Goal: Information Seeking & Learning: Check status

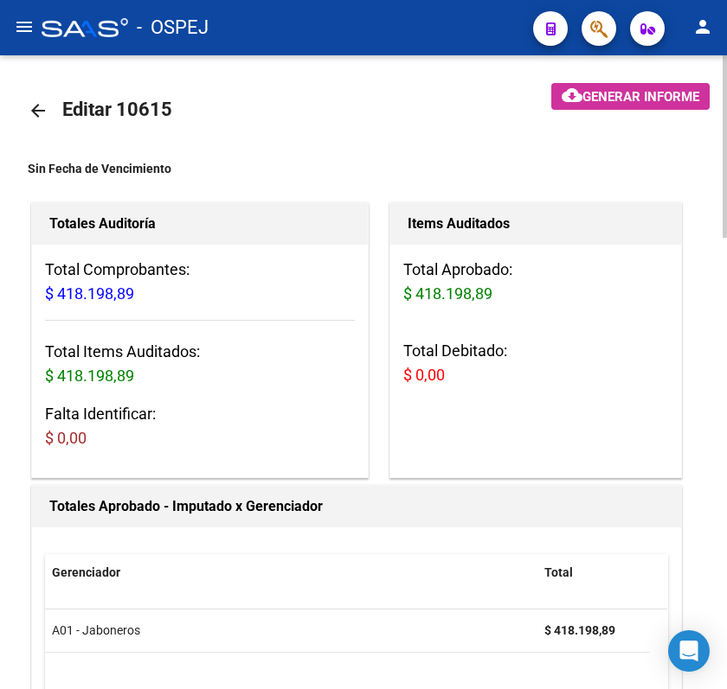
click at [47, 106] on mat-icon "arrow_back" at bounding box center [38, 110] width 21 height 21
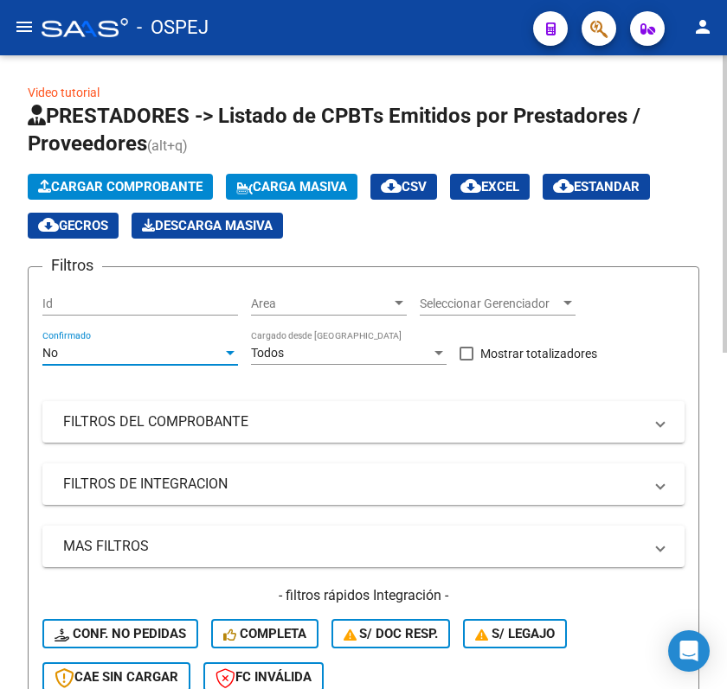
click at [198, 353] on div "No" at bounding box center [132, 353] width 180 height 15
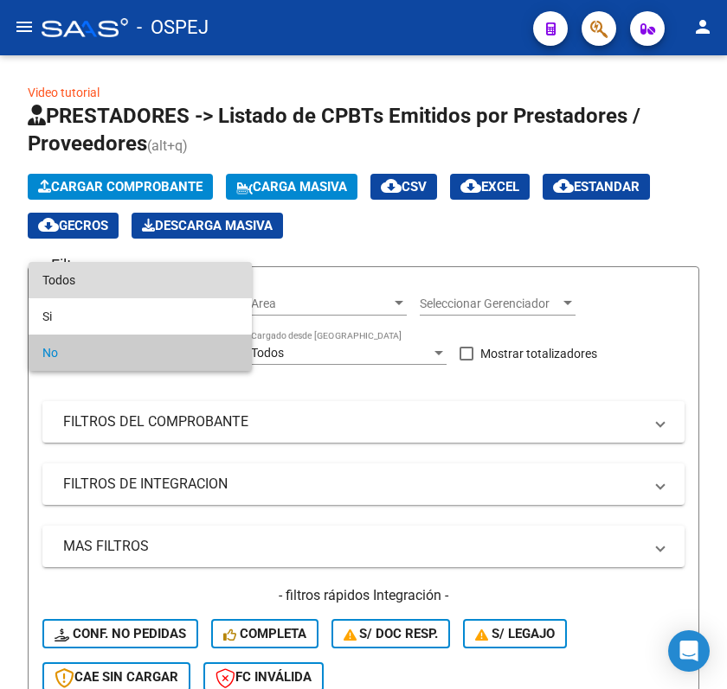
click at [166, 284] on span "Todos" at bounding box center [140, 280] width 196 height 36
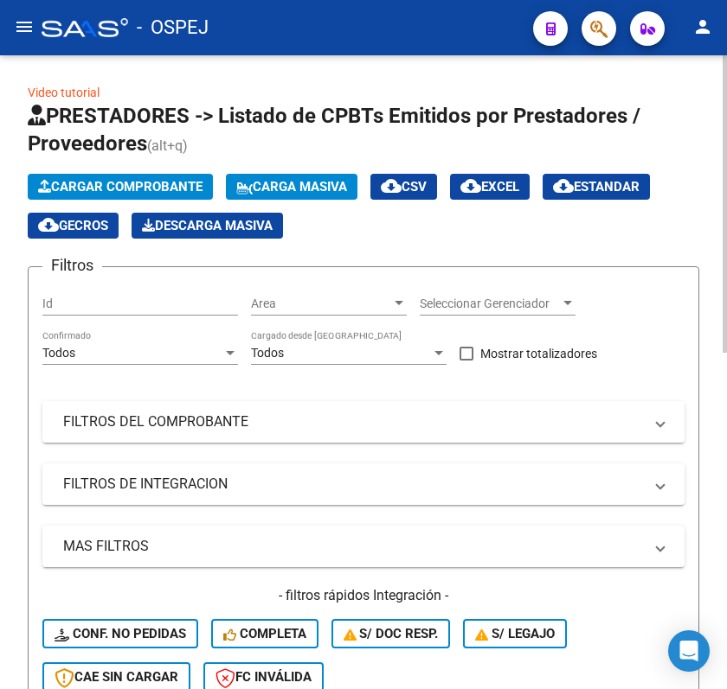
click at [222, 437] on mat-expansion-panel-header "FILTROS DEL COMPROBANTE" at bounding box center [363, 422] width 642 height 42
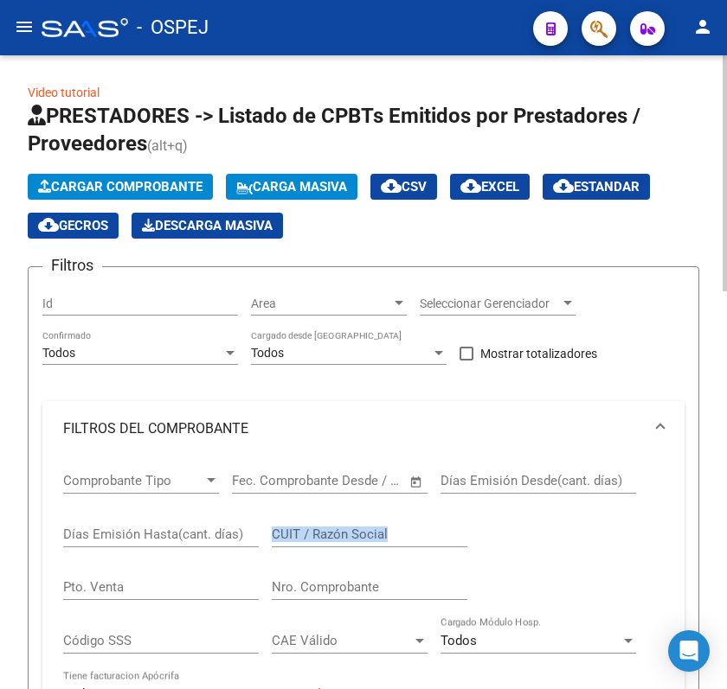
click at [185, 593] on div "Comprobante Tipo Comprobante Tipo Fecha inicio – Fecha fin Fec. Comprobante Des…" at bounding box center [363, 617] width 600 height 321
click at [384, 538] on input "CUIT / Razón Social" at bounding box center [370, 535] width 196 height 16
click at [32, 43] on mat-toolbar "menu - OSPEJ person" at bounding box center [363, 27] width 727 height 55
click at [26, 31] on mat-icon "menu" at bounding box center [24, 26] width 21 height 21
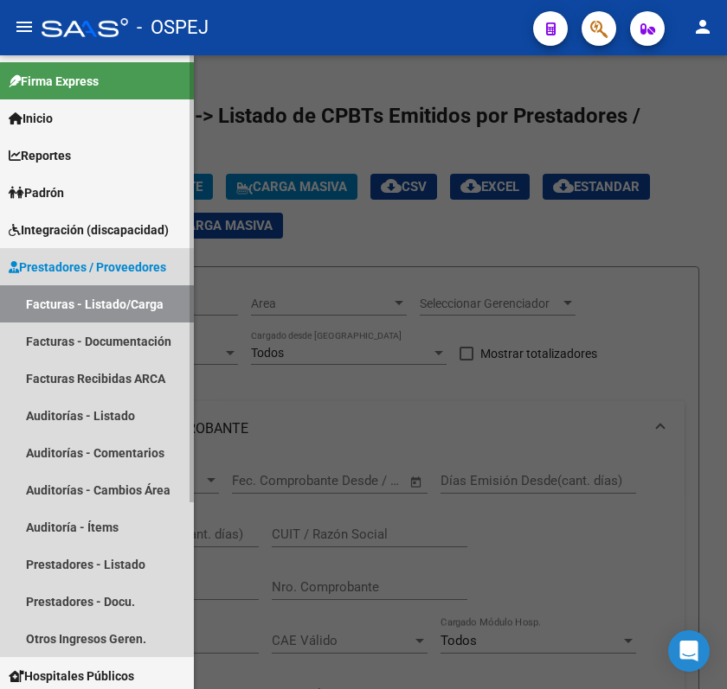
click at [92, 294] on link "Facturas - Listado/Carga" at bounding box center [97, 303] width 194 height 37
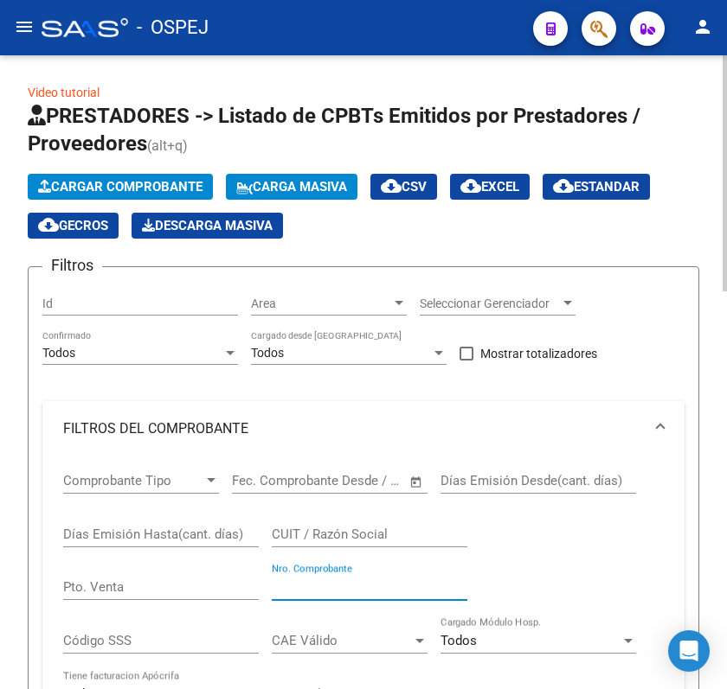
click at [324, 588] on input "Nro. Comprobante" at bounding box center [370, 588] width 196 height 16
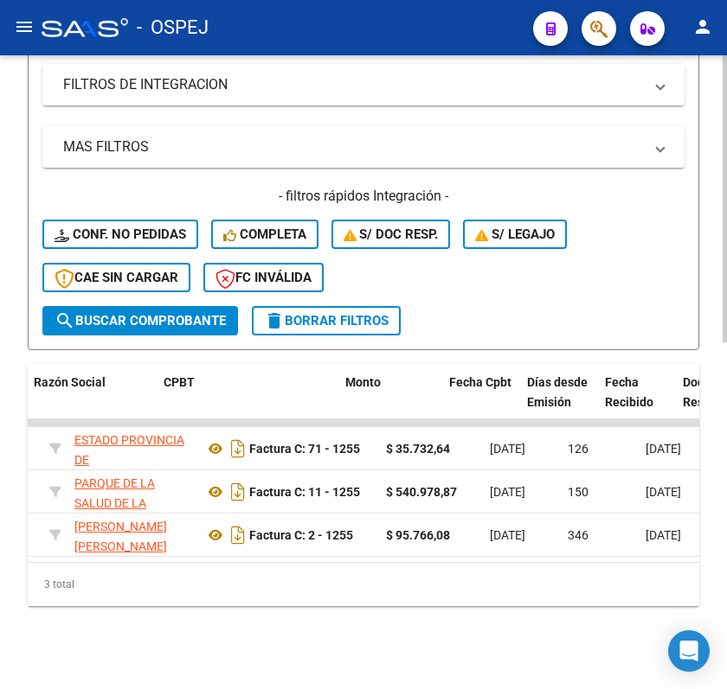
scroll to position [0, 523]
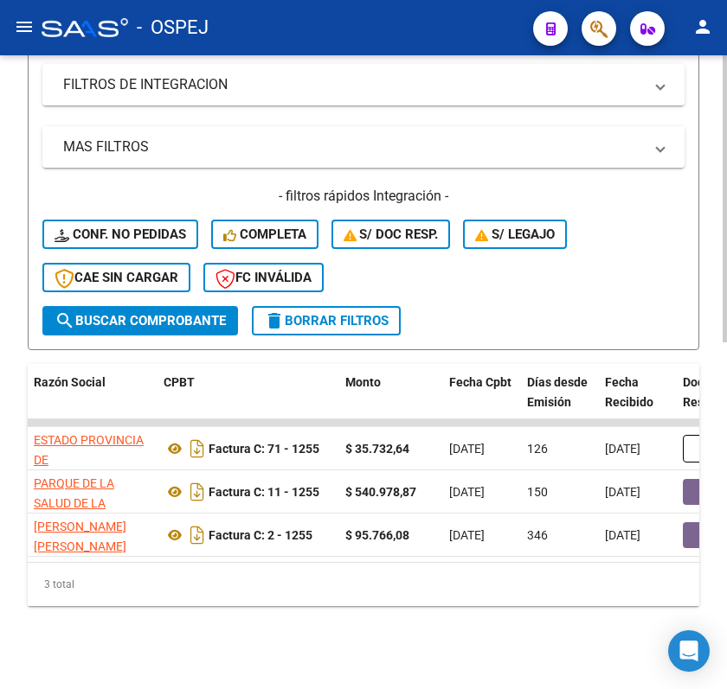
type input "1255"
drag, startPoint x: 157, startPoint y: 576, endPoint x: 126, endPoint y: 555, distance: 37.2
click at [126, 555] on div "ID CAE Facturado x Orden De Area Razón Social CPBT Monto Fecha Cpbt Días desde …" at bounding box center [363, 485] width 671 height 242
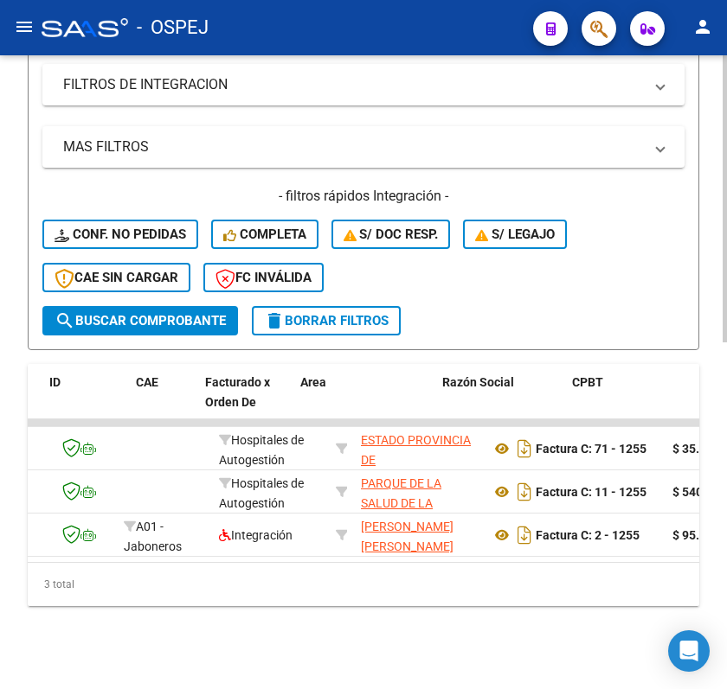
scroll to position [0, 0]
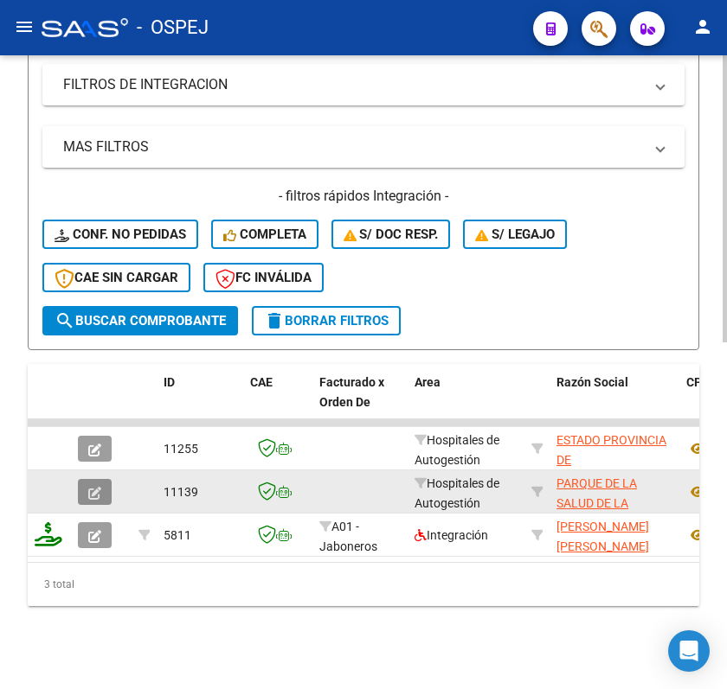
click at [81, 479] on button "button" at bounding box center [95, 492] width 34 height 26
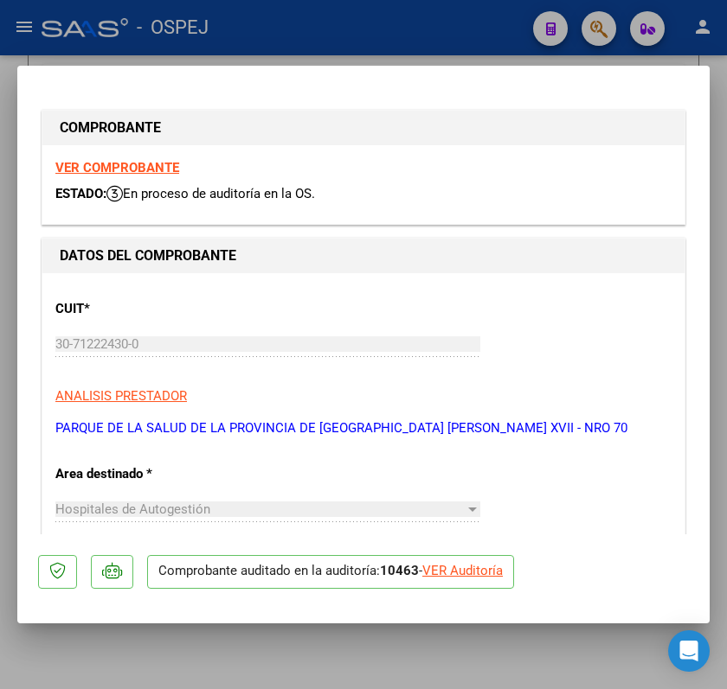
click at [488, 557] on p "Comprobante auditado en la auditoría: 10463 - VER Auditoría" at bounding box center [330, 572] width 367 height 34
click at [492, 561] on div "VER Auditoría" at bounding box center [462, 571] width 80 height 20
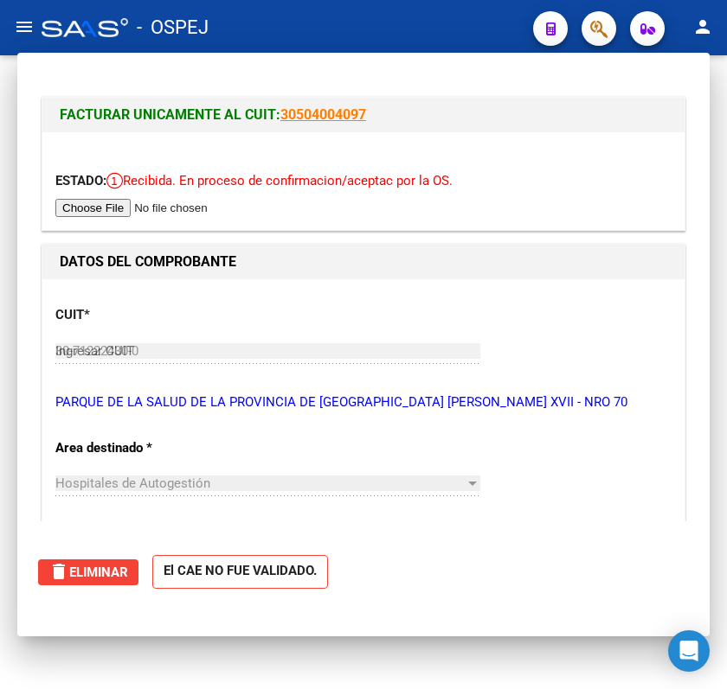
type input "$ 0,00"
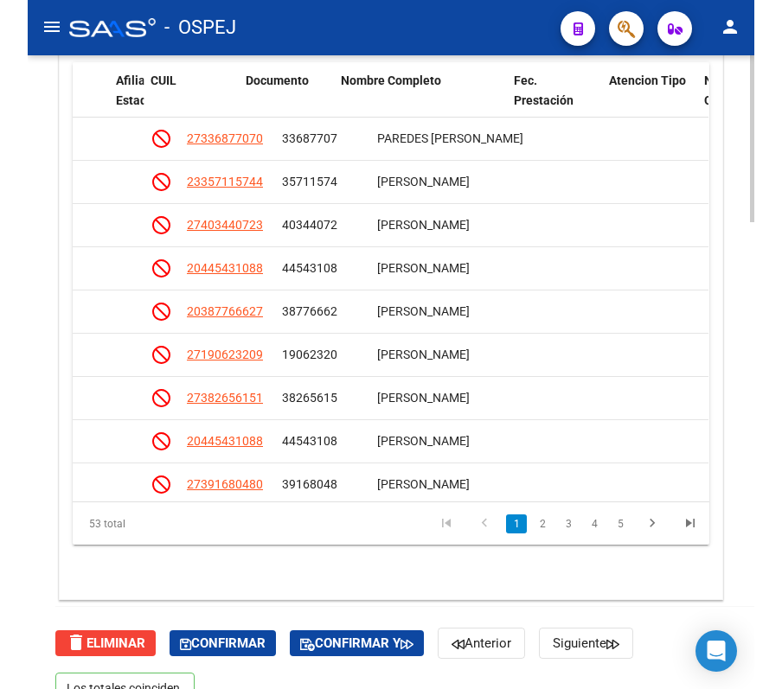
scroll to position [0, 1265]
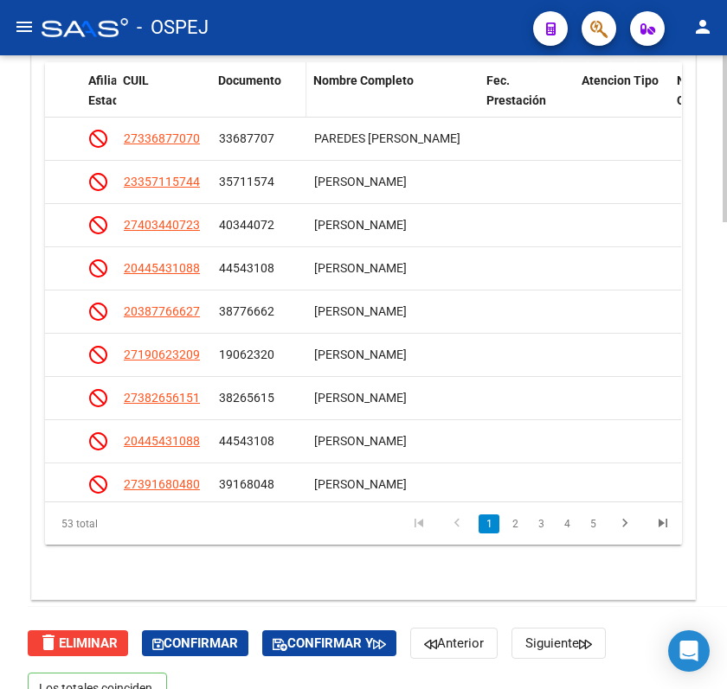
click at [250, 80] on span "Documento" at bounding box center [249, 81] width 63 height 14
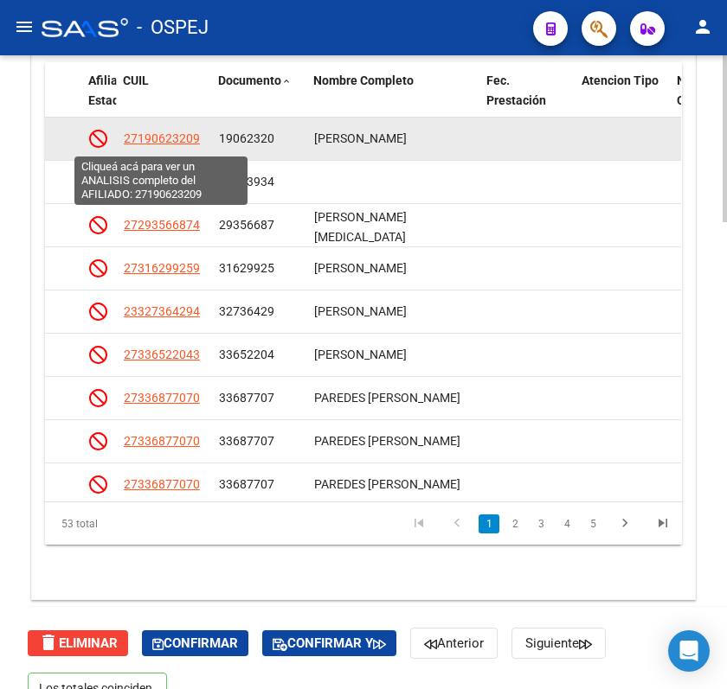
click at [166, 145] on span "27190623209" at bounding box center [162, 138] width 76 height 14
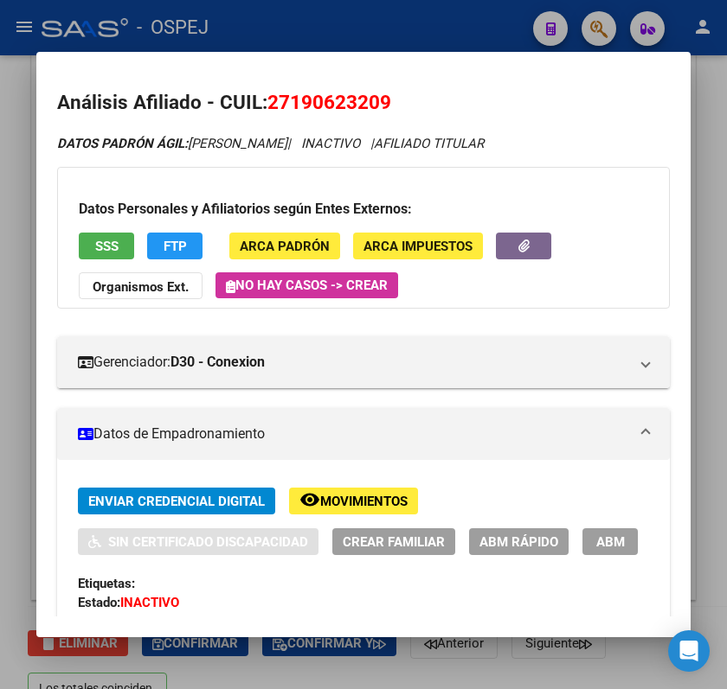
click at [116, 240] on span "SSS" at bounding box center [106, 247] width 23 height 16
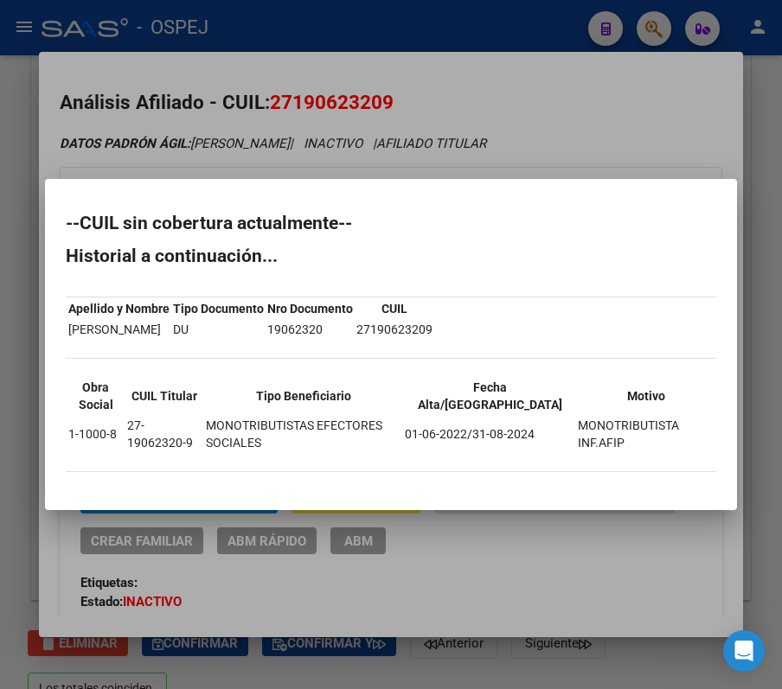
click at [663, 47] on div at bounding box center [391, 344] width 782 height 689
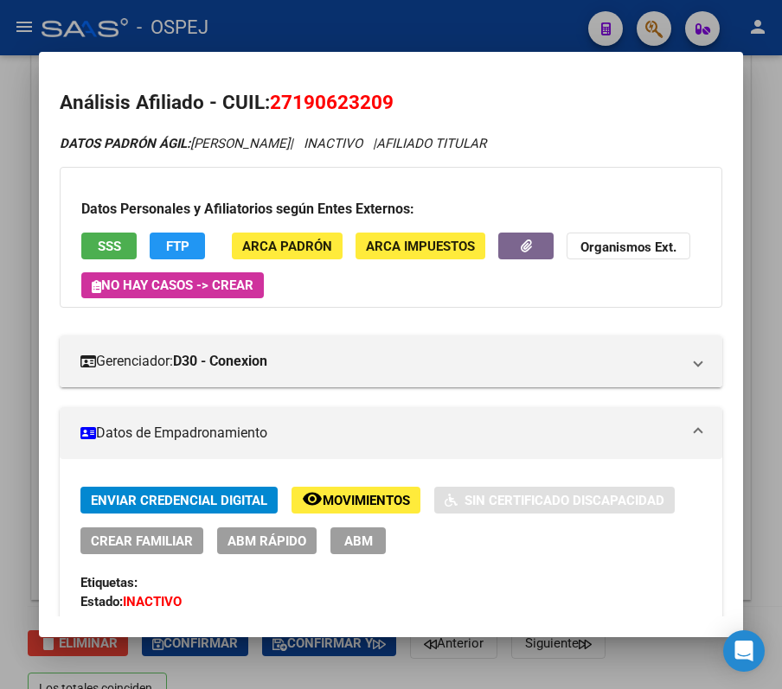
click at [635, 24] on div at bounding box center [391, 344] width 782 height 689
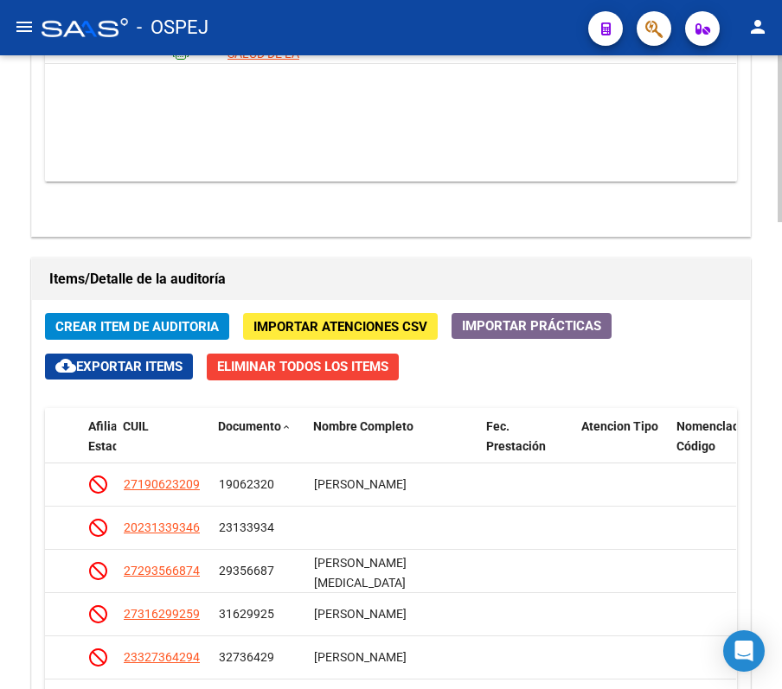
scroll to position [1268, 0]
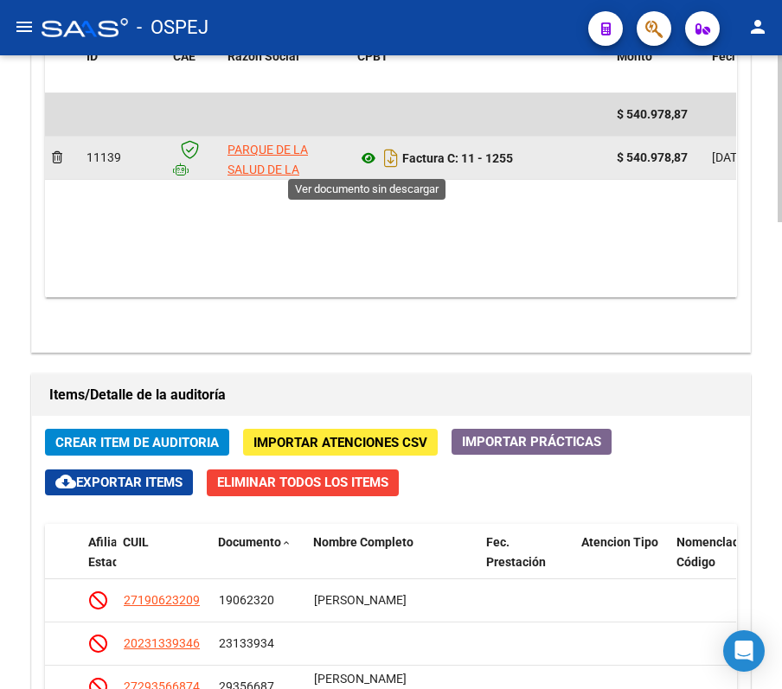
click at [365, 160] on icon at bounding box center [368, 158] width 22 height 21
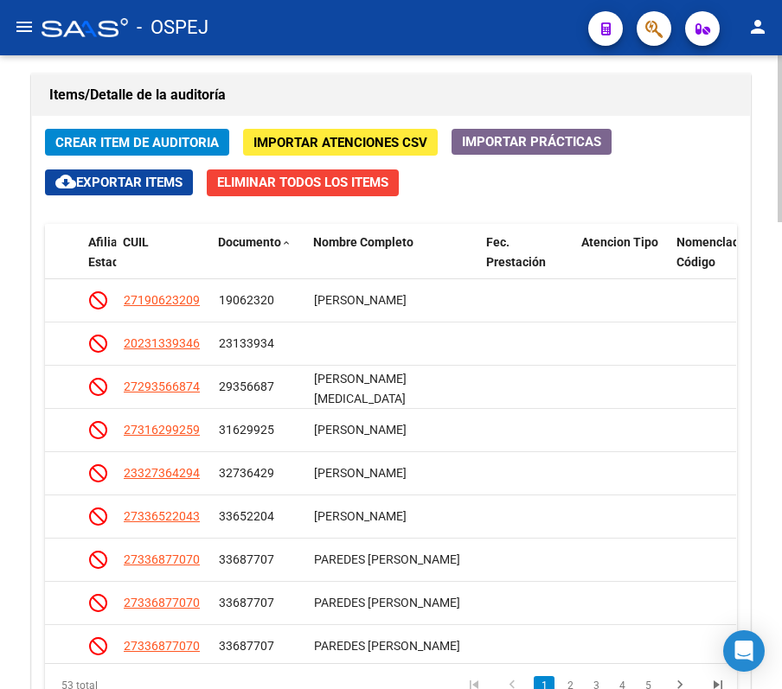
scroll to position [1614, 0]
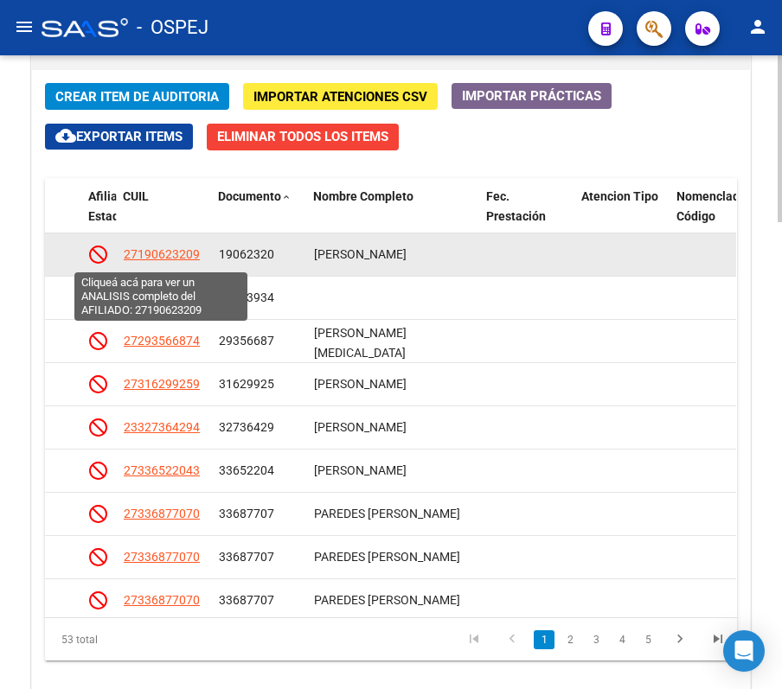
click at [157, 250] on span "27190623209" at bounding box center [162, 254] width 76 height 14
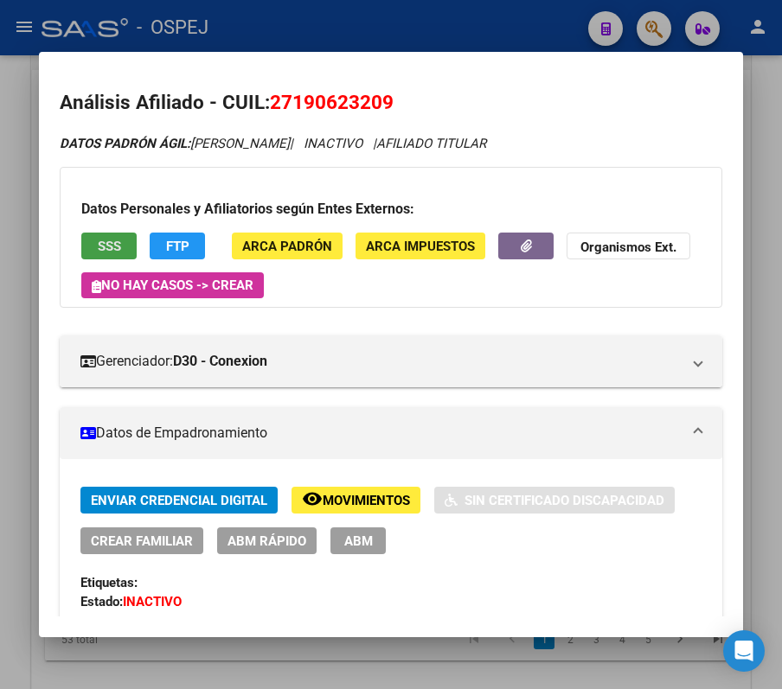
click at [107, 250] on span "SSS" at bounding box center [109, 247] width 23 height 16
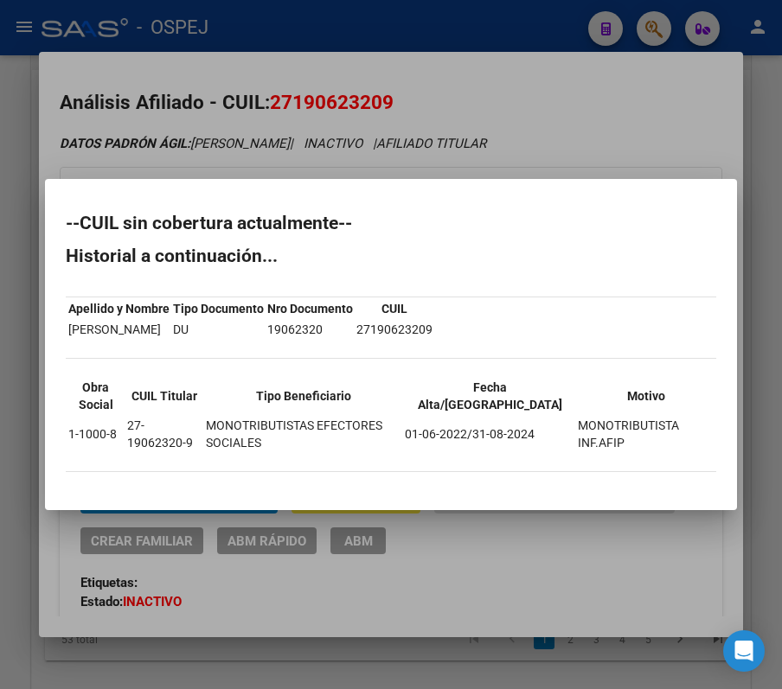
click at [642, 80] on div at bounding box center [391, 344] width 782 height 689
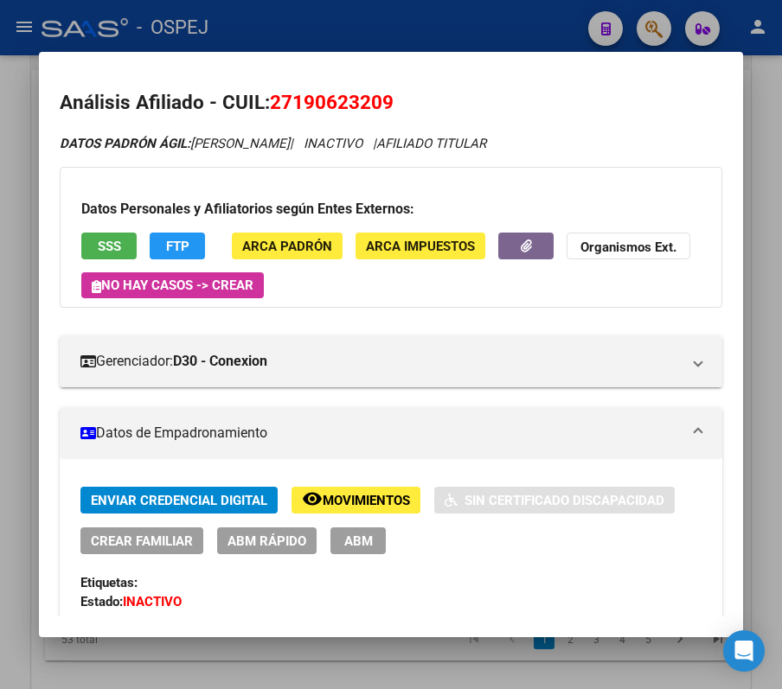
click at [564, 26] on div at bounding box center [391, 344] width 782 height 689
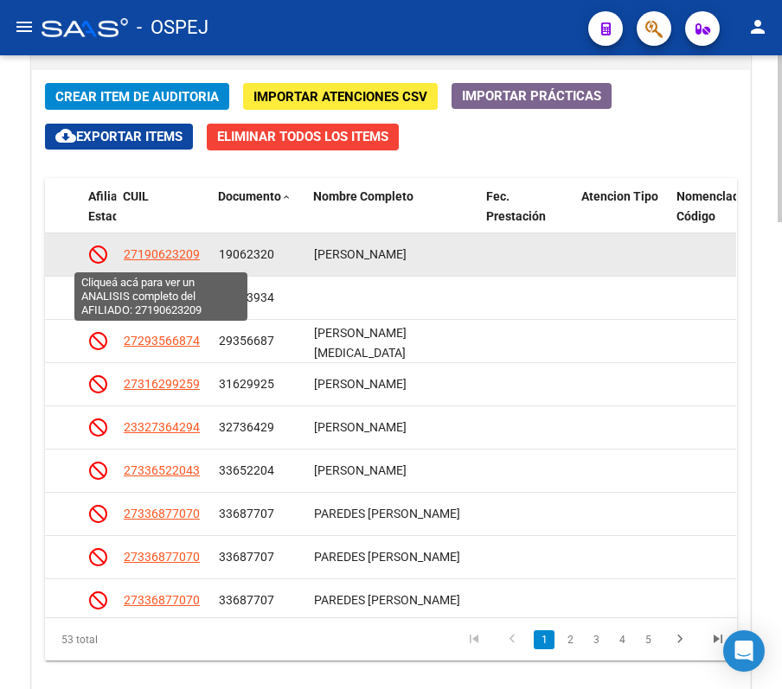
click at [124, 257] on span "27190623209" at bounding box center [162, 254] width 76 height 14
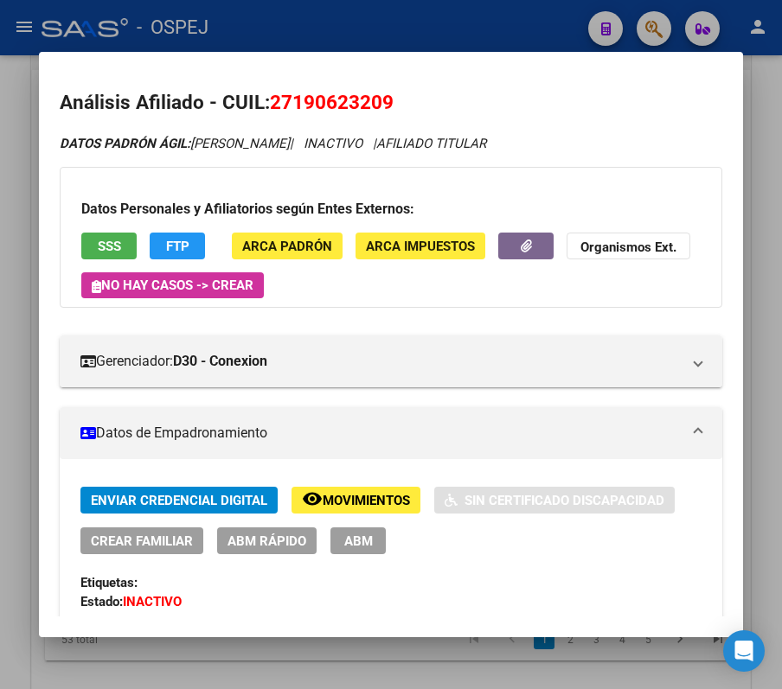
click at [555, 17] on div at bounding box center [391, 344] width 782 height 689
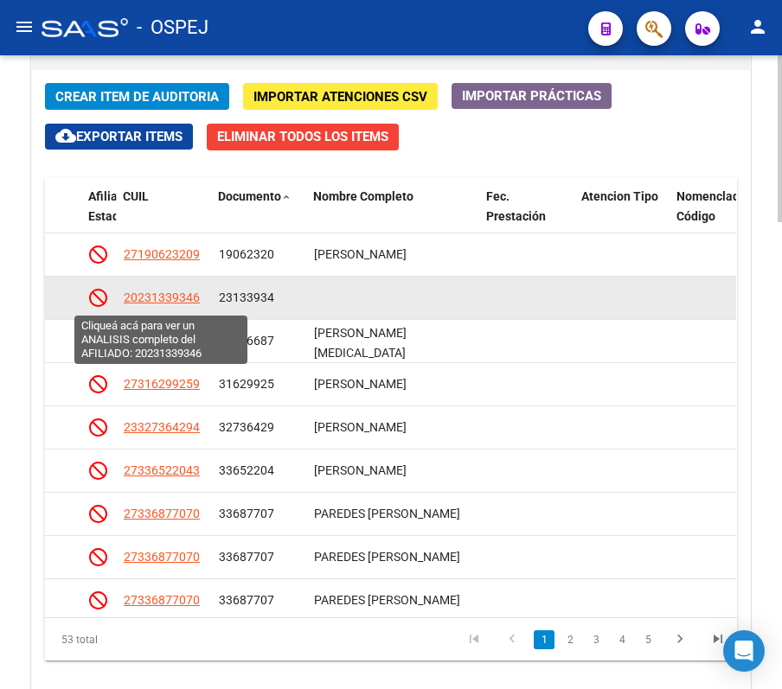
click at [176, 303] on span "20231339346" at bounding box center [162, 298] width 76 height 14
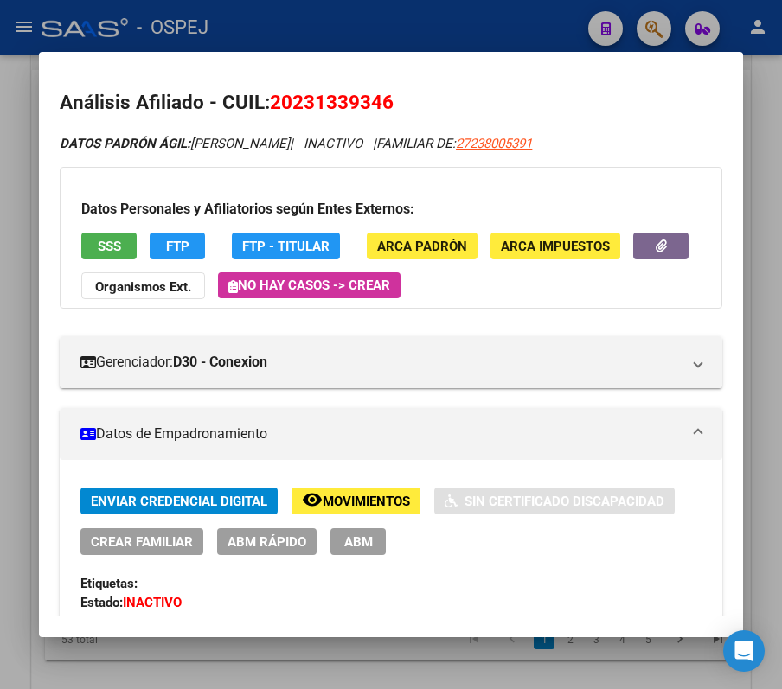
click at [292, 28] on div at bounding box center [391, 344] width 782 height 689
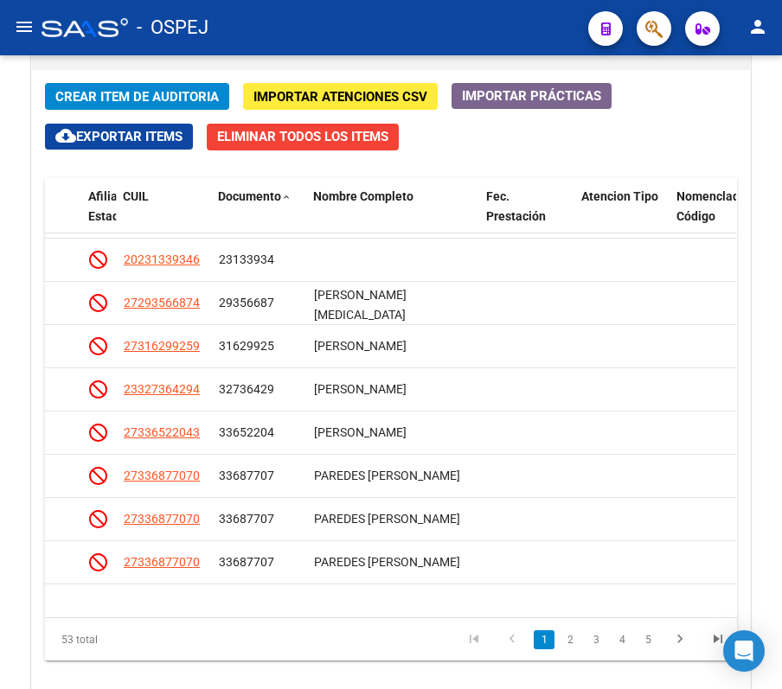
scroll to position [0, 1265]
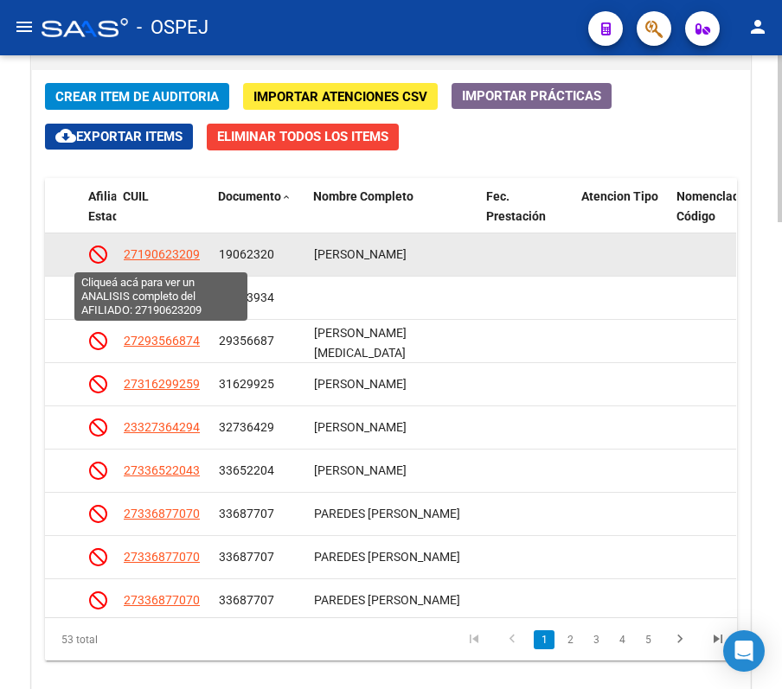
click at [164, 260] on span "27190623209" at bounding box center [162, 254] width 76 height 14
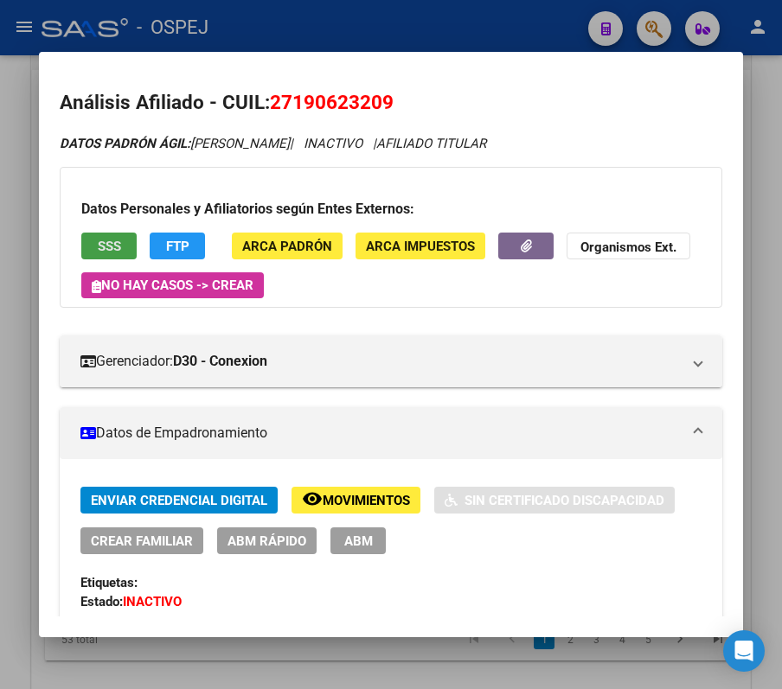
click at [101, 254] on span "SSS" at bounding box center [109, 247] width 23 height 16
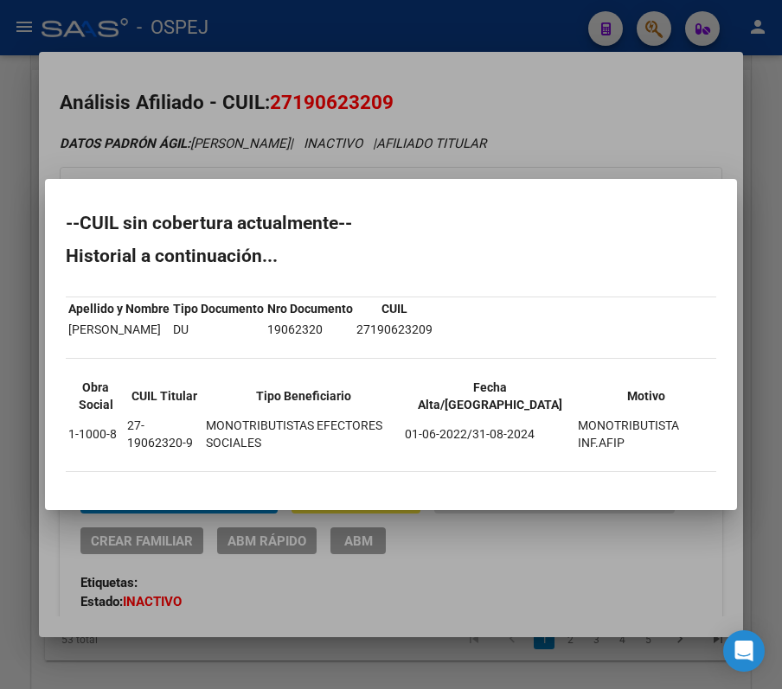
drag, startPoint x: 61, startPoint y: 218, endPoint x: 644, endPoint y: 434, distance: 621.9
click at [644, 434] on mat-dialog-content "--CUIL sin cobertura actualmente-- Historial a continuación... Apellido y Nombr…" at bounding box center [391, 345] width 692 height 290
copy div "--CUIL sin cobertura actualmente-- Historial a continuación... Apellido y Nombr…"
click at [446, 100] on div at bounding box center [391, 344] width 782 height 689
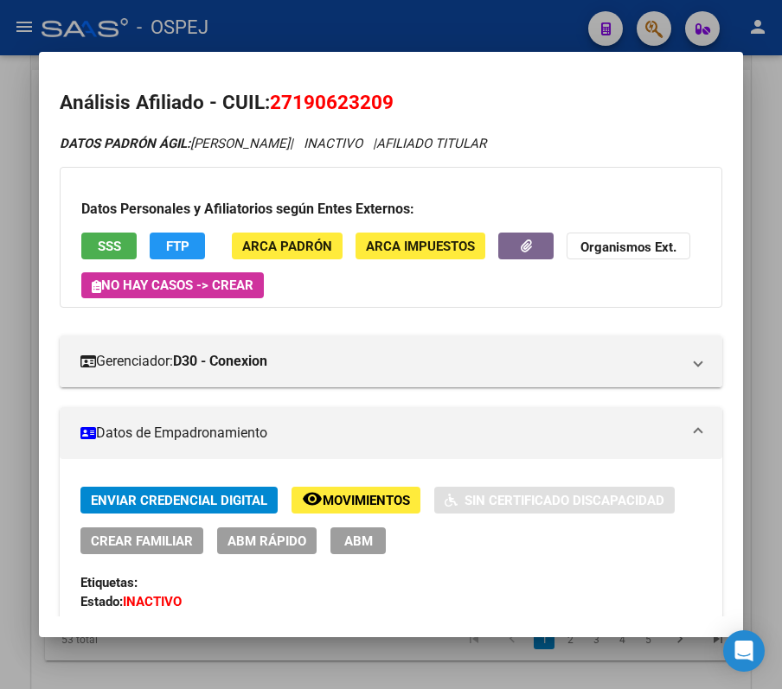
click at [661, 42] on div at bounding box center [391, 344] width 782 height 689
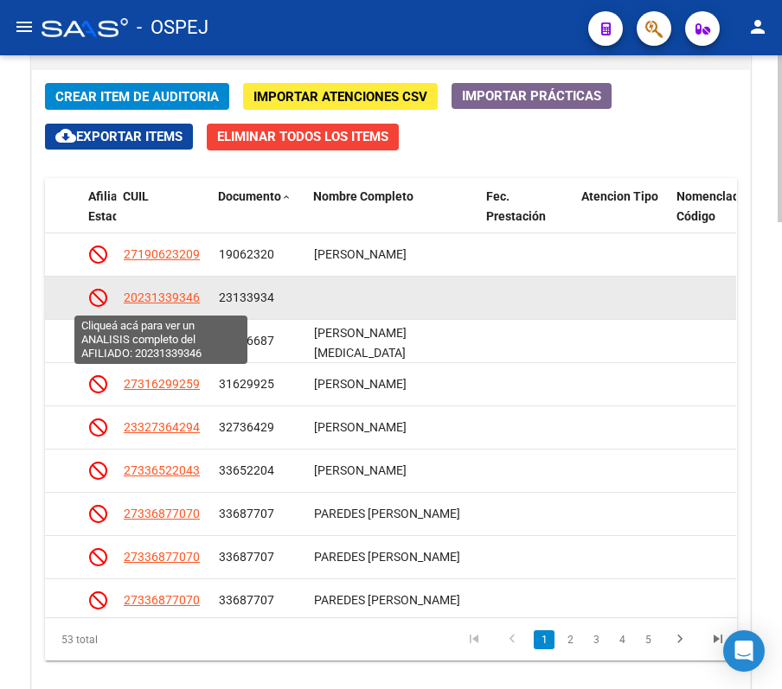
click at [188, 299] on span "20231339346" at bounding box center [162, 298] width 76 height 14
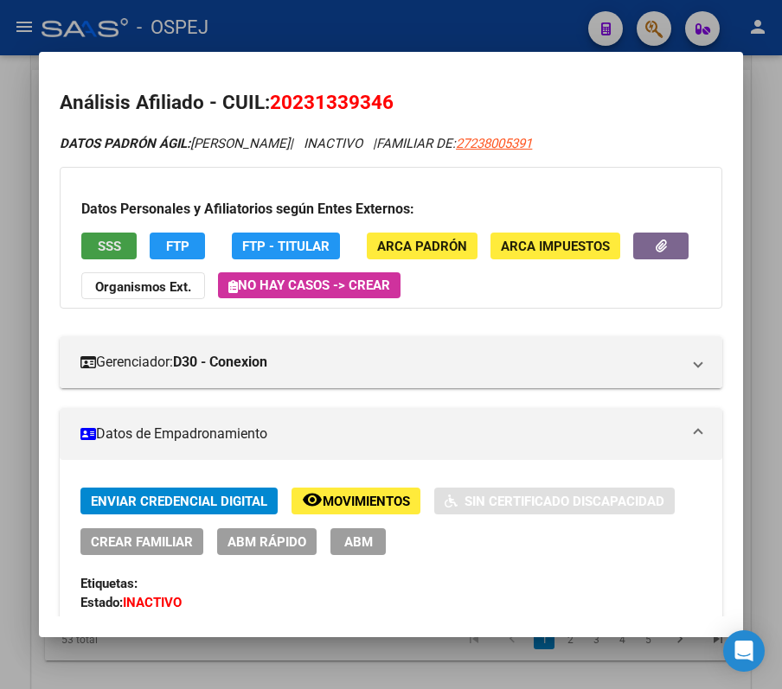
click at [132, 244] on button "SSS" at bounding box center [108, 246] width 55 height 27
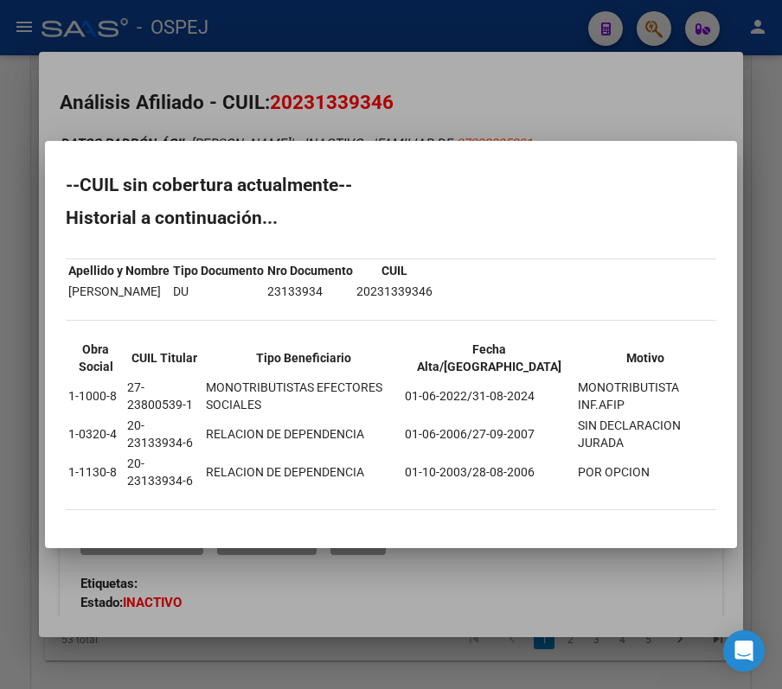
drag, startPoint x: 59, startPoint y: 191, endPoint x: 647, endPoint y: 467, distance: 649.8
click at [647, 467] on mat-dialog-content "--CUIL sin cobertura actualmente-- Historial a continuación... Apellido y Nombr…" at bounding box center [391, 345] width 692 height 366
copy div "--CUIL sin cobertura actualmente-- Historial a continuación... Apellido y Nombr…"
click at [575, 100] on div at bounding box center [391, 344] width 782 height 689
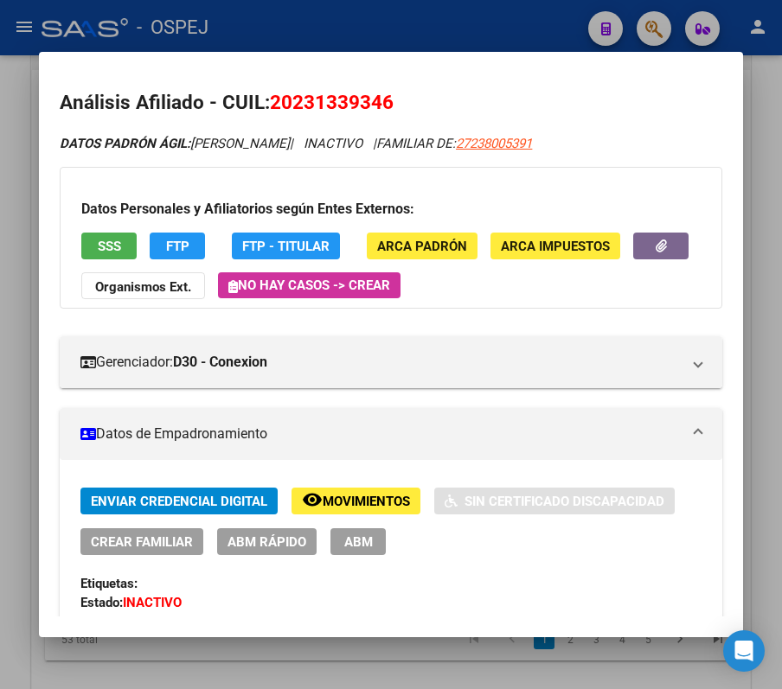
click at [561, 39] on div at bounding box center [391, 344] width 782 height 689
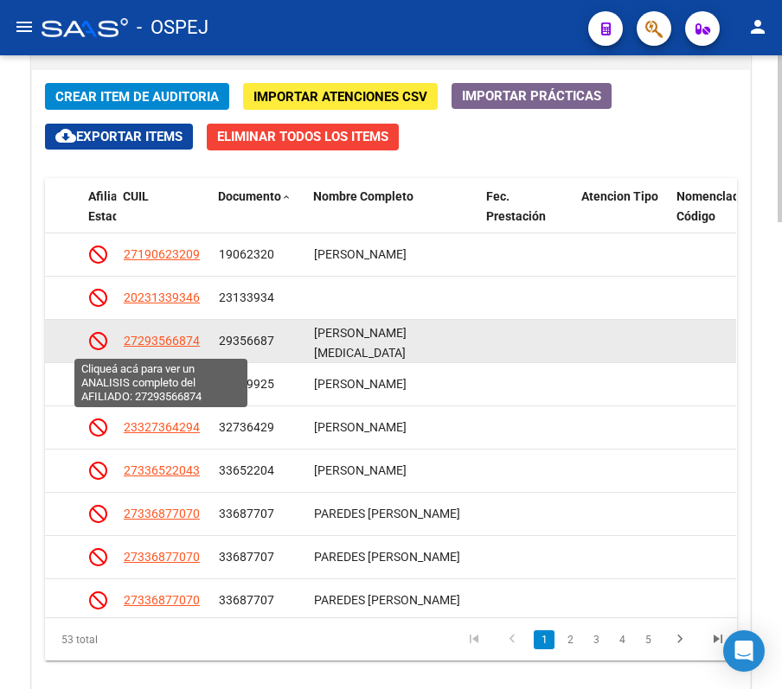
click at [166, 346] on span "27293566874" at bounding box center [162, 341] width 76 height 14
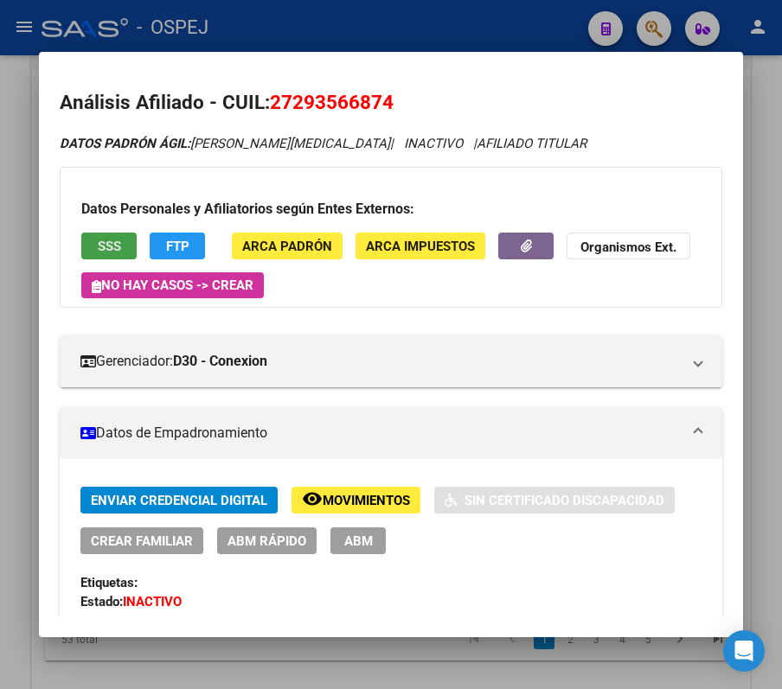
click at [109, 257] on button "SSS" at bounding box center [108, 246] width 55 height 27
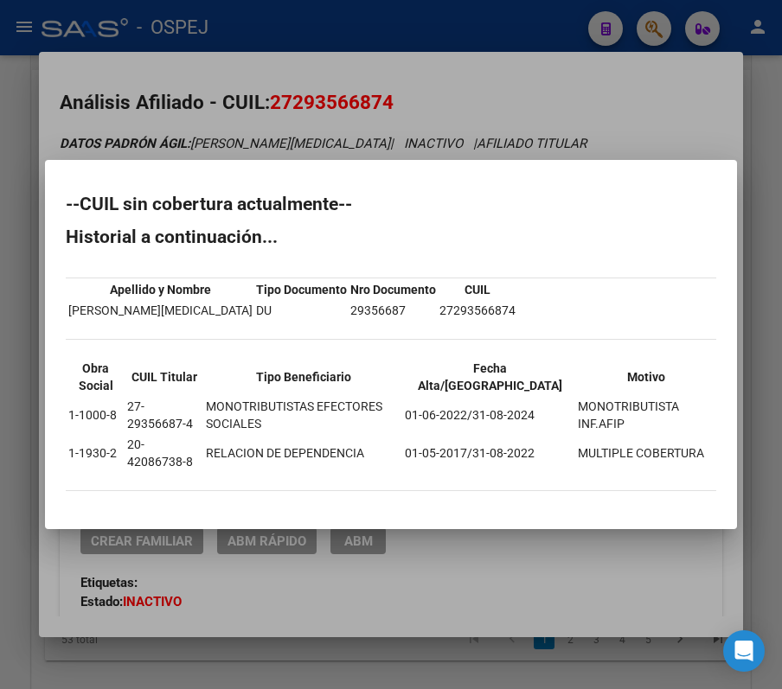
drag, startPoint x: 49, startPoint y: 202, endPoint x: 690, endPoint y: 444, distance: 685.3
click at [690, 444] on mat-dialog-content "--CUIL sin cobertura actualmente-- Historial a continuación... Apellido y Nombr…" at bounding box center [391, 345] width 692 height 328
copy div "--CUIL sin cobertura actualmente-- Historial a continuación... Apellido y Nombr…"
click at [388, 25] on div at bounding box center [391, 344] width 782 height 689
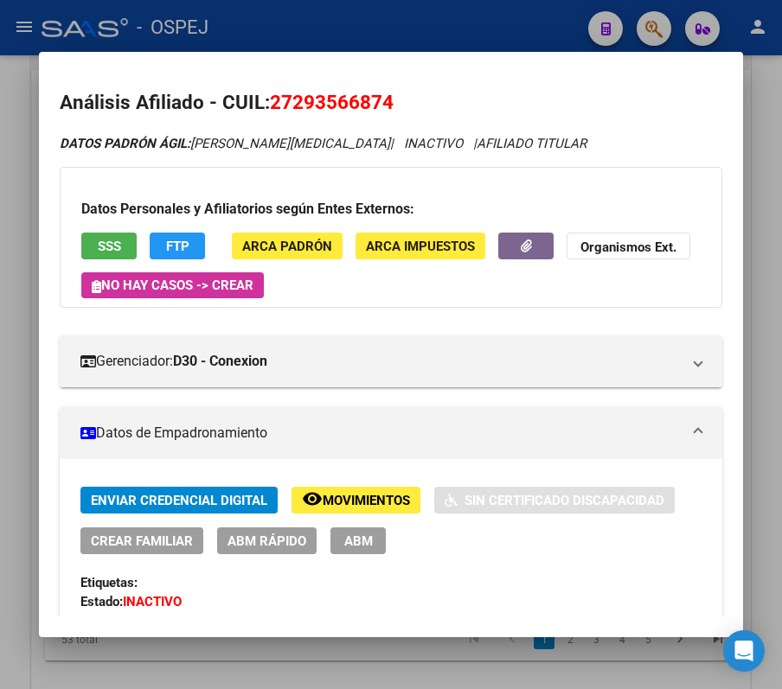
click at [388, 25] on div at bounding box center [391, 344] width 782 height 689
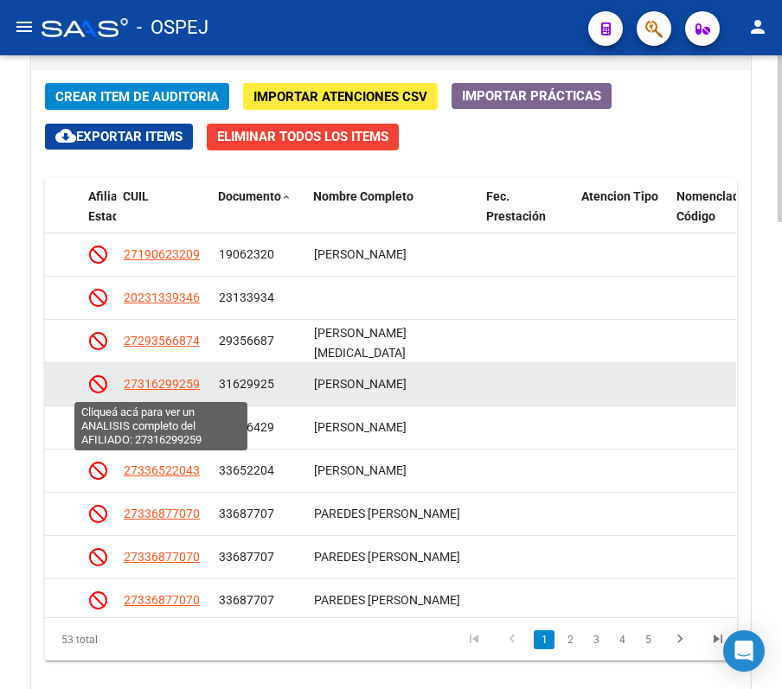
click at [174, 388] on span "27316299259" at bounding box center [162, 384] width 76 height 14
type textarea "27316299259"
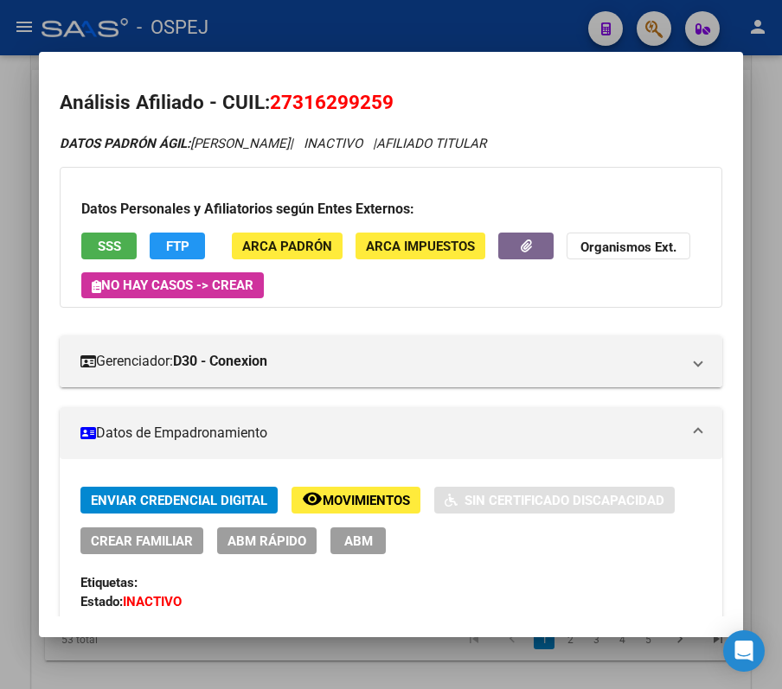
click at [635, 28] on div at bounding box center [391, 344] width 782 height 689
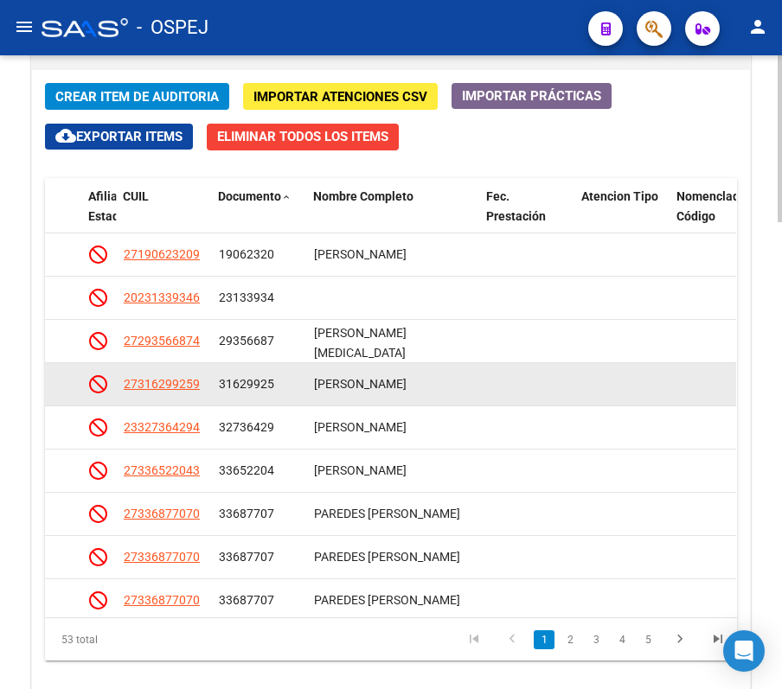
click at [156, 394] on app-link-go-to "27316299259" at bounding box center [162, 385] width 76 height 20
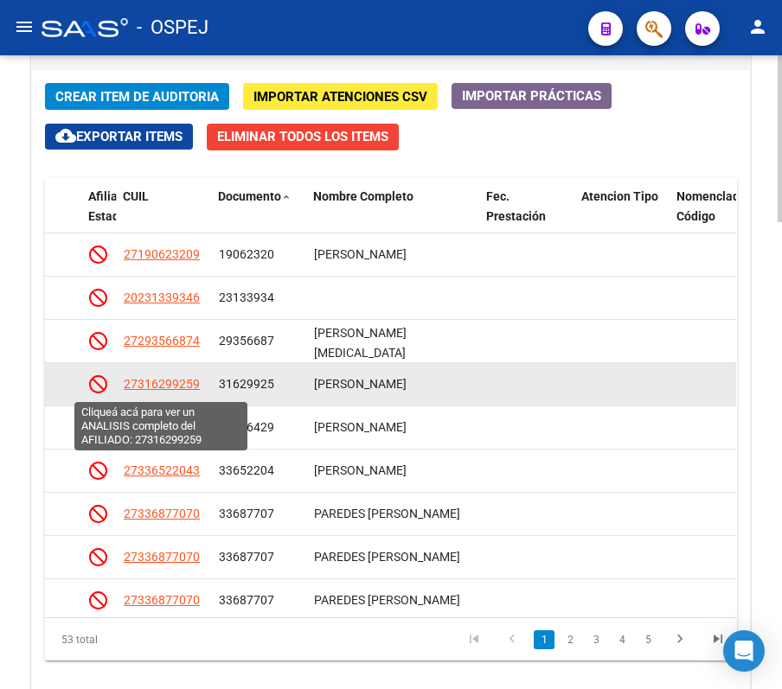
click at [154, 388] on span "27316299259" at bounding box center [162, 384] width 76 height 14
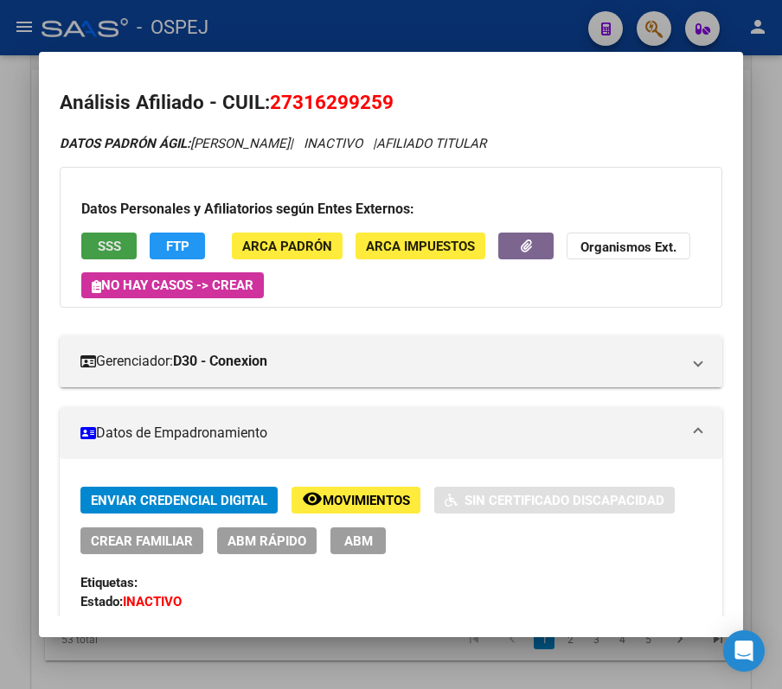
click at [99, 240] on span "SSS" at bounding box center [109, 247] width 23 height 16
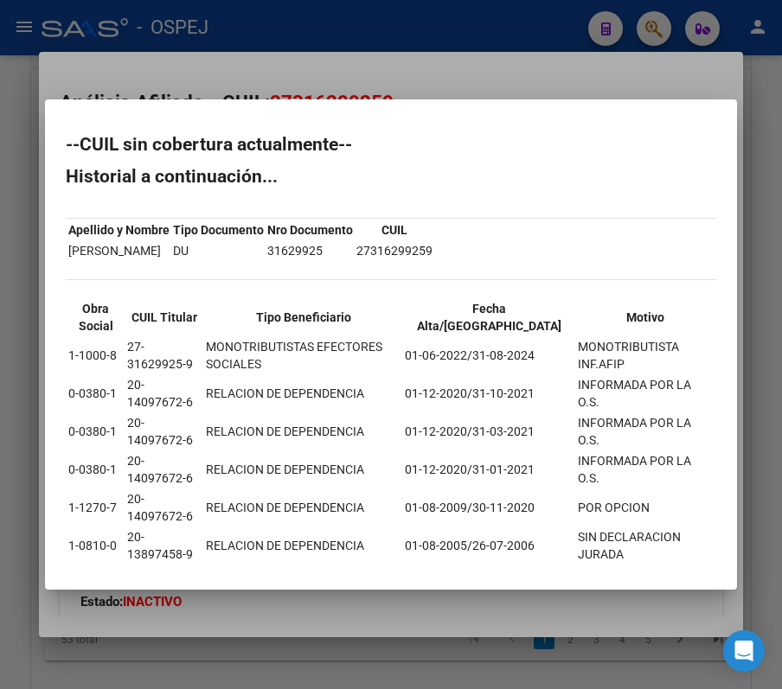
click at [74, 136] on h2 "--CUIL sin cobertura actualmente--" at bounding box center [391, 144] width 651 height 17
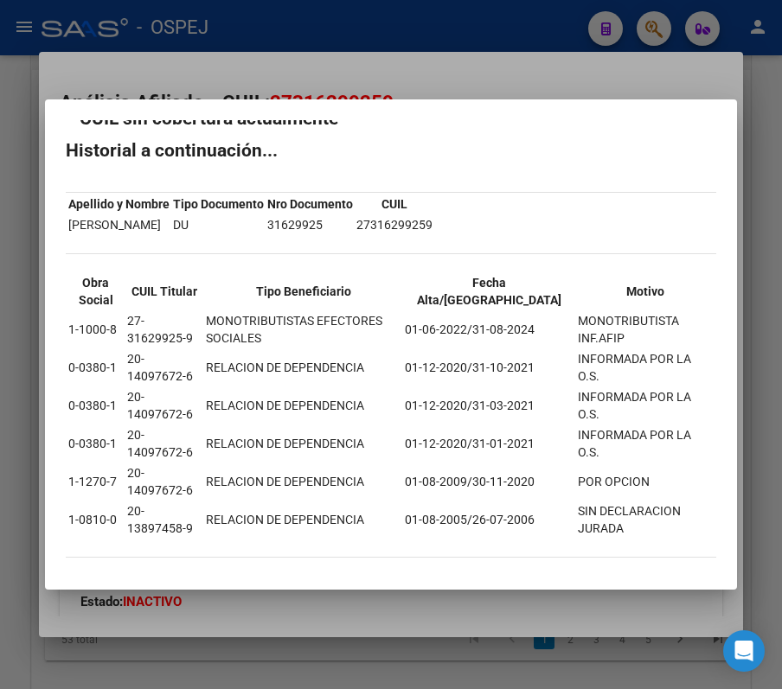
drag, startPoint x: 61, startPoint y: 140, endPoint x: 654, endPoint y: 548, distance: 720.4
click at [654, 548] on mat-dialog-content "--CUIL sin cobertura actualmente-- Historial a continuación... Apellido y Nombr…" at bounding box center [391, 344] width 692 height 448
copy div "--CUIL sin cobertura actualmente-- Historial a continuación... Apellido y Nombr…"
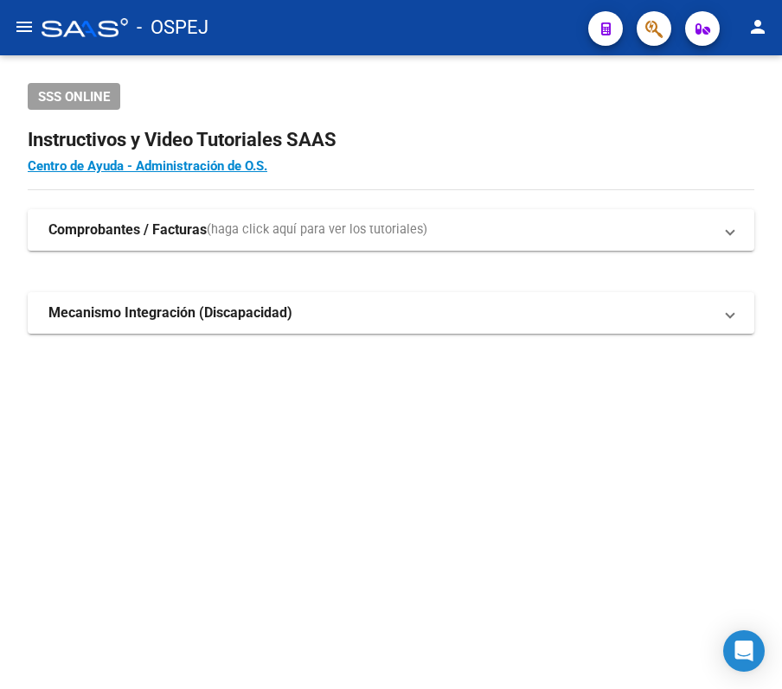
click at [651, 53] on mat-toolbar "menu - OSPEJ person" at bounding box center [391, 27] width 782 height 55
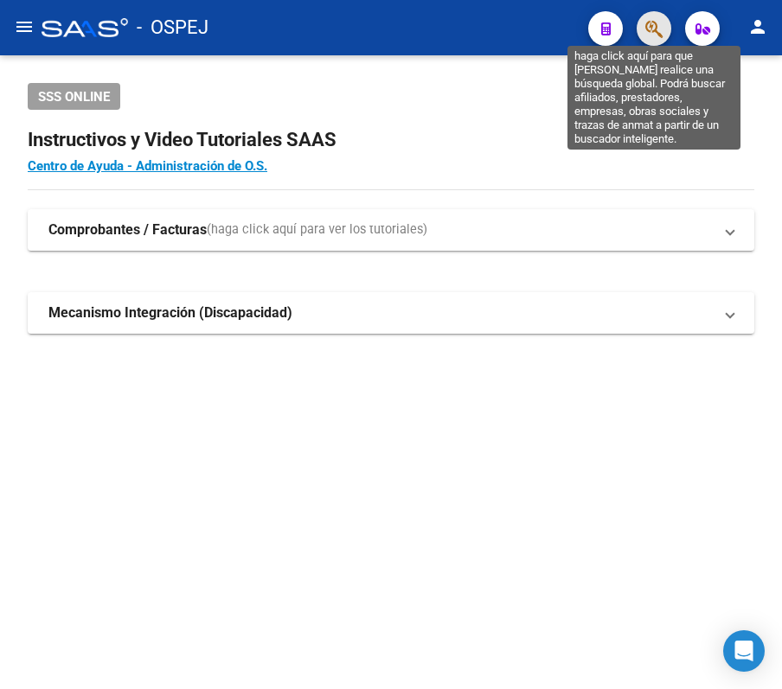
click at [649, 35] on icon "button" at bounding box center [653, 29] width 17 height 20
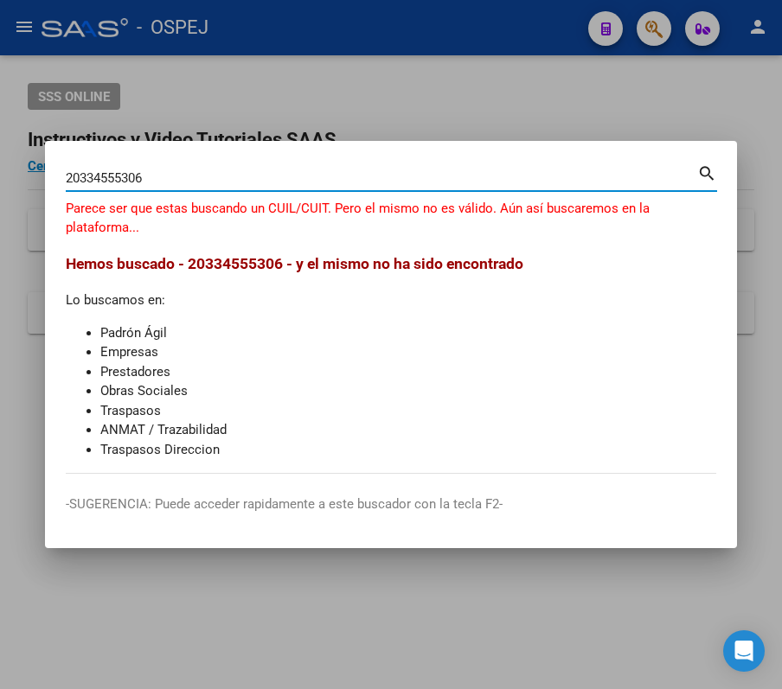
type input "20334555306"
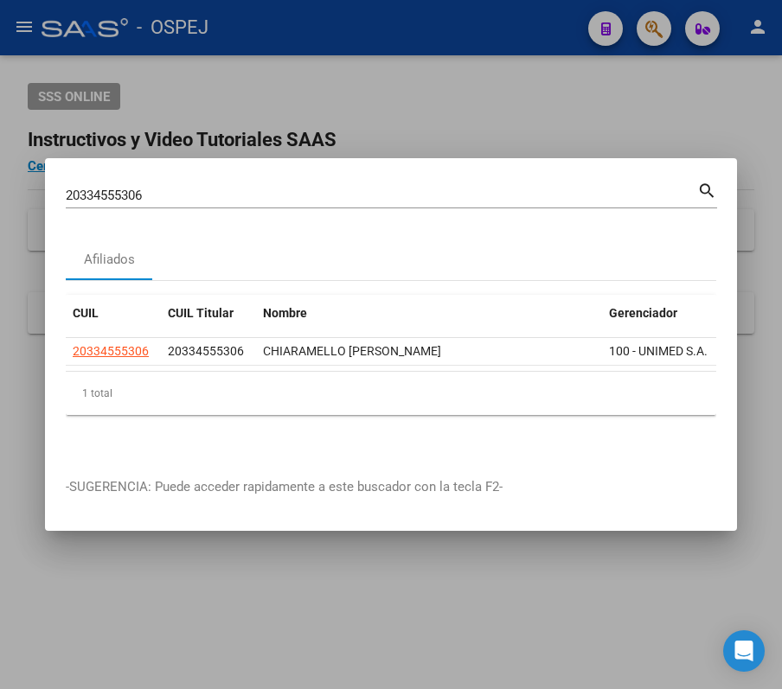
drag, startPoint x: 581, startPoint y: 320, endPoint x: 558, endPoint y: 327, distance: 24.4
click at [568, 330] on div "20334555306 Buscar (apellido, dni, cuil, nro traspaso, cuit, obra social) searc…" at bounding box center [391, 344] width 782 height 689
click at [489, 305] on div "Nombre" at bounding box center [429, 314] width 332 height 20
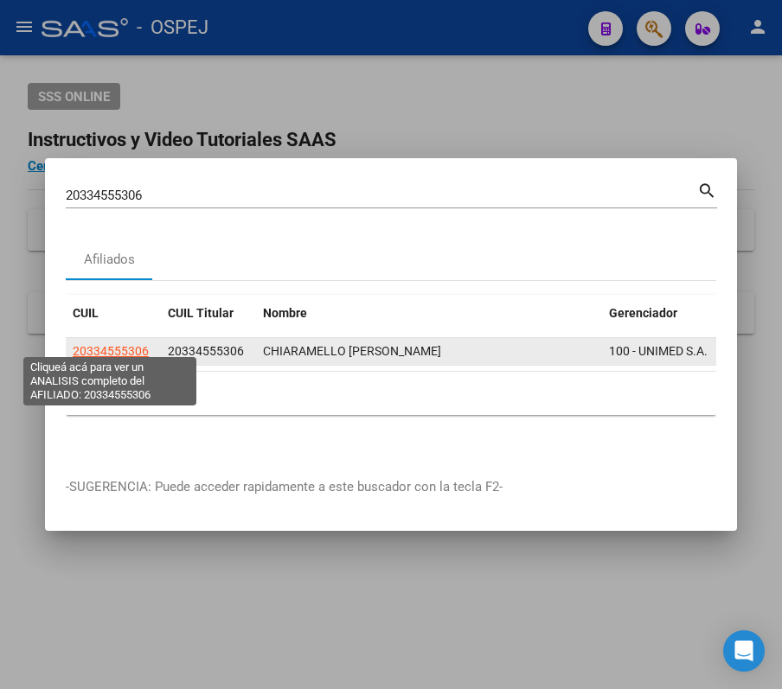
click at [97, 344] on span "20334555306" at bounding box center [111, 351] width 76 height 14
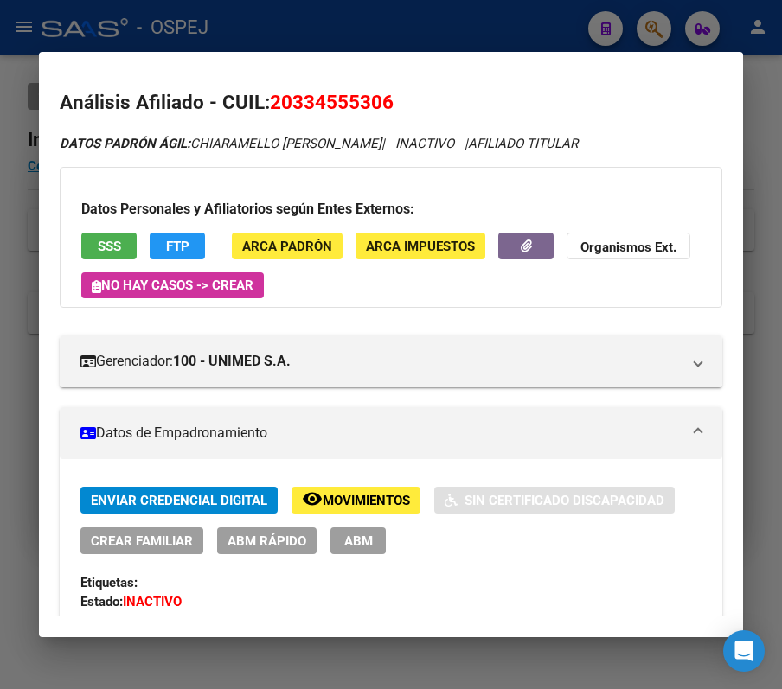
click at [305, 537] on span "ABM Rápido" at bounding box center [267, 542] width 79 height 16
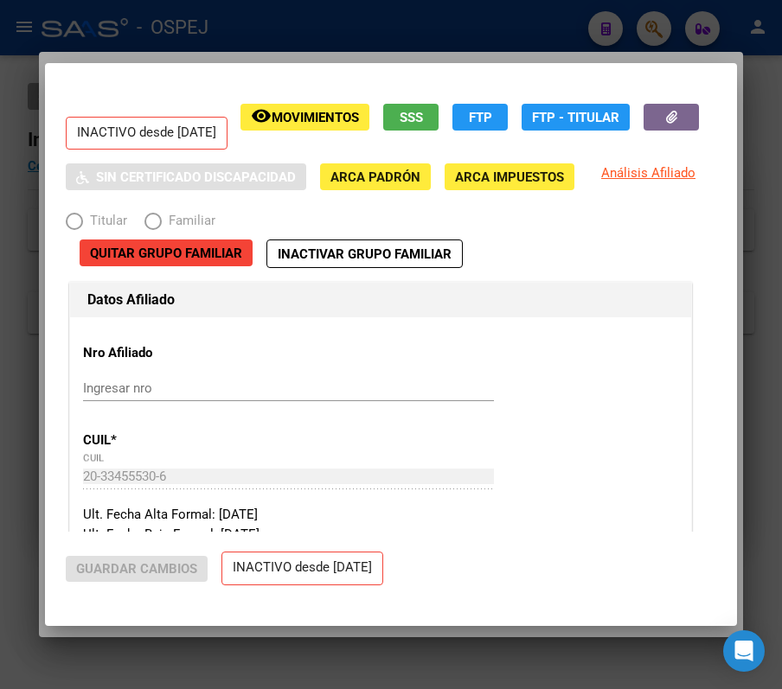
radio input "true"
type input "30-70901744-2"
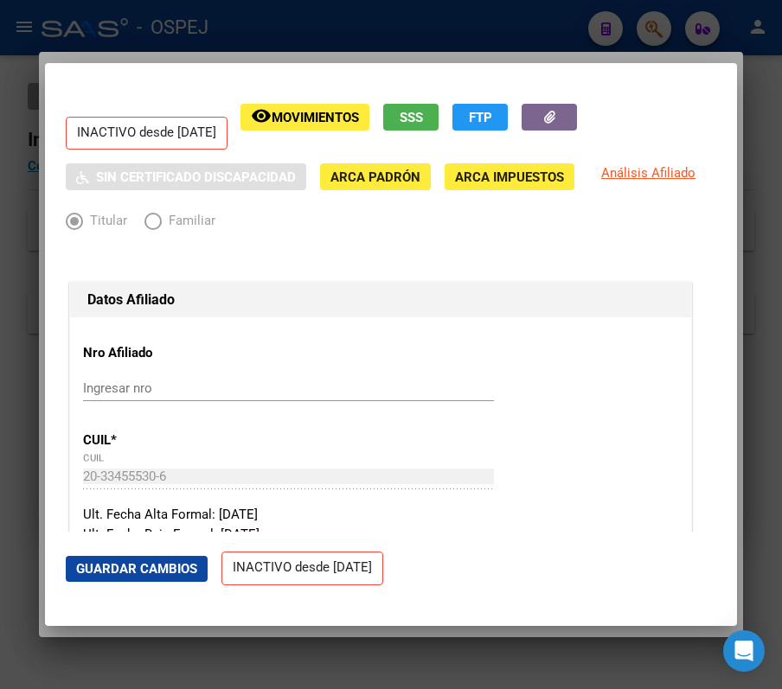
click at [415, 33] on div at bounding box center [391, 344] width 782 height 689
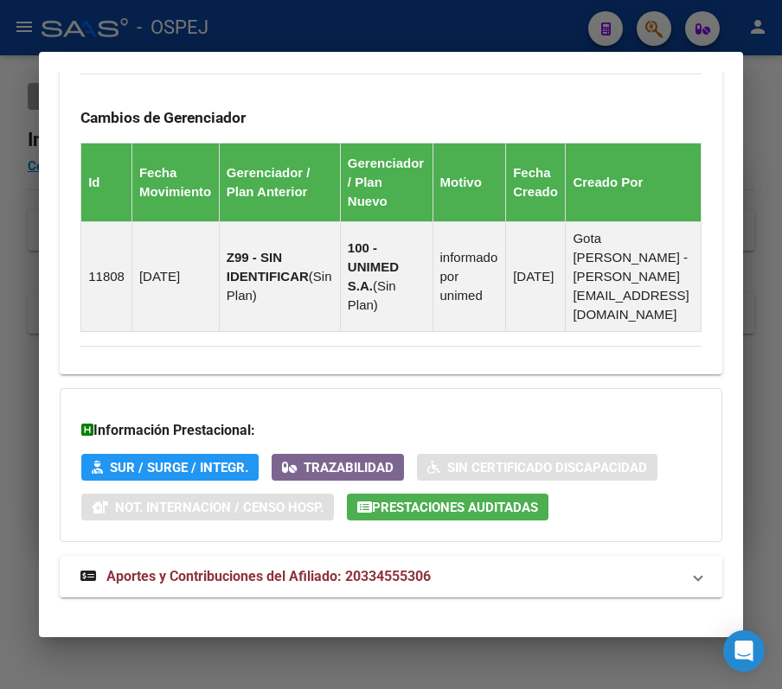
scroll to position [1339, 0]
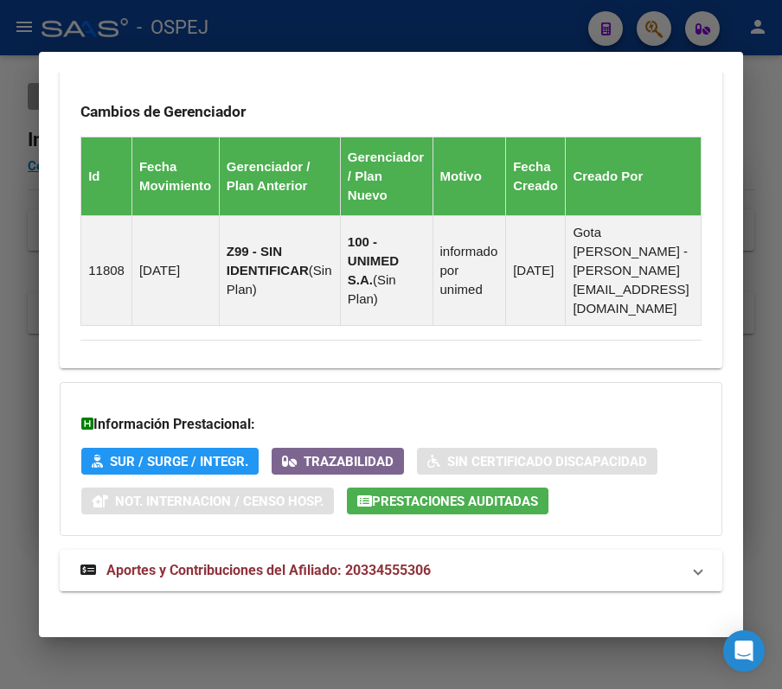
drag, startPoint x: 340, startPoint y: 587, endPoint x: 301, endPoint y: 536, distance: 63.5
click at [301, 550] on mat-expansion-panel-header "Aportes y Contribuciones del Afiliado: 20334555306" at bounding box center [391, 571] width 663 height 42
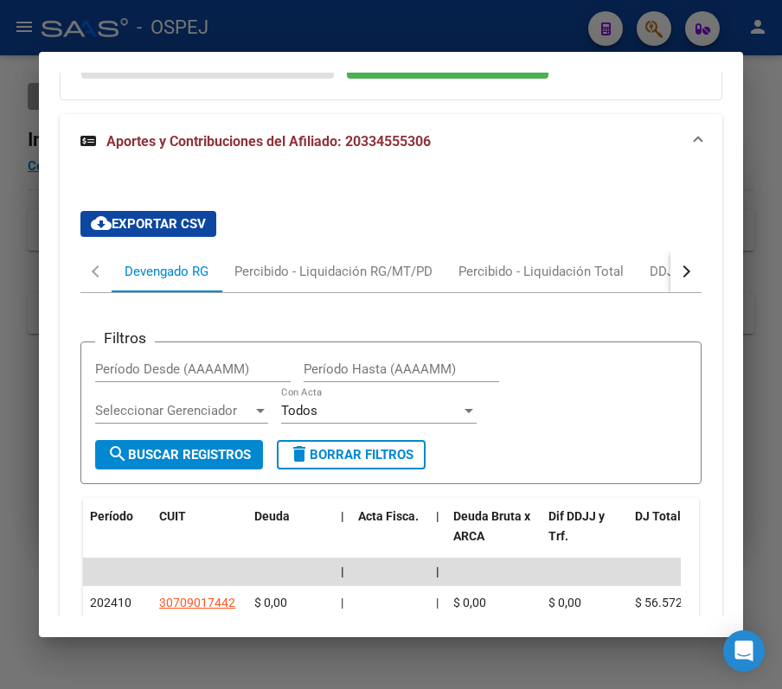
scroll to position [1663, 0]
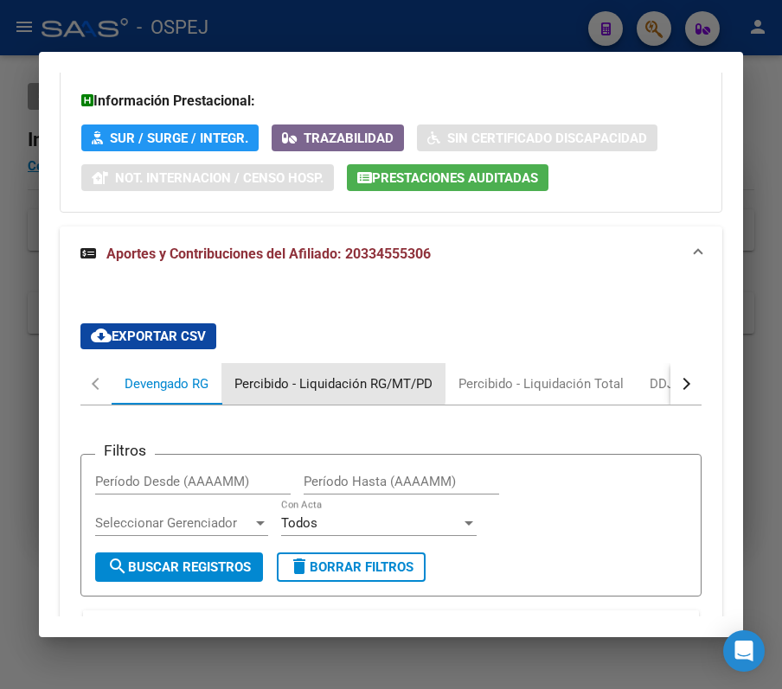
drag, startPoint x: 311, startPoint y: 367, endPoint x: 298, endPoint y: 356, distance: 17.3
click at [298, 363] on div "Percibido - Liquidación RG/MT/PD" at bounding box center [333, 384] width 224 height 42
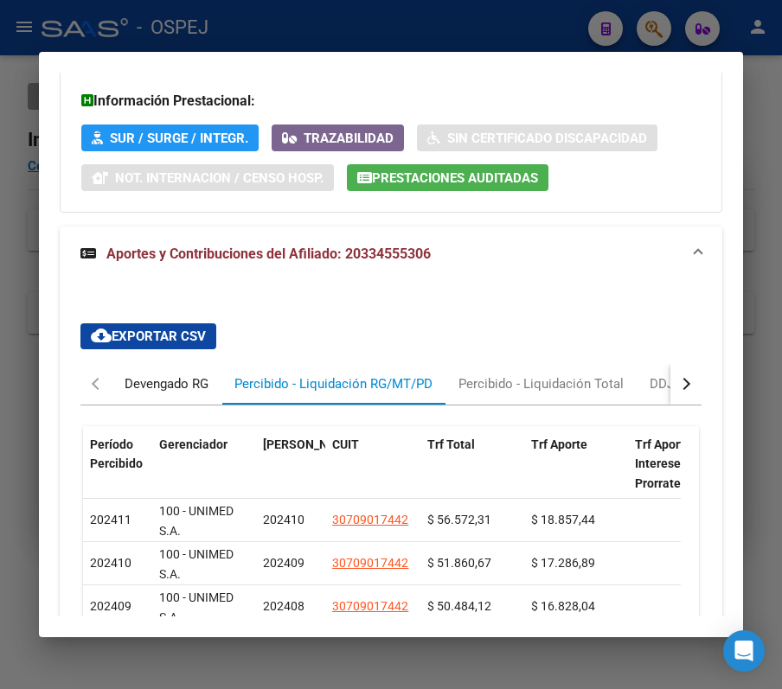
click at [145, 377] on div "Devengado RG" at bounding box center [167, 384] width 84 height 19
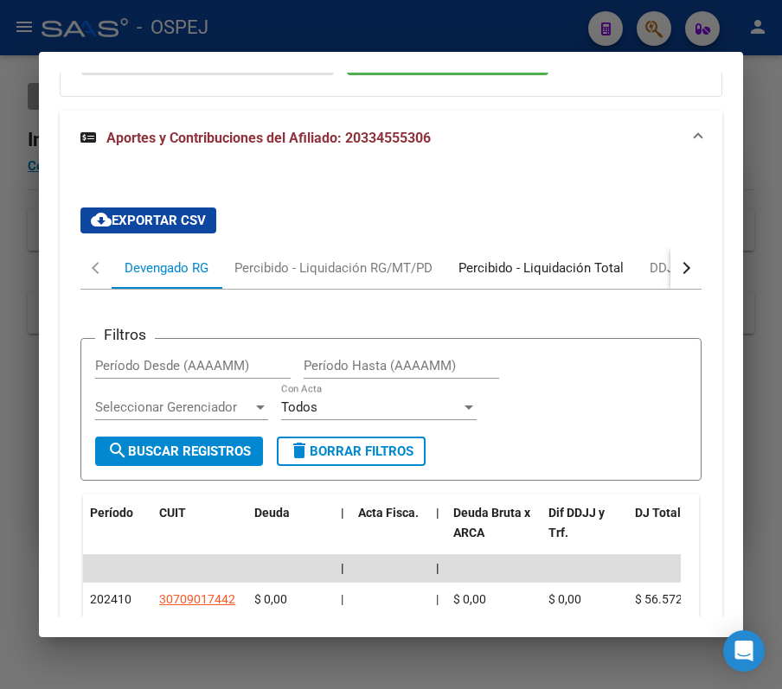
click at [493, 261] on div "Percibido - Liquidación Total" at bounding box center [541, 268] width 165 height 19
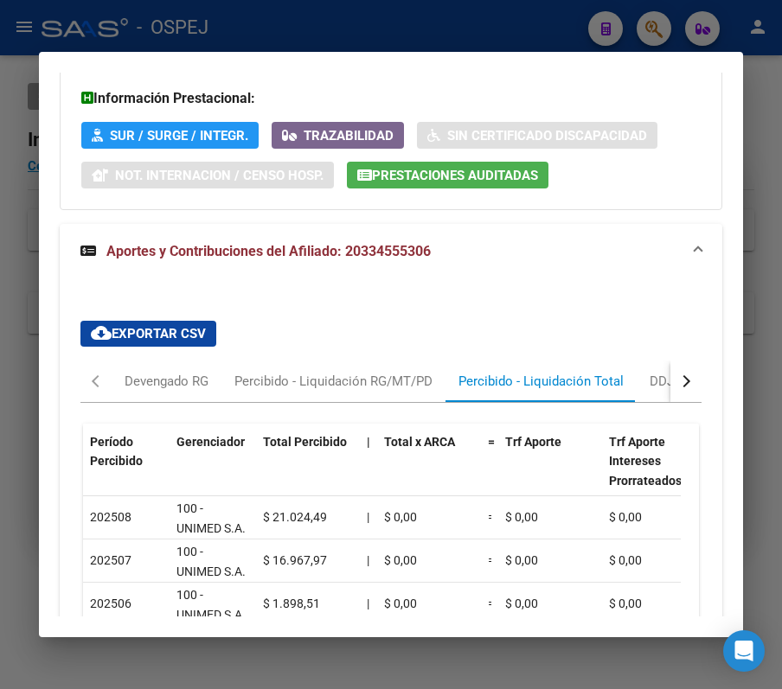
scroll to position [1779, 0]
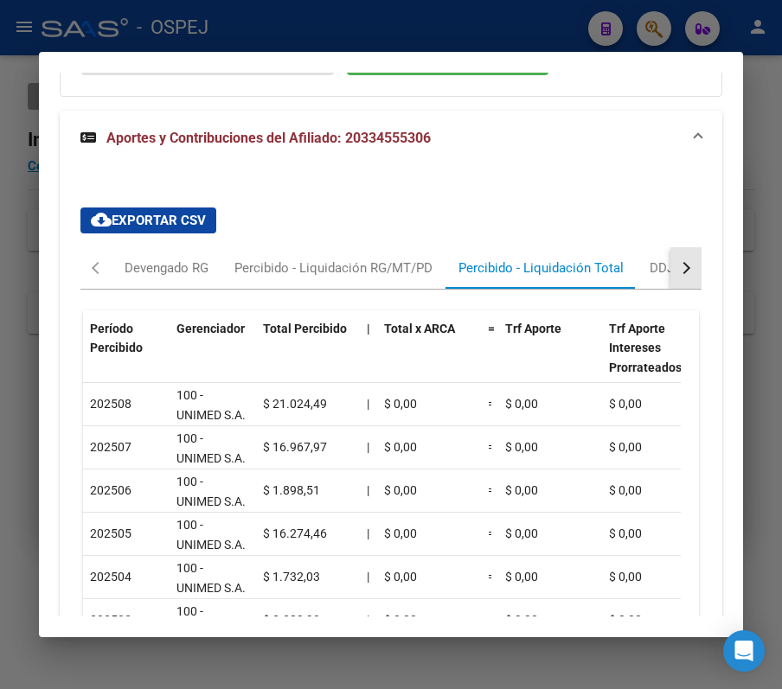
click at [678, 262] on div "button" at bounding box center [684, 268] width 12 height 12
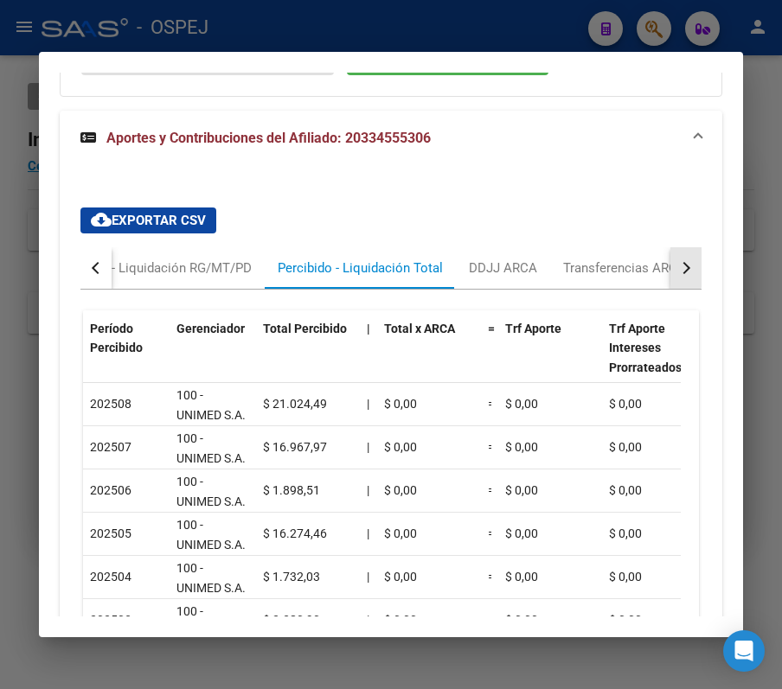
click at [678, 262] on div "button" at bounding box center [684, 268] width 12 height 12
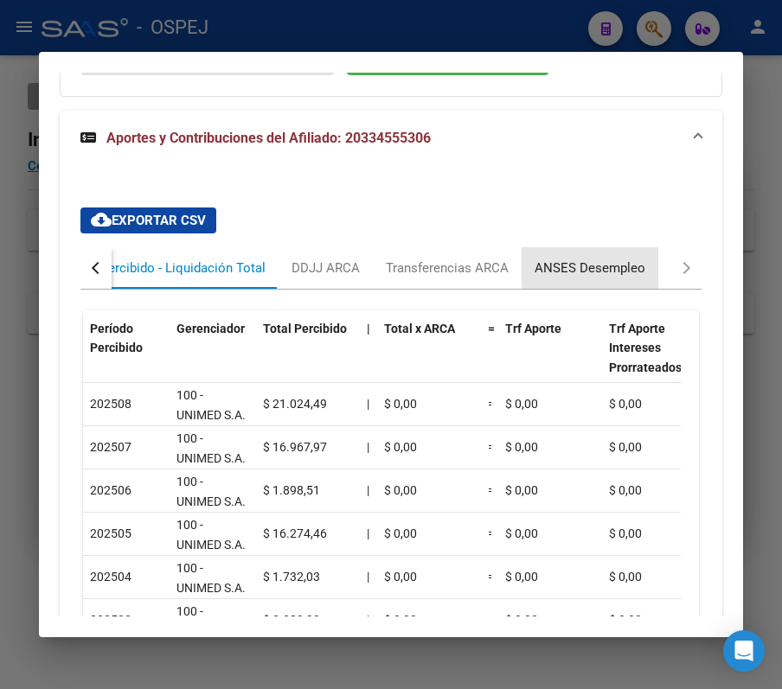
click at [627, 259] on div "ANSES Desempleo" at bounding box center [590, 268] width 111 height 19
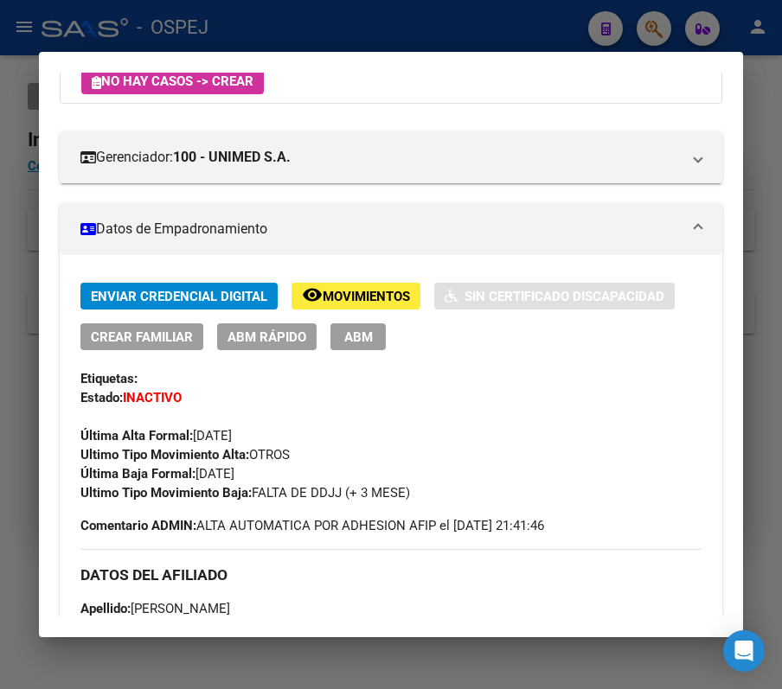
scroll to position [164, 0]
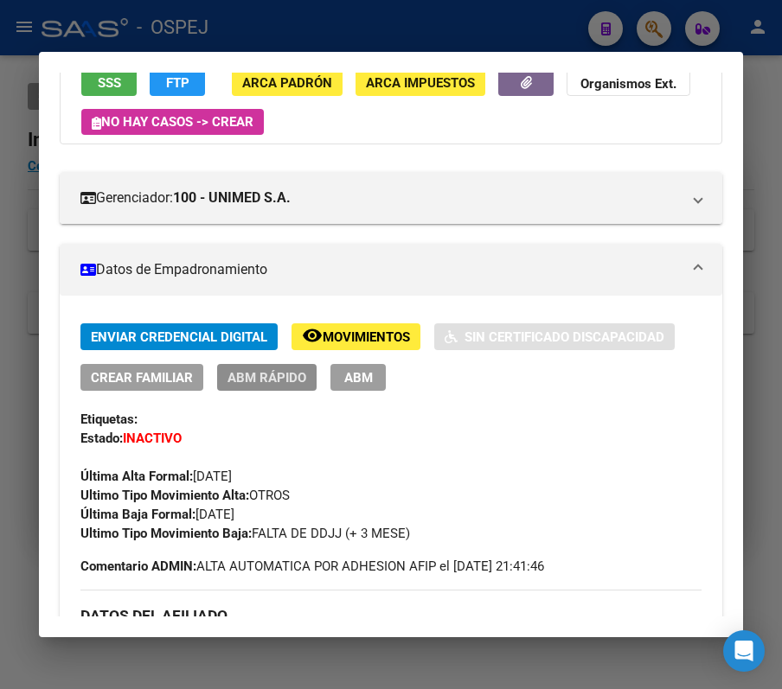
click at [243, 374] on span "ABM Rápido" at bounding box center [267, 378] width 79 height 16
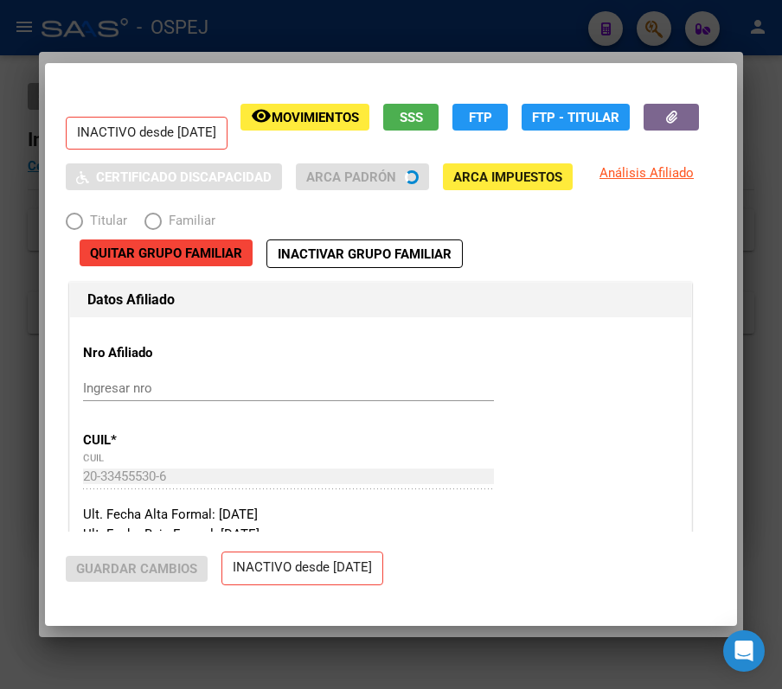
radio input "true"
type input "30-70901744-2"
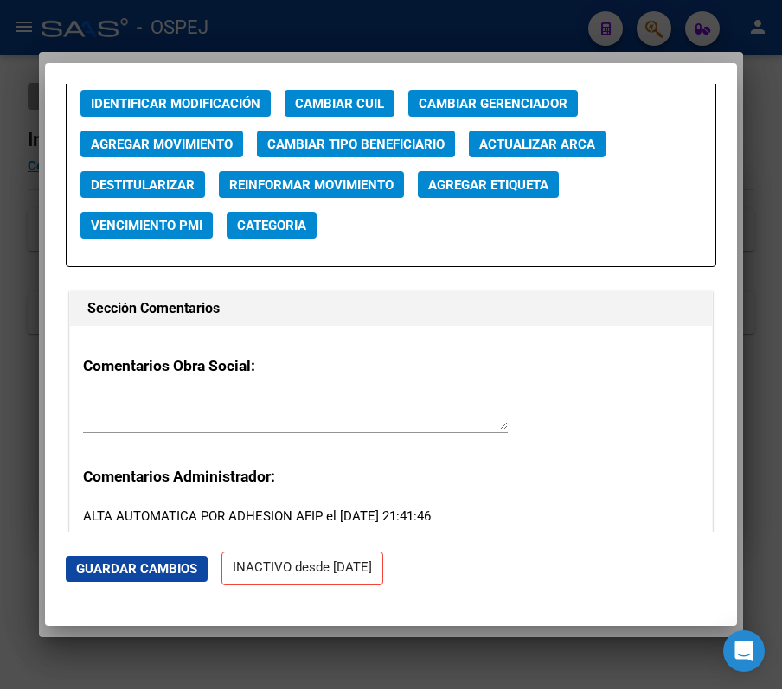
scroll to position [2537, 0]
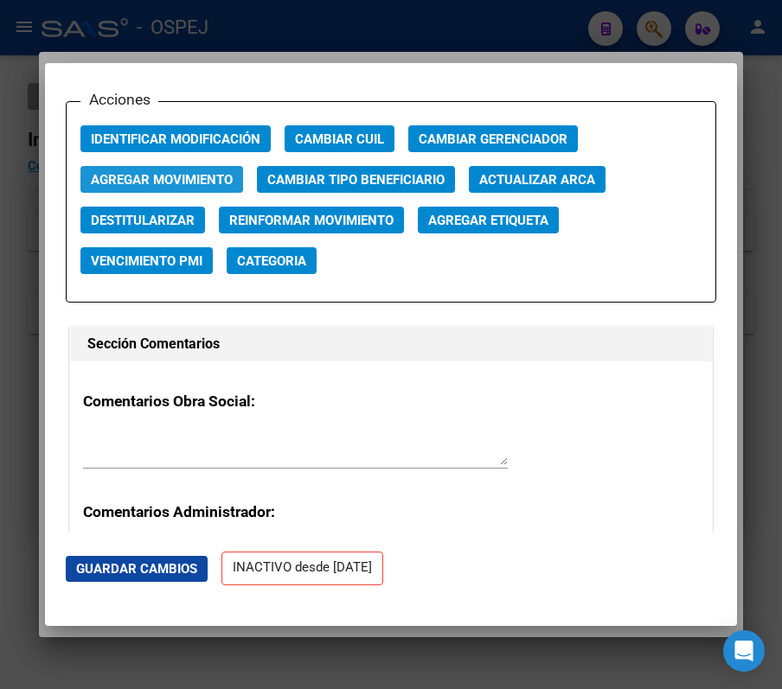
click at [167, 183] on span "Agregar Movimiento" at bounding box center [162, 180] width 142 height 16
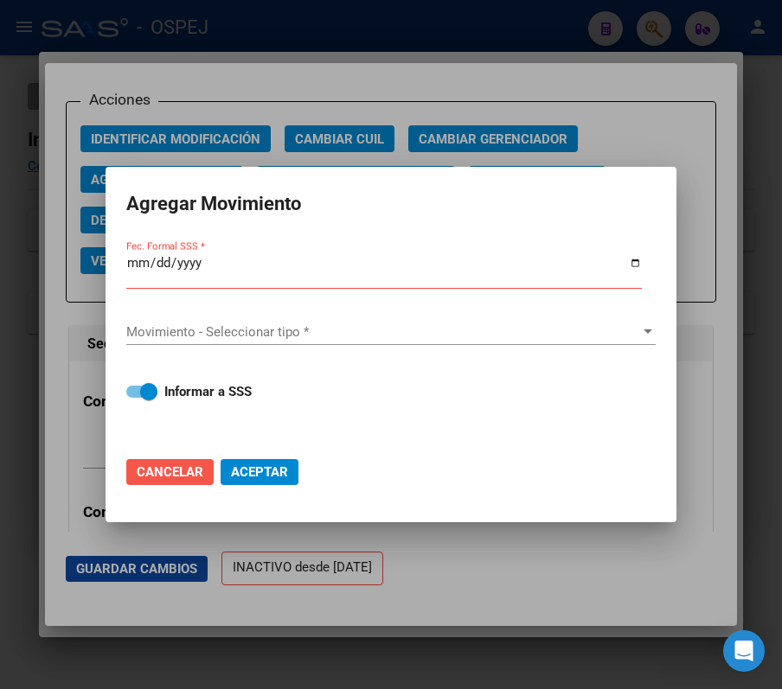
click at [164, 478] on span "Cancelar" at bounding box center [170, 473] width 67 height 16
checkbox input "false"
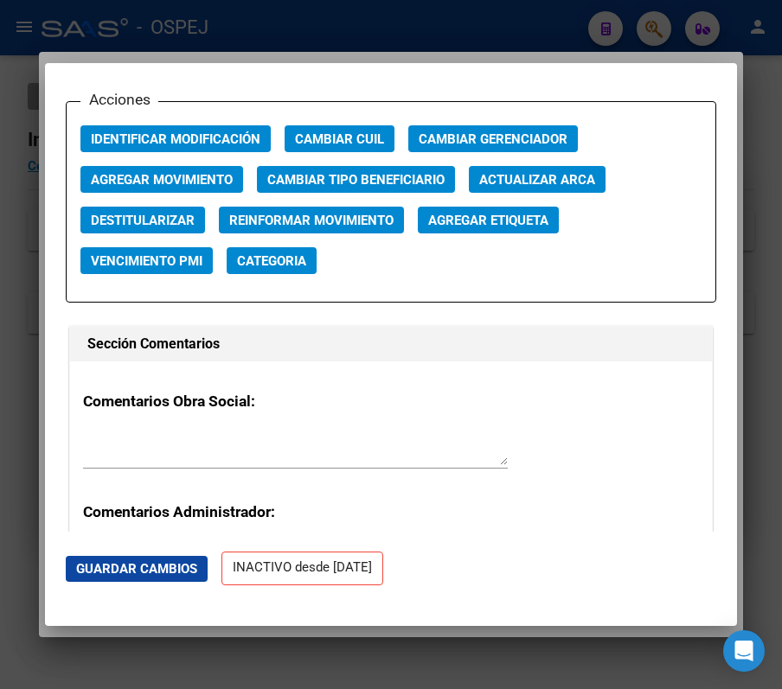
click at [535, 35] on div at bounding box center [391, 344] width 782 height 689
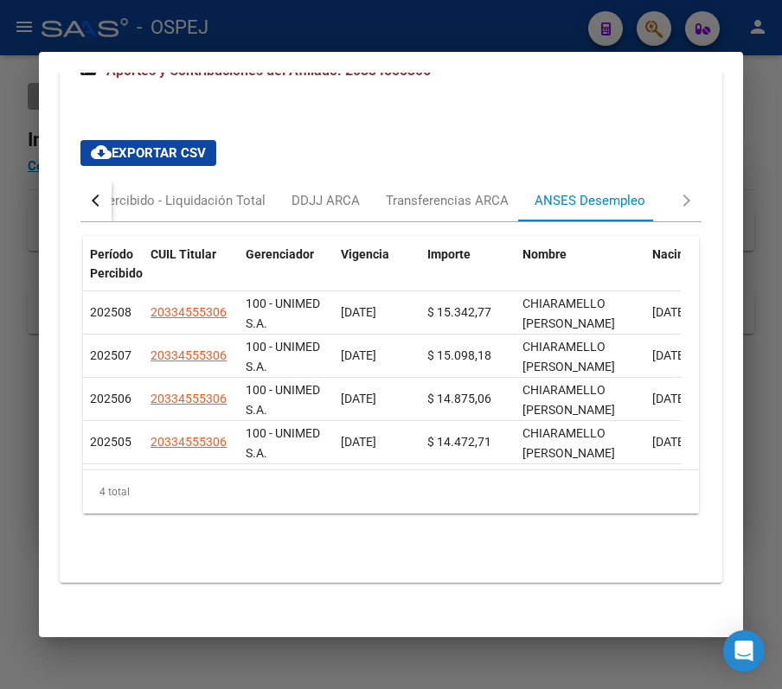
scroll to position [1855, 0]
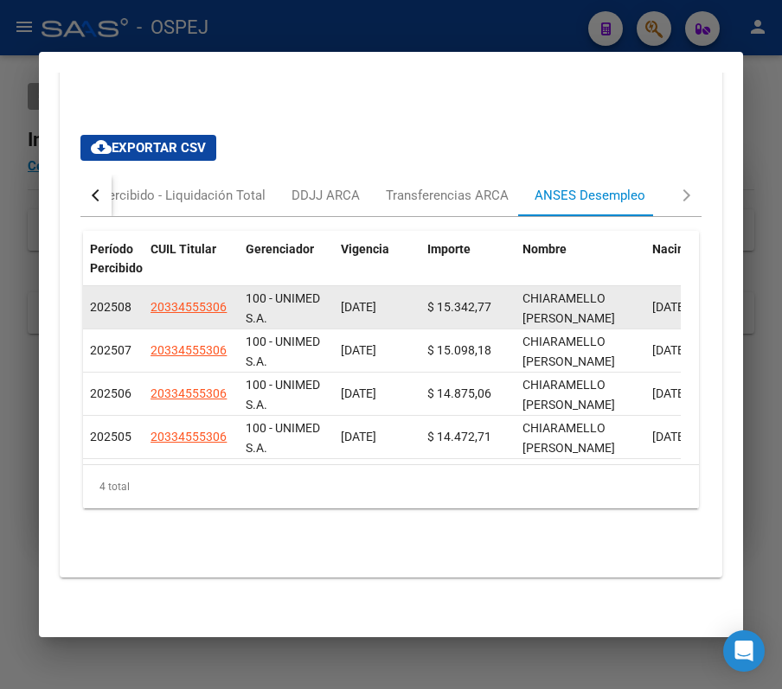
drag, startPoint x: 83, startPoint y: 282, endPoint x: 109, endPoint y: 277, distance: 26.5
click at [109, 286] on datatable-body-cell "202508" at bounding box center [113, 307] width 61 height 42
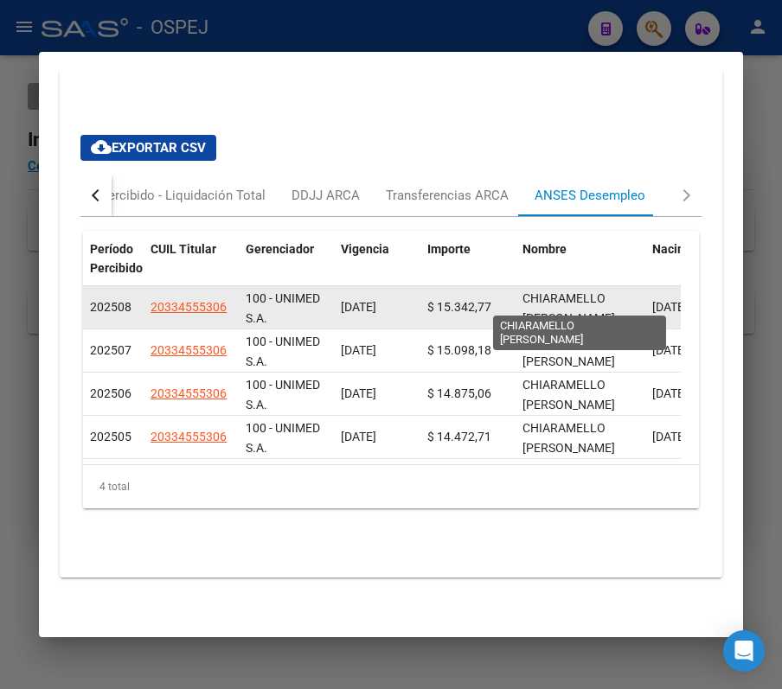
scroll to position [2, 0]
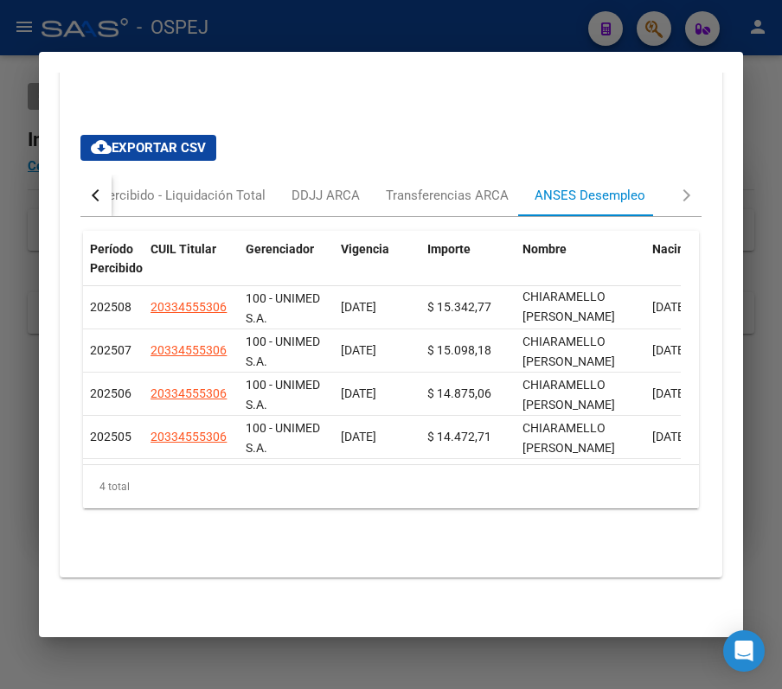
drag, startPoint x: 607, startPoint y: 474, endPoint x: 711, endPoint y: 491, distance: 105.2
click at [711, 491] on mat-dialog-content "Análisis Afiliado - CUIL: 20334555306 DATOS PADRÓN ÁGIL: CHIARAMELLO GASTON SEB…" at bounding box center [391, 345] width 704 height 544
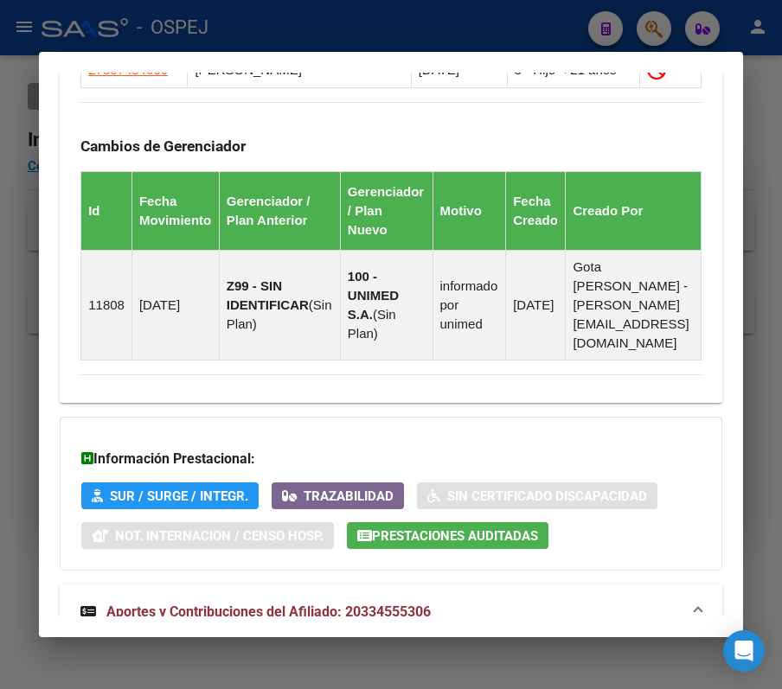
scroll to position [1337, 0]
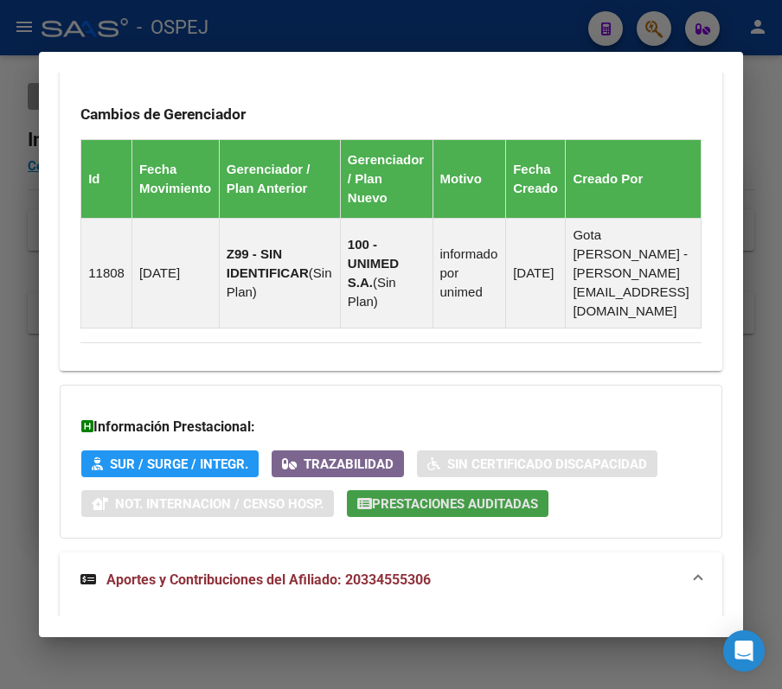
click at [495, 491] on button "Prestaciones Auditadas" at bounding box center [448, 504] width 202 height 27
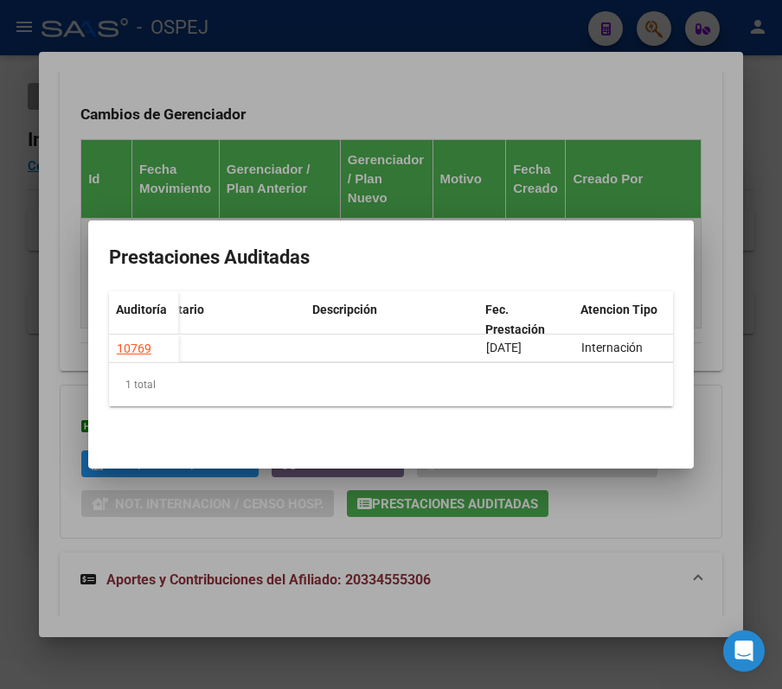
scroll to position [0, 597]
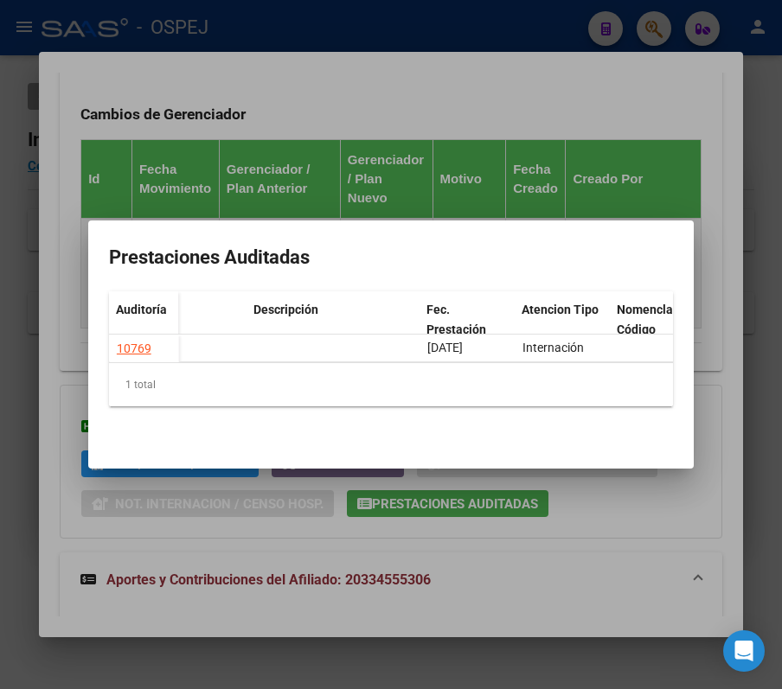
click at [439, 136] on div at bounding box center [391, 344] width 782 height 689
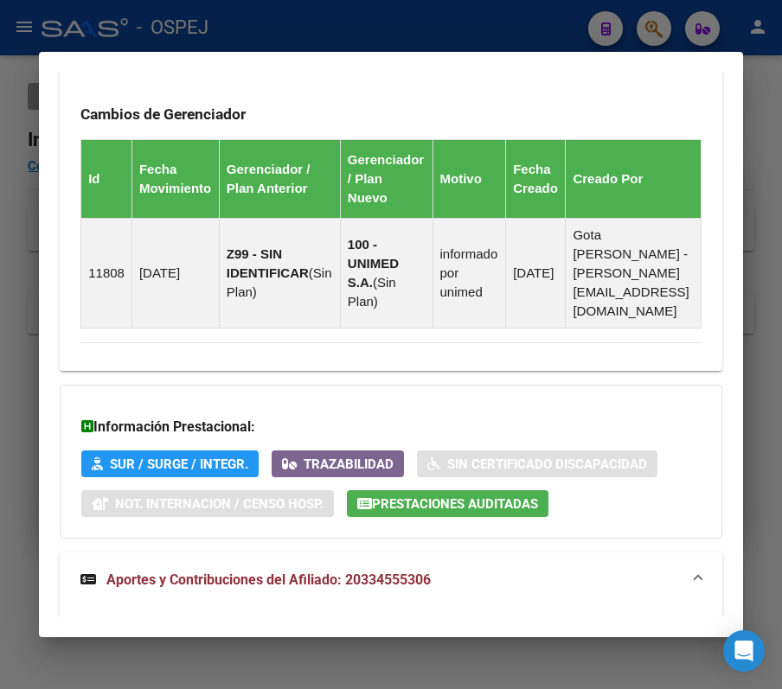
click at [279, 587] on mat-expansion-panel-header "Aportes y Contribuciones del Afiliado: 20334555306" at bounding box center [391, 580] width 663 height 55
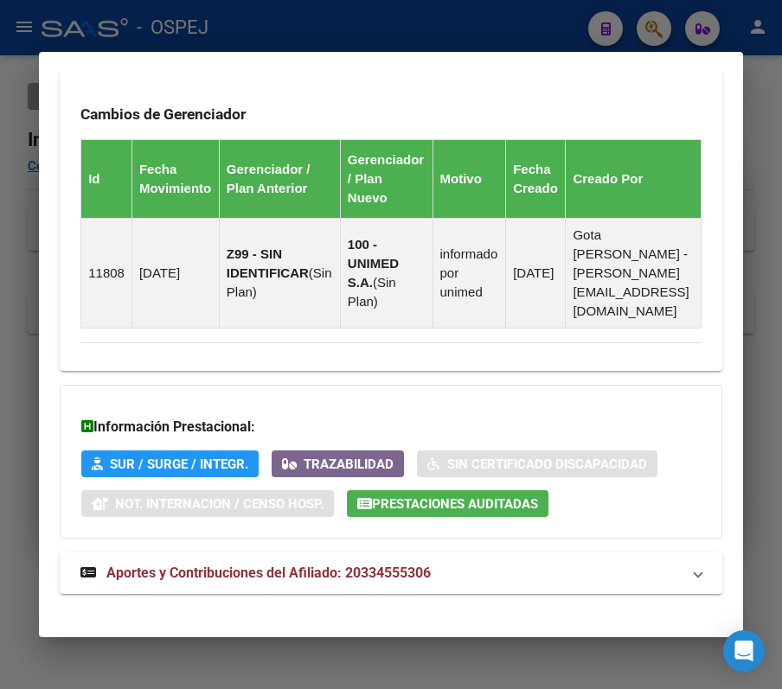
click at [266, 572] on mat-expansion-panel-header "Aportes y Contribuciones del Afiliado: 20334555306" at bounding box center [391, 574] width 663 height 42
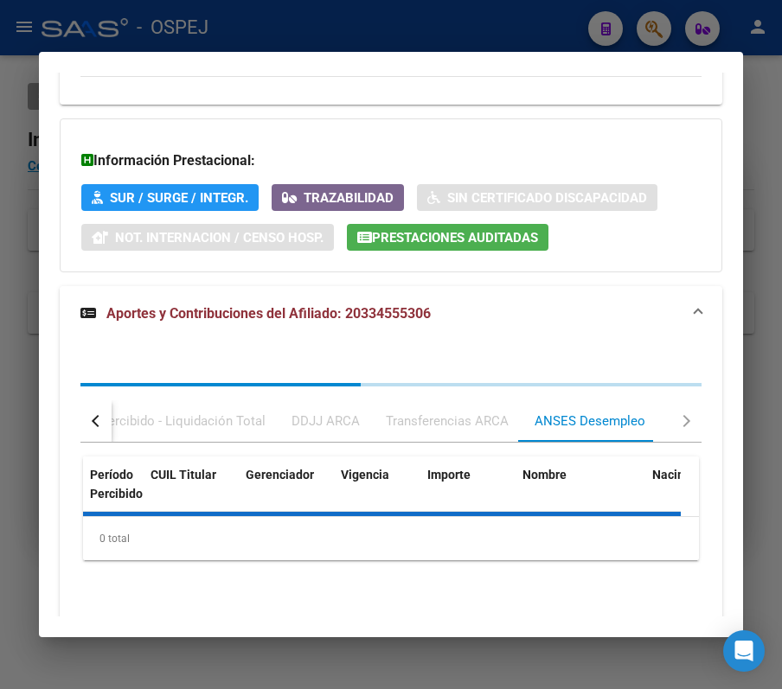
scroll to position [1641, 0]
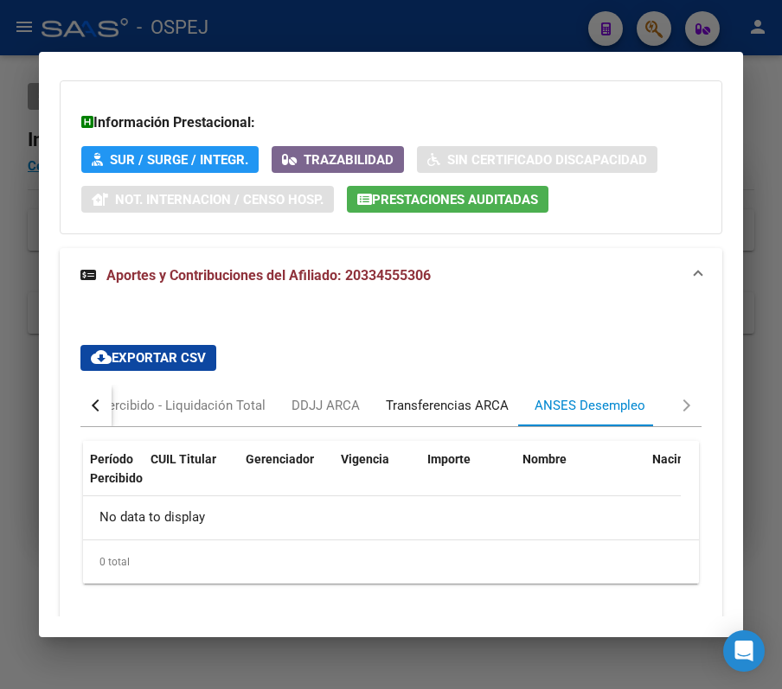
click at [490, 402] on div "Transferencias ARCA" at bounding box center [447, 406] width 149 height 42
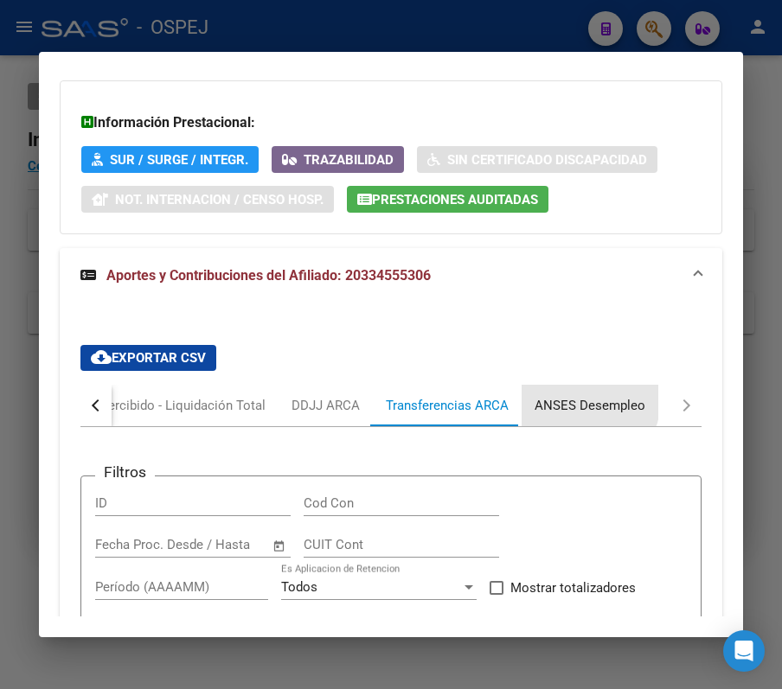
click at [579, 396] on div "ANSES Desempleo" at bounding box center [590, 405] width 111 height 19
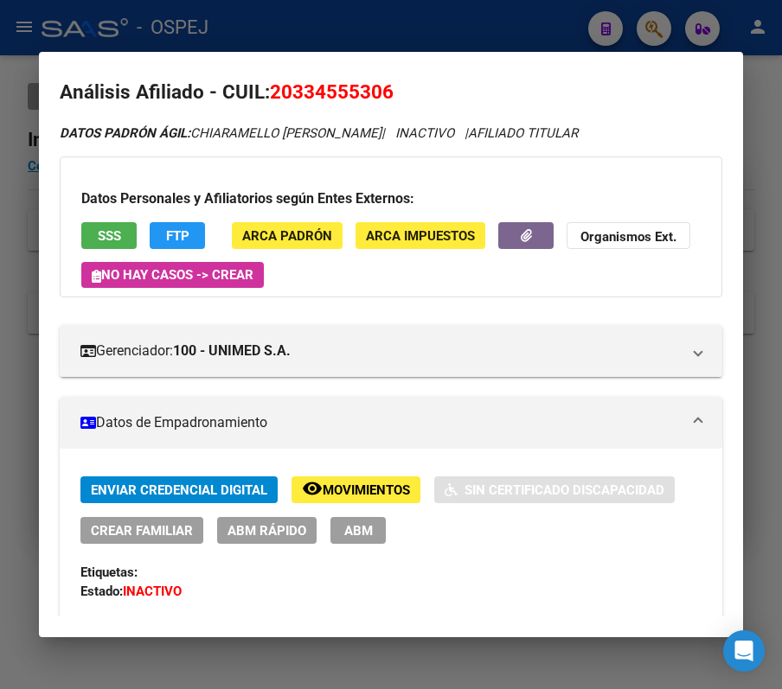
scroll to position [9, 0]
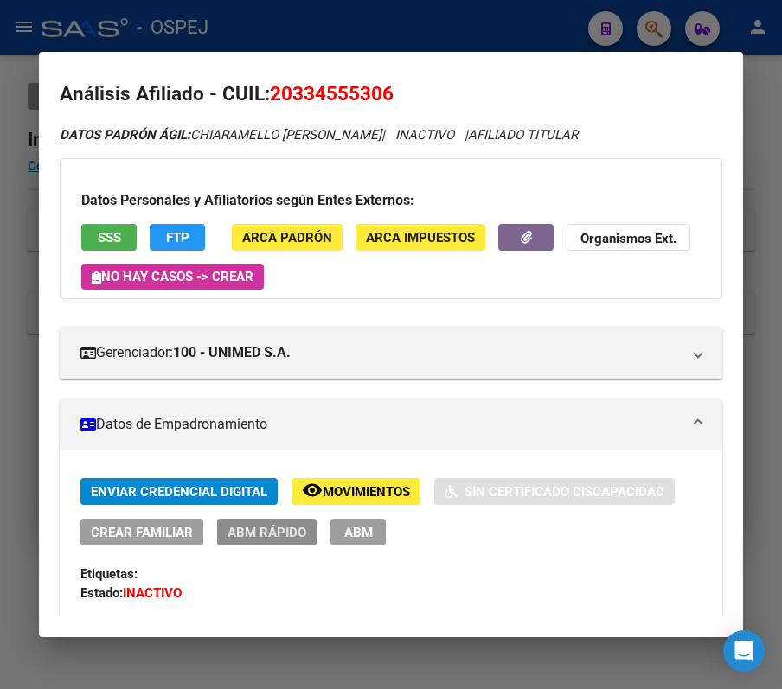
click at [249, 538] on span "ABM Rápido" at bounding box center [267, 533] width 79 height 16
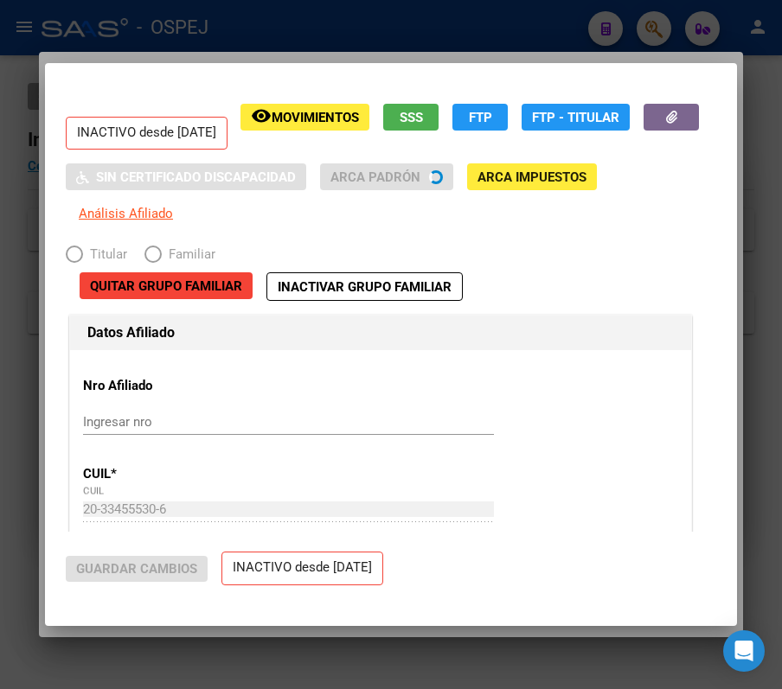
radio input "true"
type input "30-70901744-2"
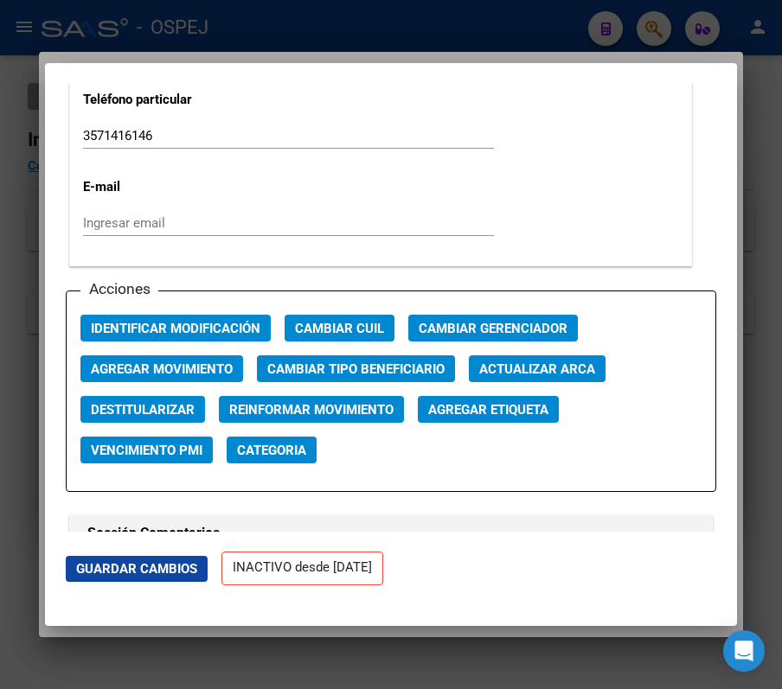
scroll to position [2306, 0]
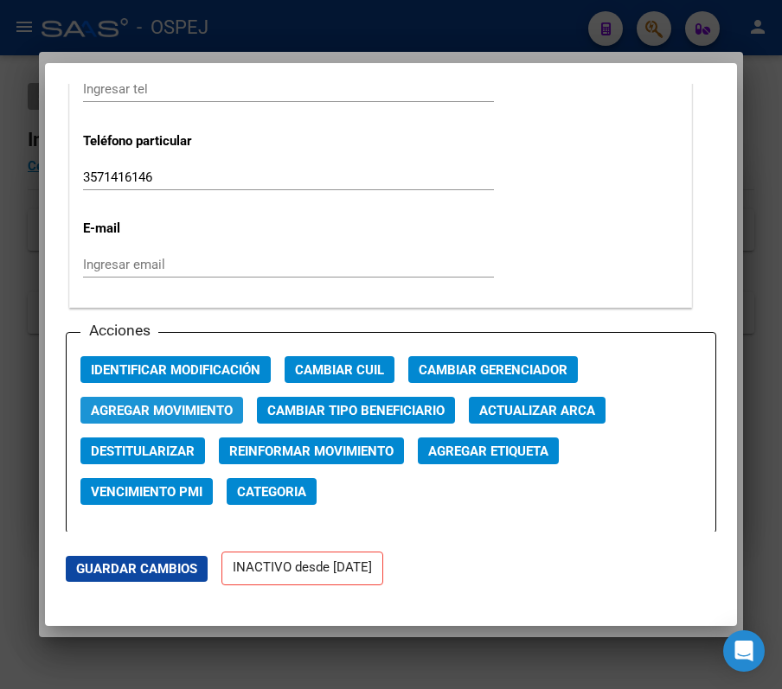
click at [199, 413] on span "Agregar Movimiento" at bounding box center [162, 411] width 142 height 16
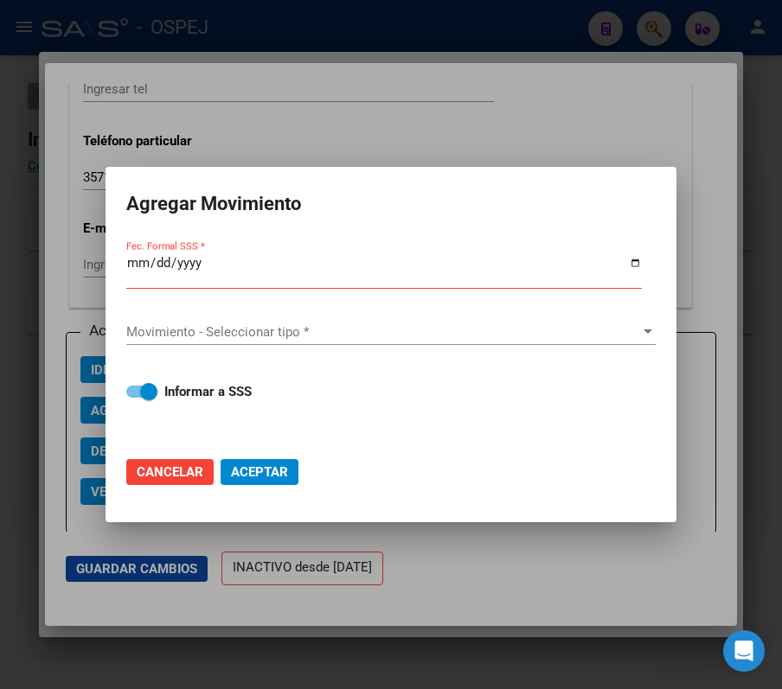
click at [178, 67] on div at bounding box center [391, 344] width 782 height 689
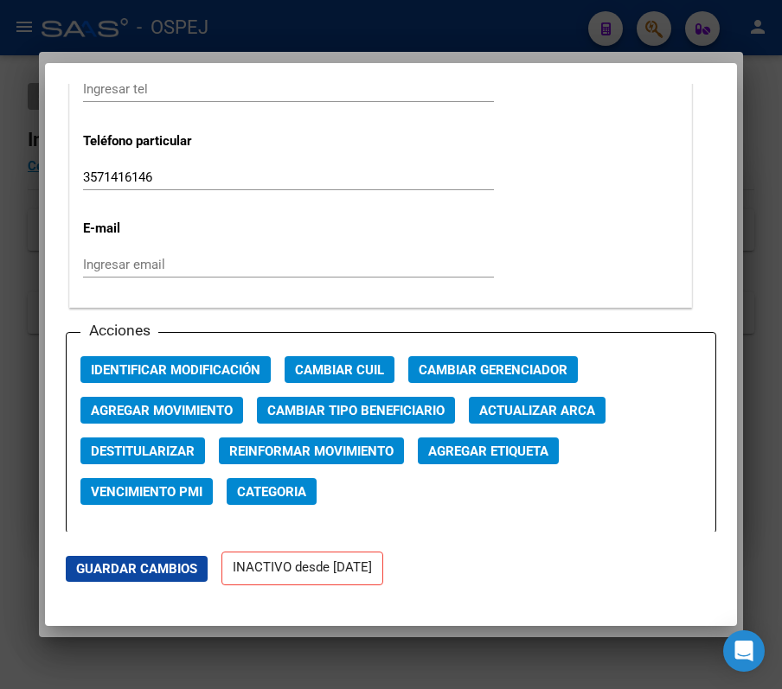
click at [164, 45] on div at bounding box center [391, 344] width 782 height 689
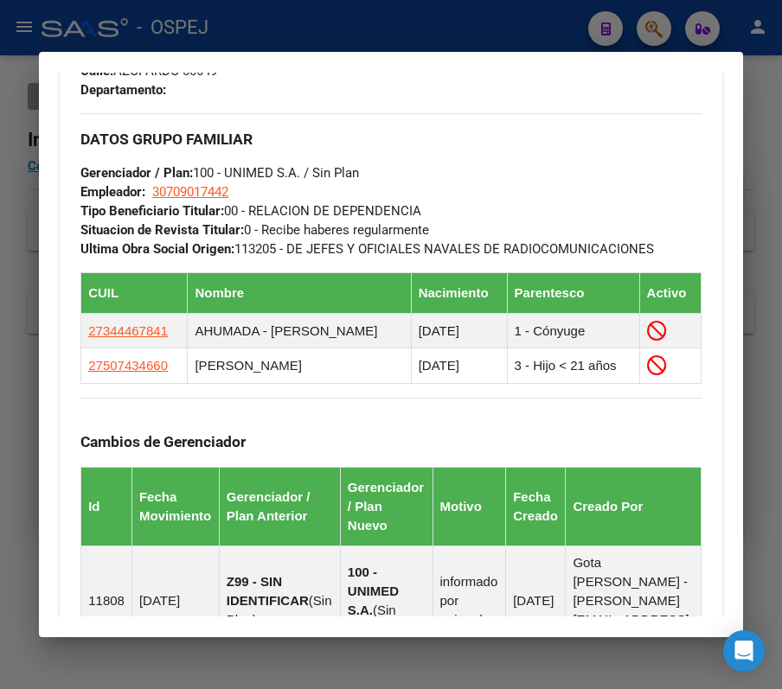
scroll to position [1393, 0]
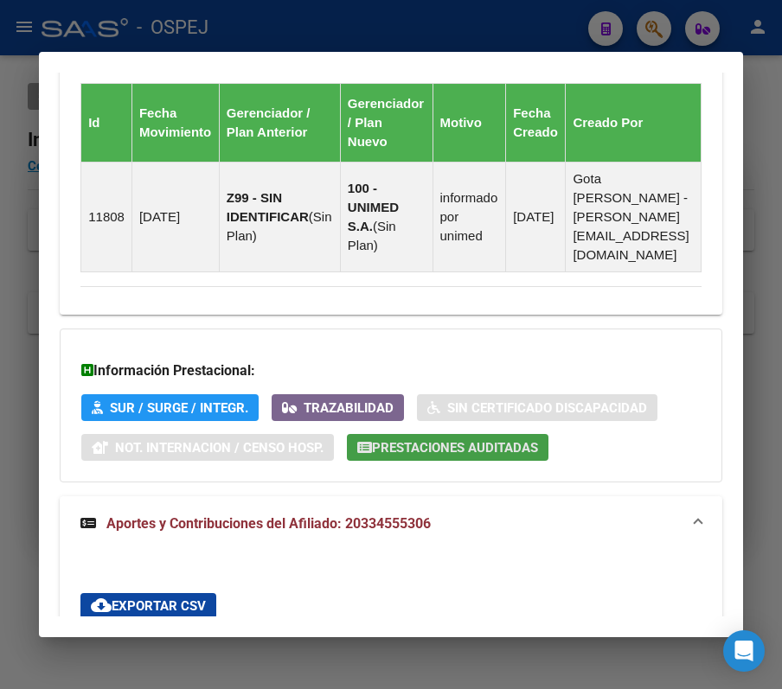
click at [414, 440] on span "Prestaciones Auditadas" at bounding box center [455, 448] width 166 height 16
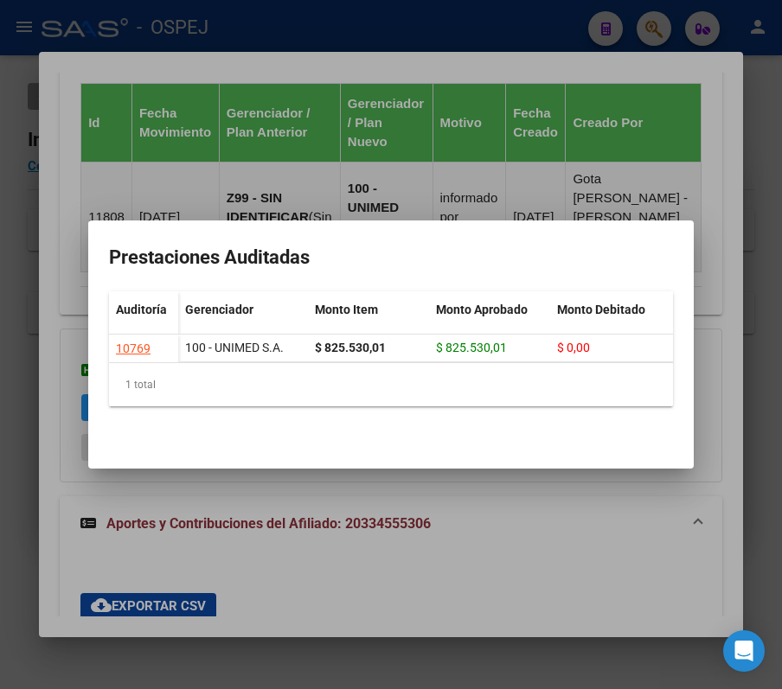
click at [308, 98] on div at bounding box center [391, 344] width 782 height 689
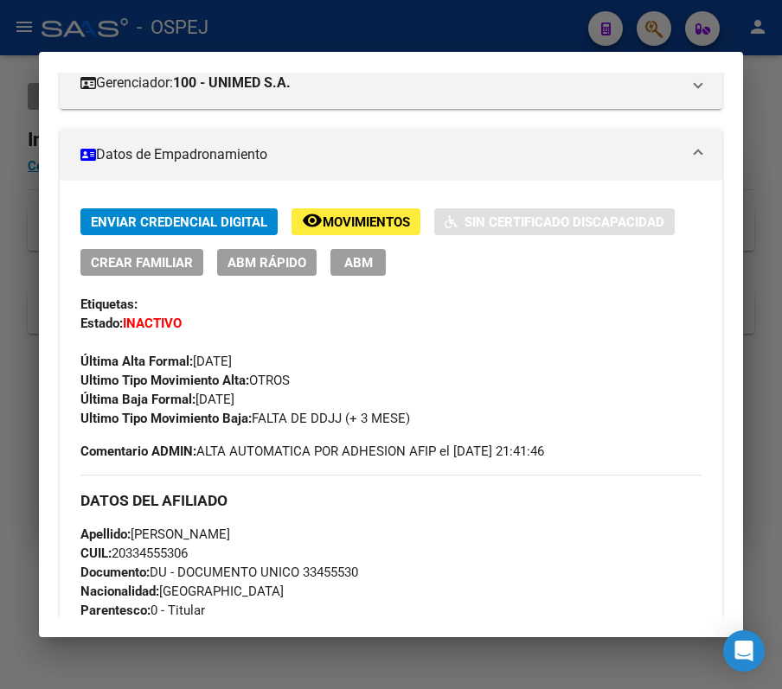
scroll to position [240, 0]
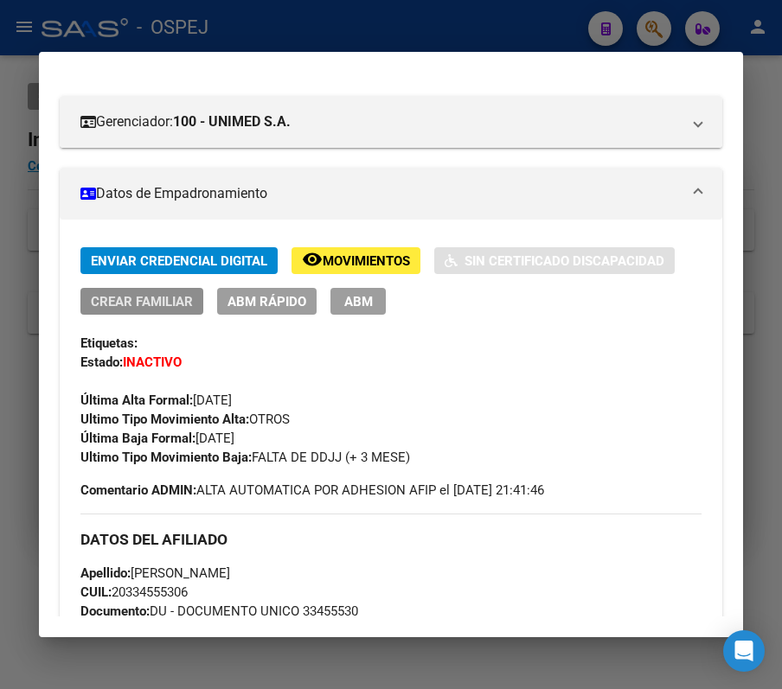
click at [188, 308] on span "Crear Familiar" at bounding box center [142, 302] width 102 height 16
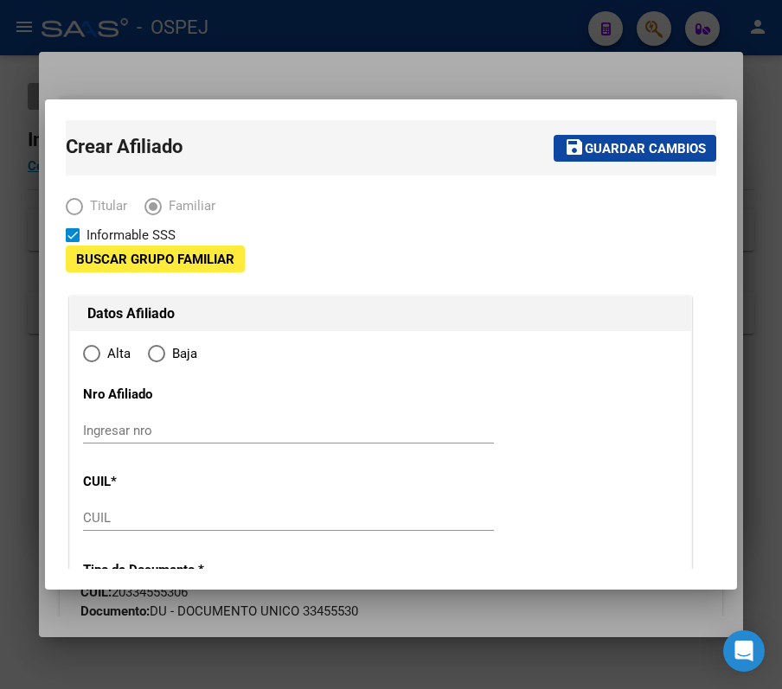
type input "30-70901744-2"
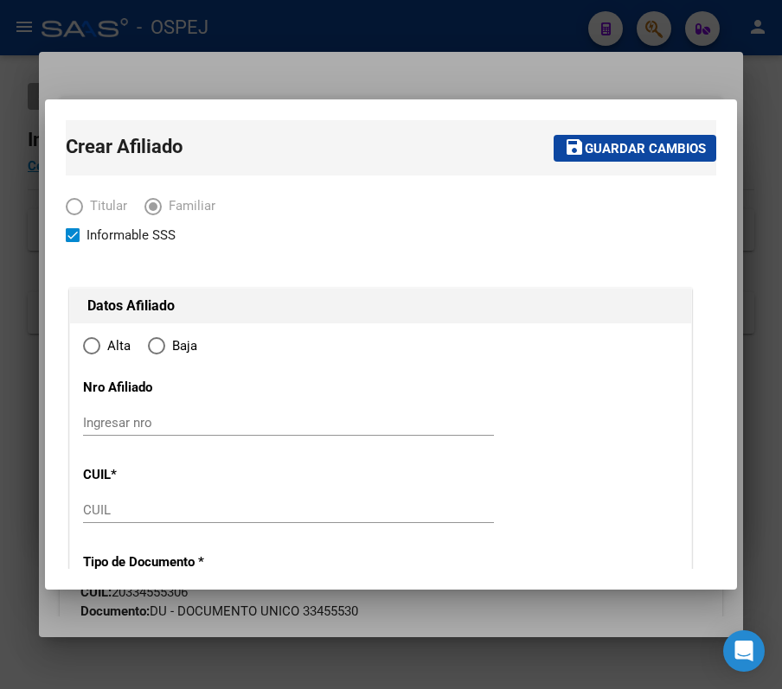
type input "RIO 3º"
type input "5850"
type input "AZOPARDO"
type input "00649"
click at [372, 35] on div at bounding box center [391, 344] width 782 height 689
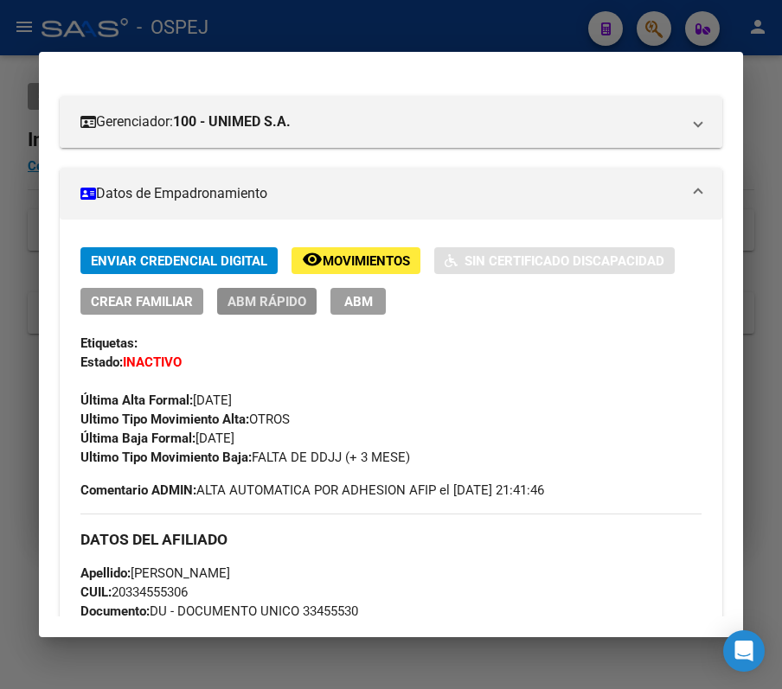
click at [251, 308] on span "ABM Rápido" at bounding box center [267, 302] width 79 height 16
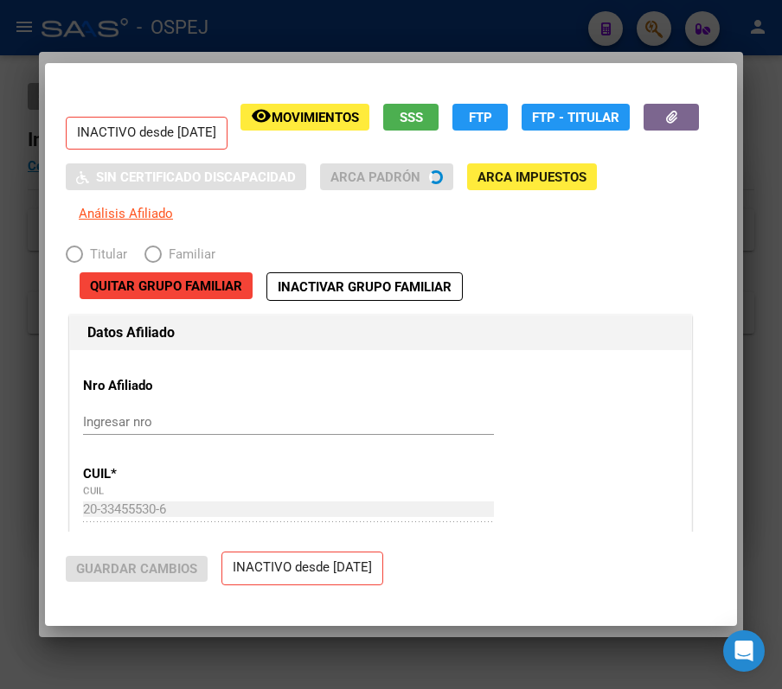
radio input "true"
type input "30-70901744-2"
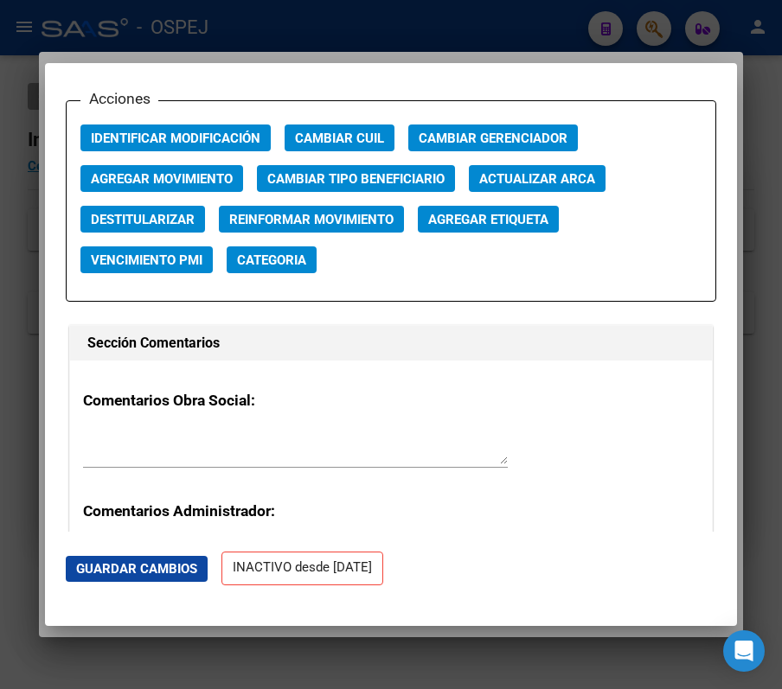
scroll to position [2433, 0]
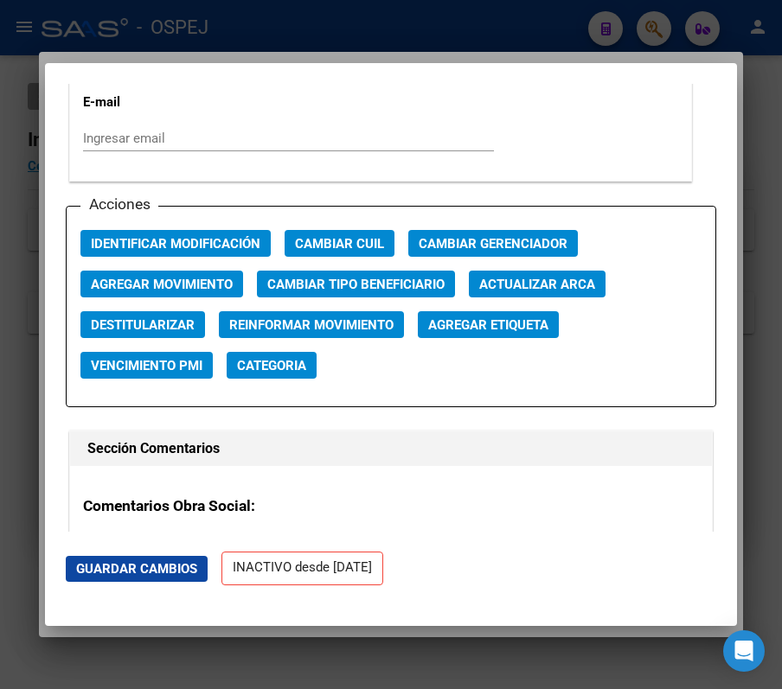
click at [118, 285] on span "Agregar Movimiento" at bounding box center [162, 285] width 142 height 16
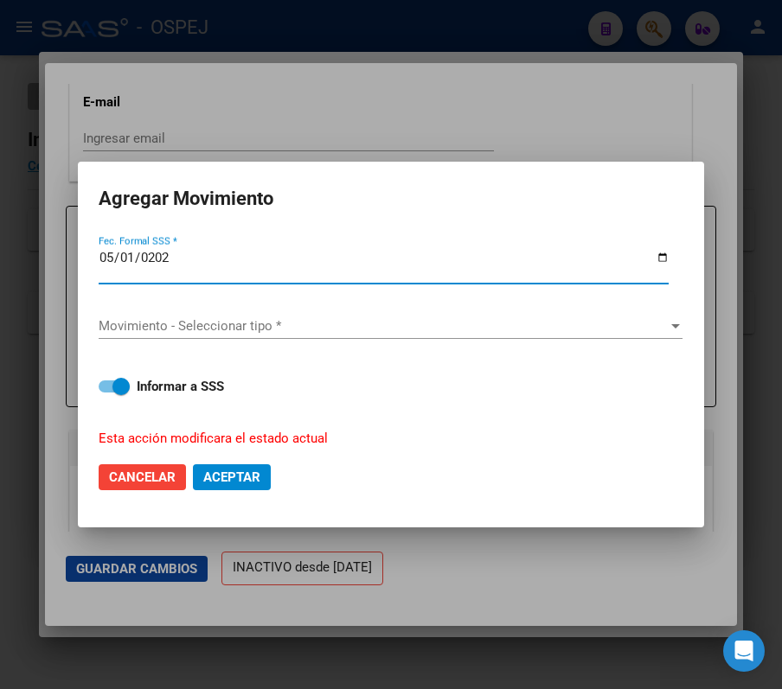
type input "2025-05-01"
click at [112, 71] on div at bounding box center [391, 344] width 782 height 689
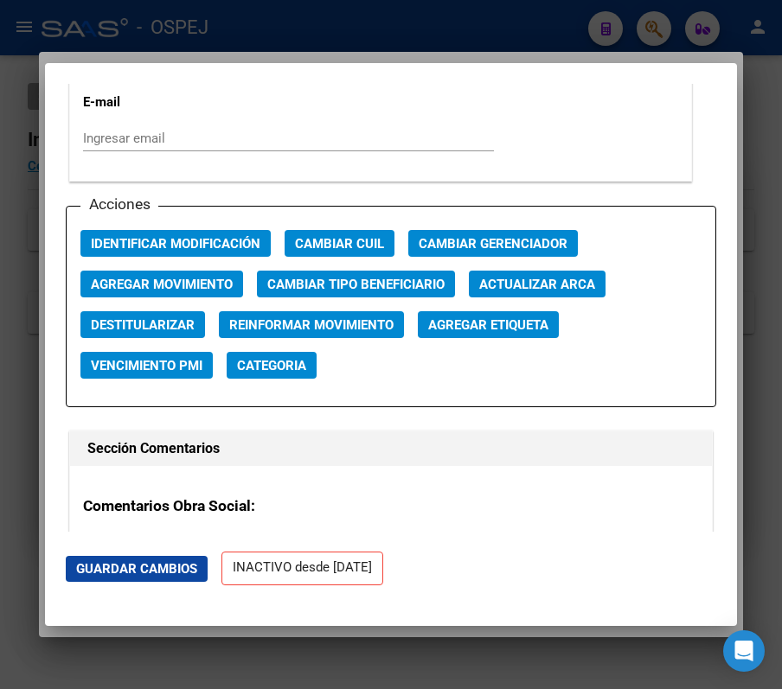
click at [167, 39] on div at bounding box center [391, 344] width 782 height 689
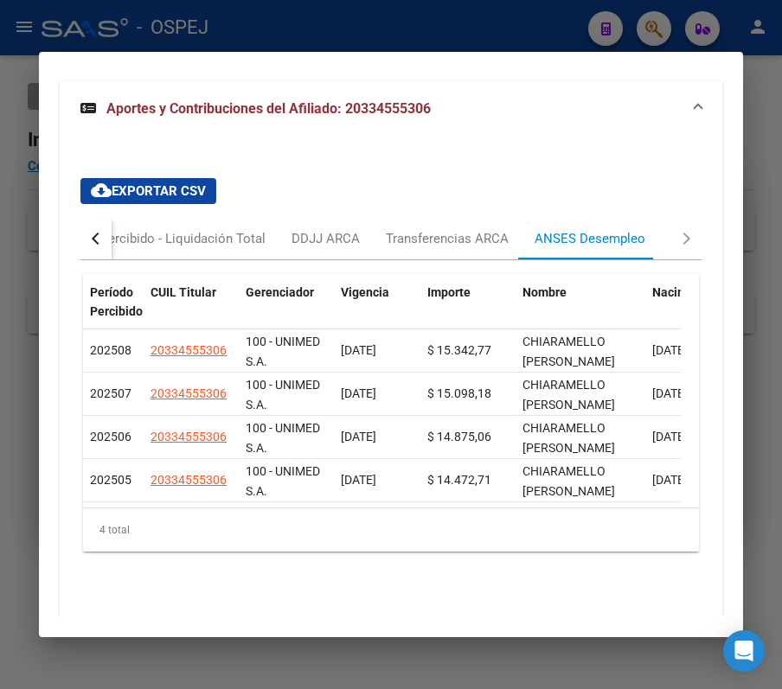
scroll to position [1855, 0]
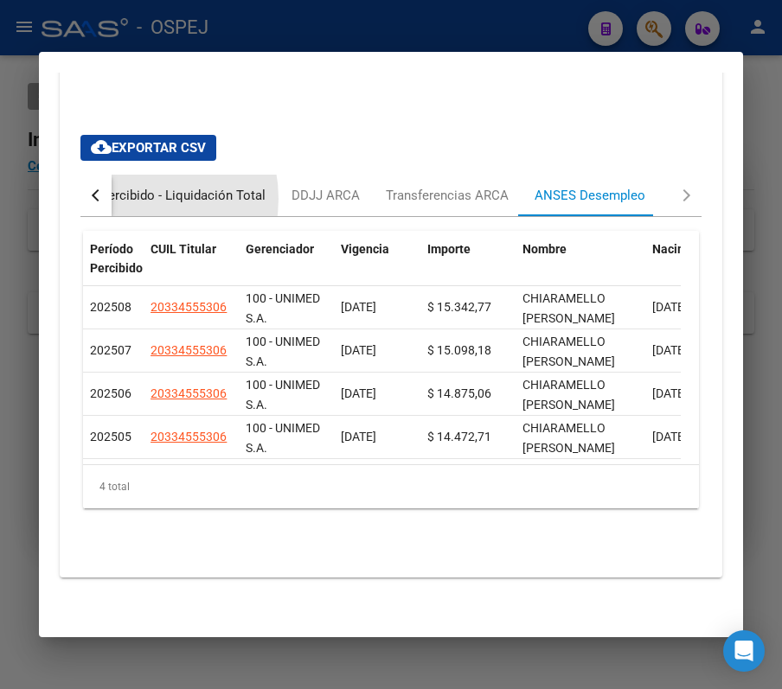
click at [125, 186] on div "Percibido - Liquidación Total" at bounding box center [182, 195] width 165 height 19
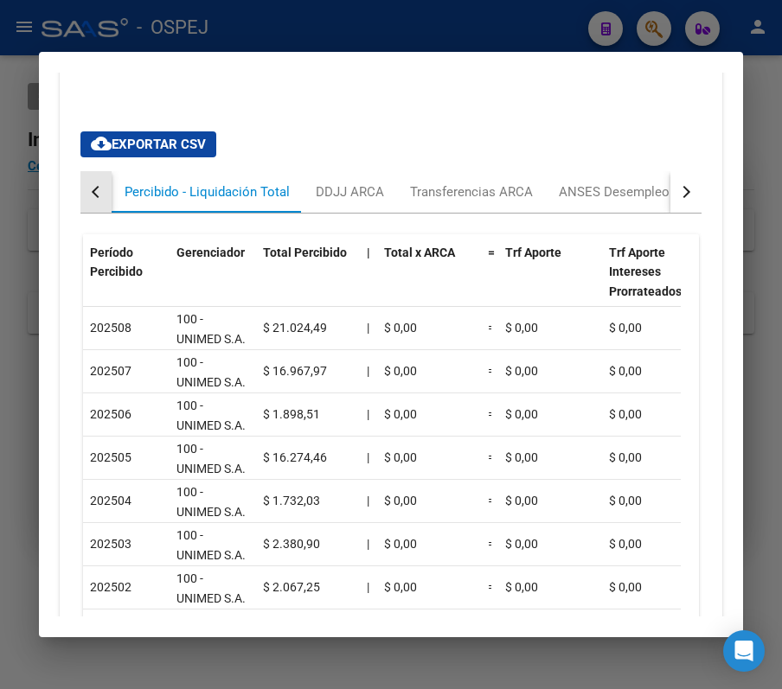
click at [88, 180] on button "button" at bounding box center [95, 192] width 31 height 42
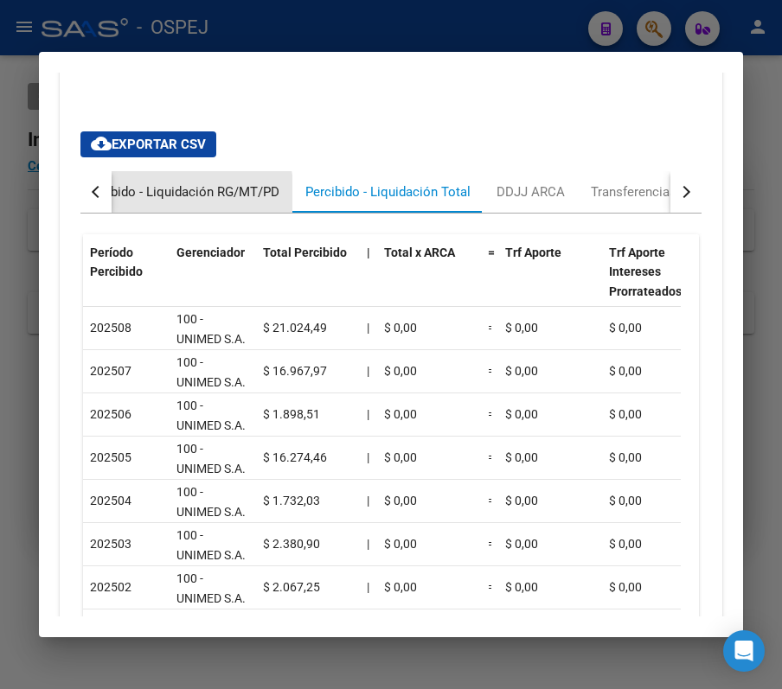
click at [175, 183] on div "Percibido - Liquidación RG/MT/PD" at bounding box center [180, 192] width 198 height 19
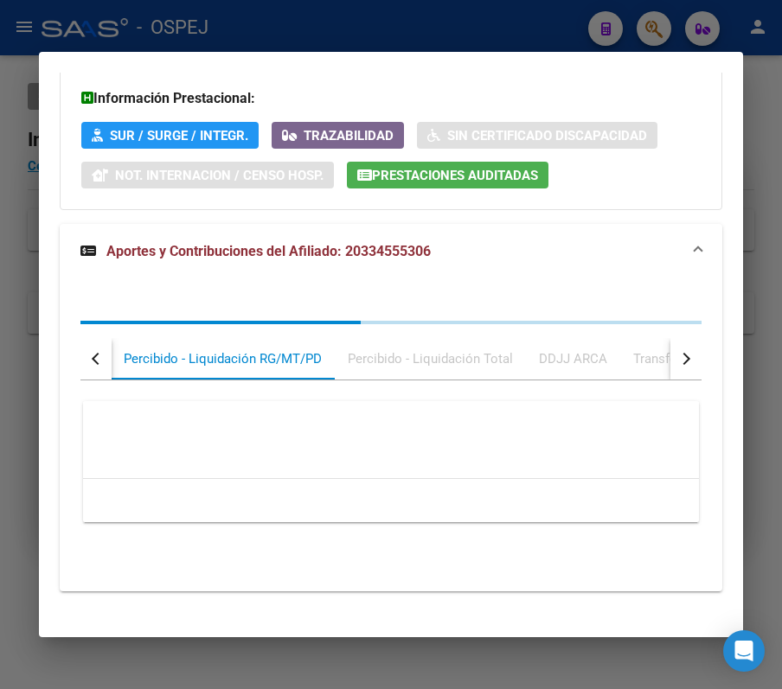
scroll to position [1836, 0]
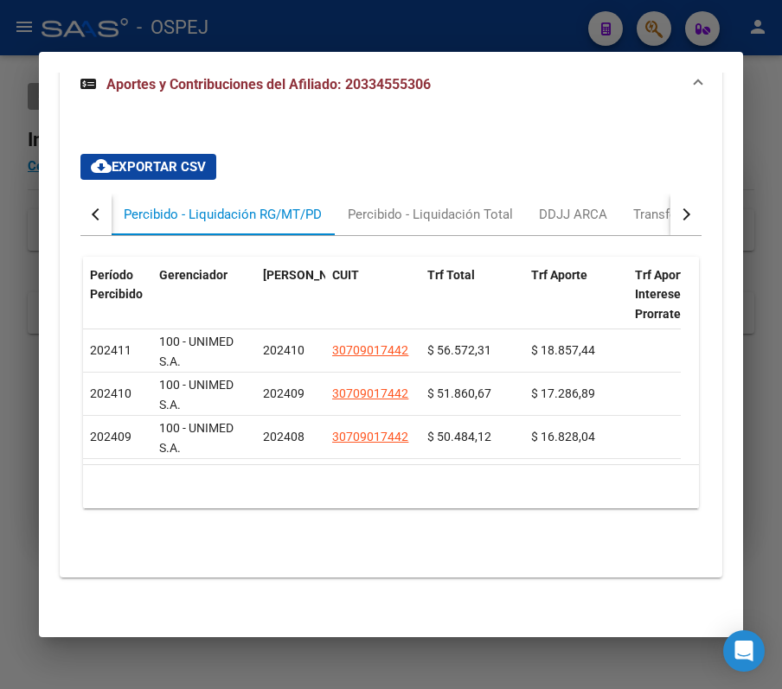
click at [87, 202] on button "button" at bounding box center [95, 215] width 31 height 42
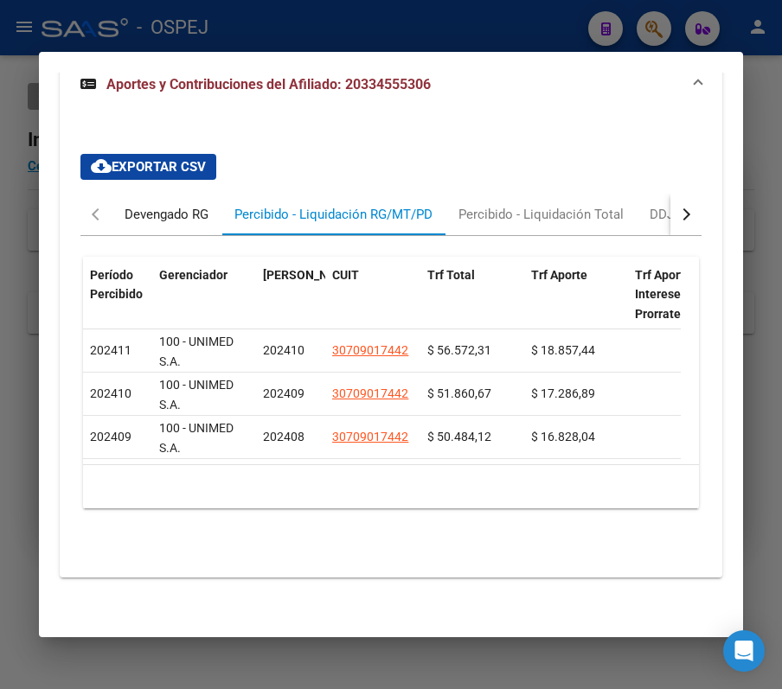
click at [149, 205] on div "Devengado RG" at bounding box center [167, 214] width 84 height 19
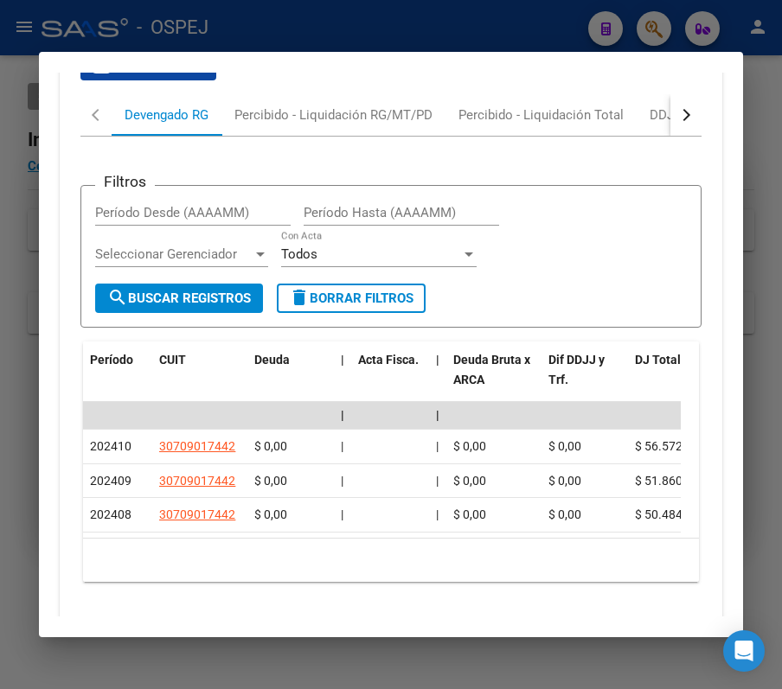
scroll to position [1894, 0]
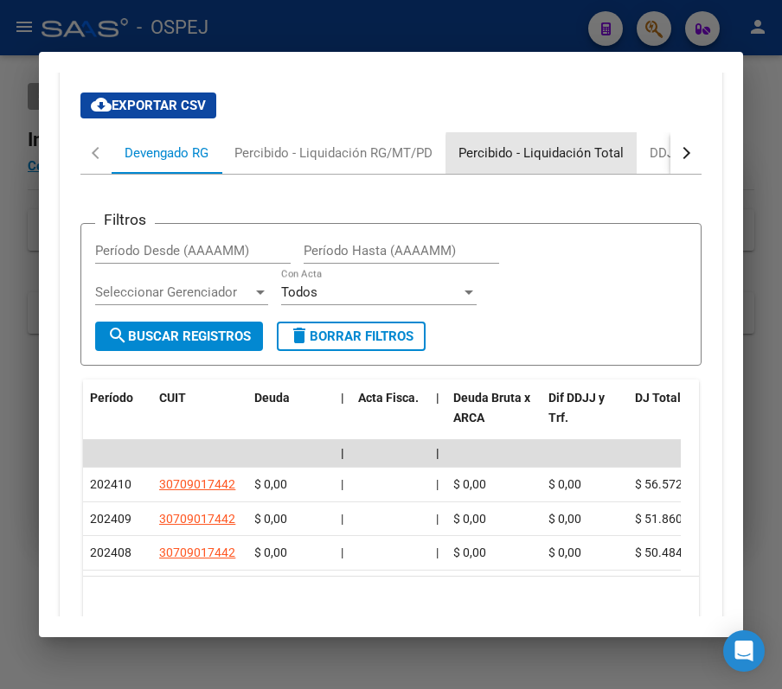
click at [600, 150] on div "Percibido - Liquidación Total" at bounding box center [541, 153] width 191 height 42
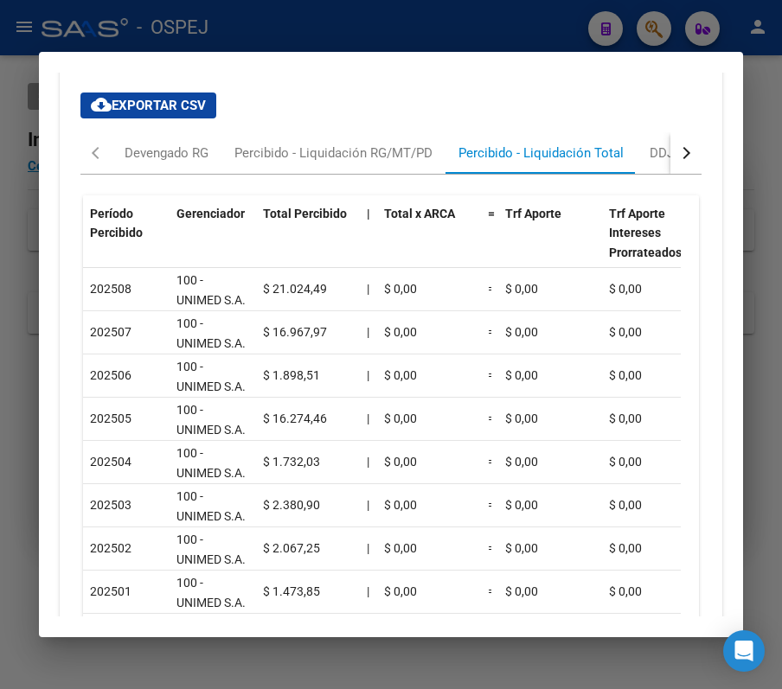
click at [670, 142] on button "button" at bounding box center [685, 153] width 31 height 42
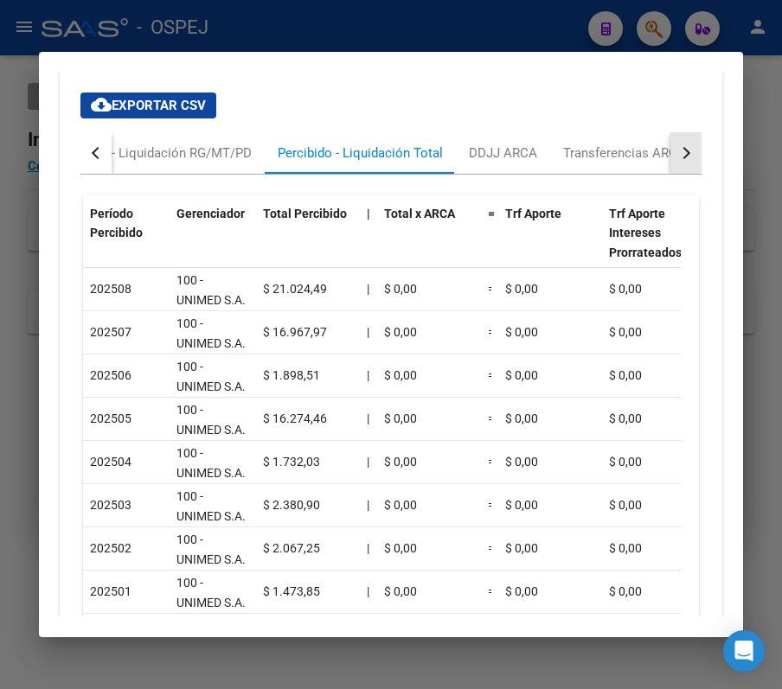
click at [678, 147] on div "button" at bounding box center [684, 153] width 12 height 12
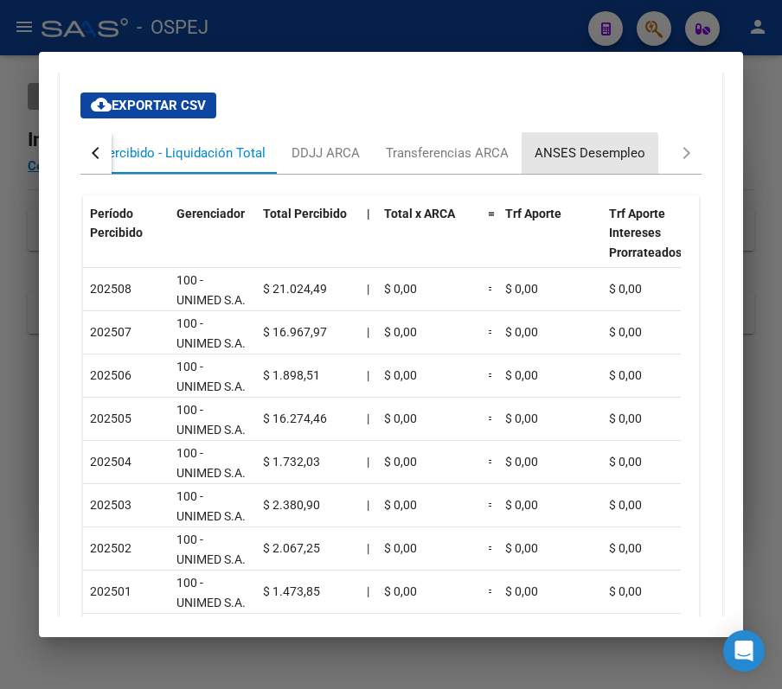
click at [587, 145] on div "ANSES Desempleo" at bounding box center [590, 153] width 111 height 19
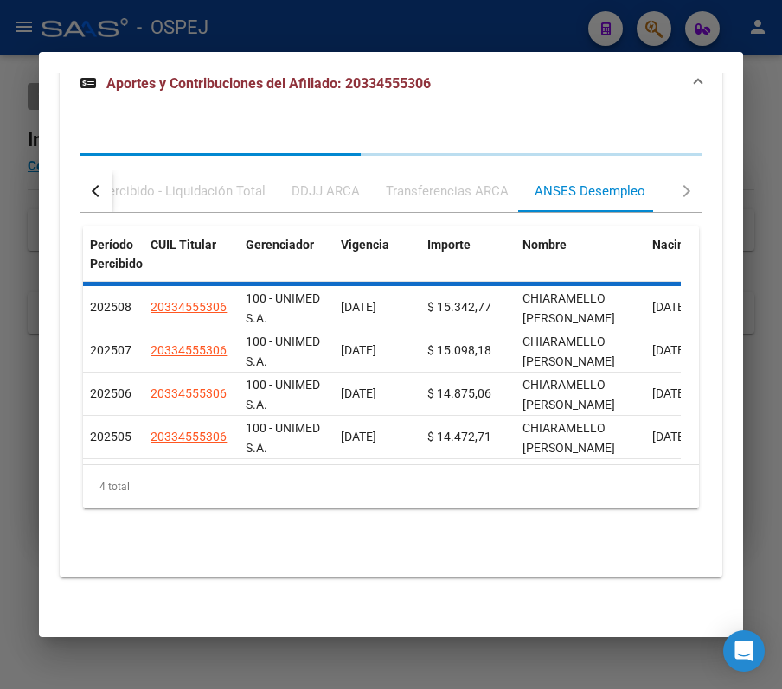
scroll to position [1855, 0]
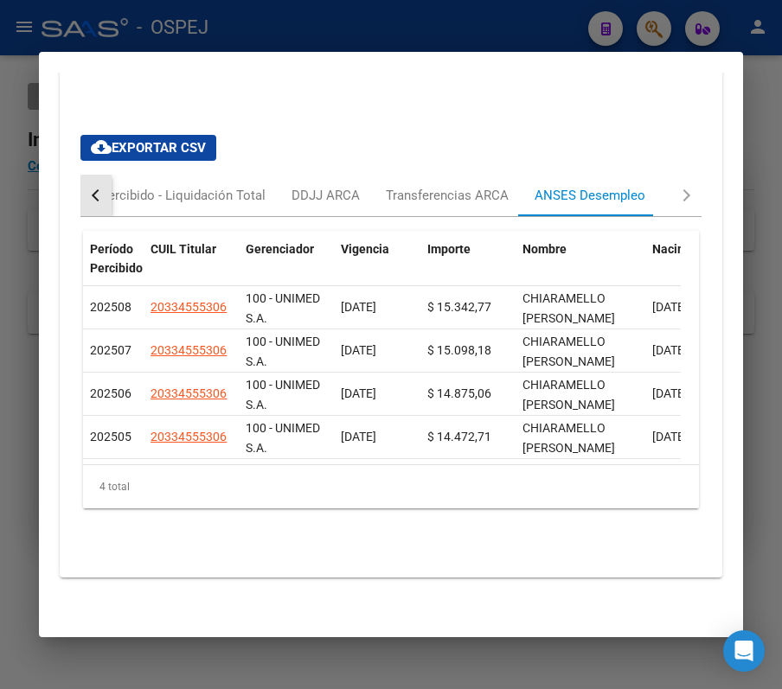
click at [87, 176] on button "button" at bounding box center [95, 196] width 31 height 42
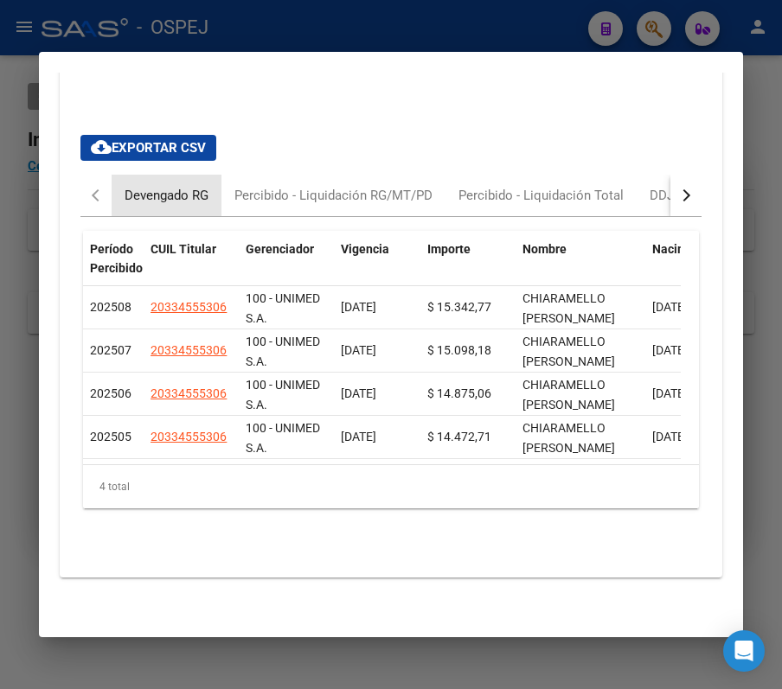
click at [123, 180] on div "Devengado RG" at bounding box center [167, 196] width 110 height 42
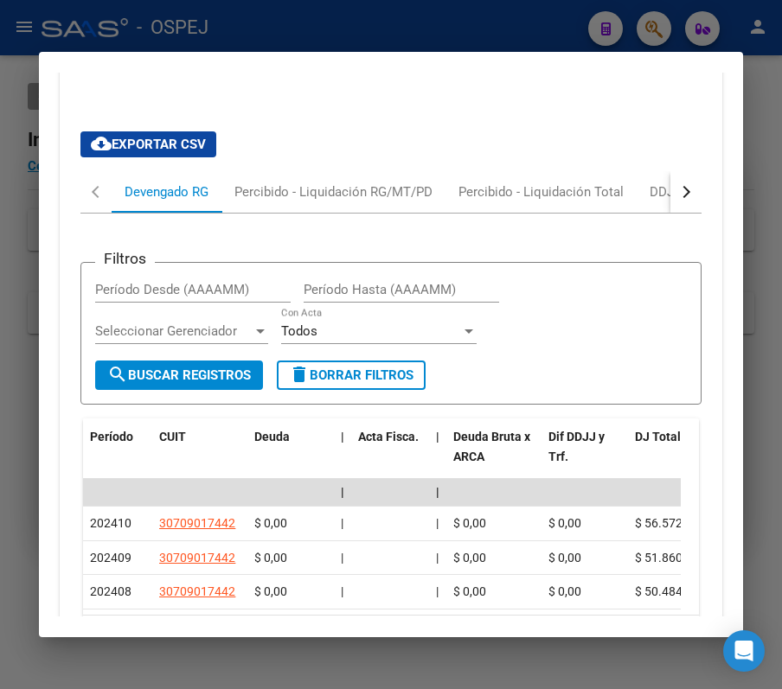
click at [316, 152] on div "cloud_download Exportar CSV Devengado RG Percibido - Liquidación RG/MT/PD Perci…" at bounding box center [390, 410] width 621 height 584
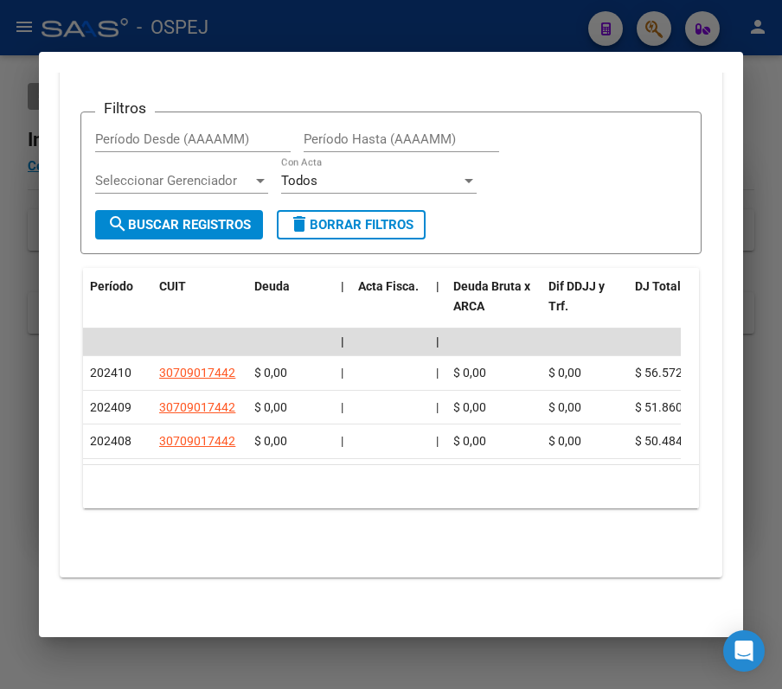
scroll to position [1894, 0]
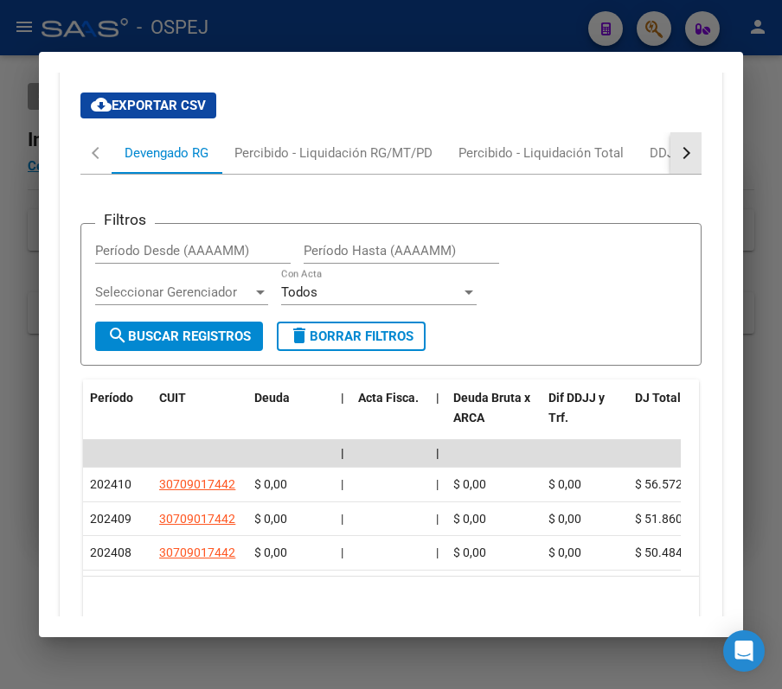
click at [670, 149] on button "button" at bounding box center [685, 153] width 31 height 42
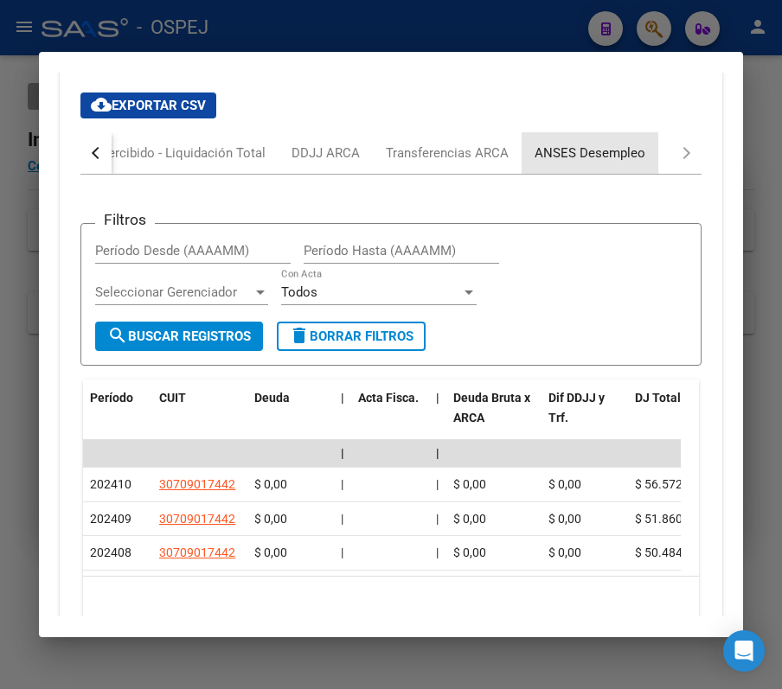
click at [619, 144] on div "ANSES Desempleo" at bounding box center [590, 153] width 111 height 19
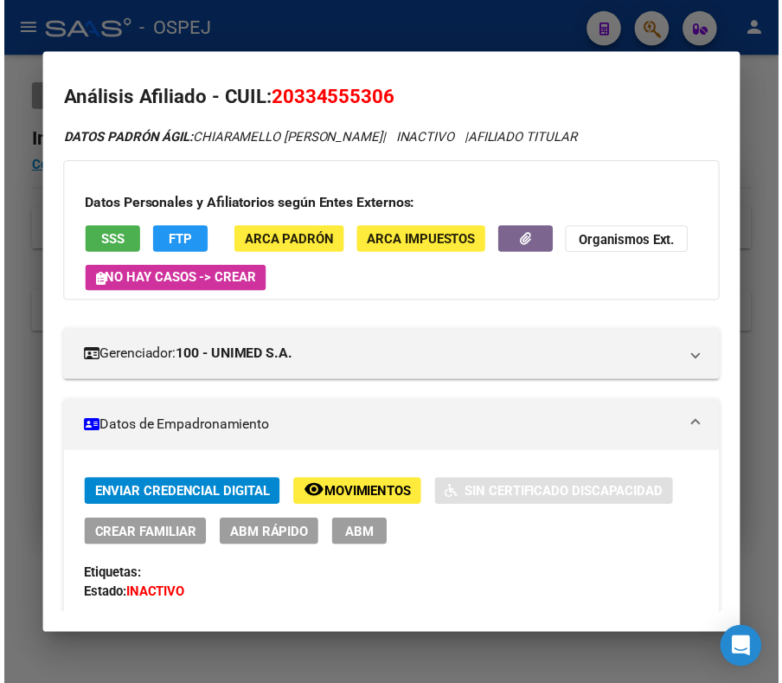
scroll to position [0, 0]
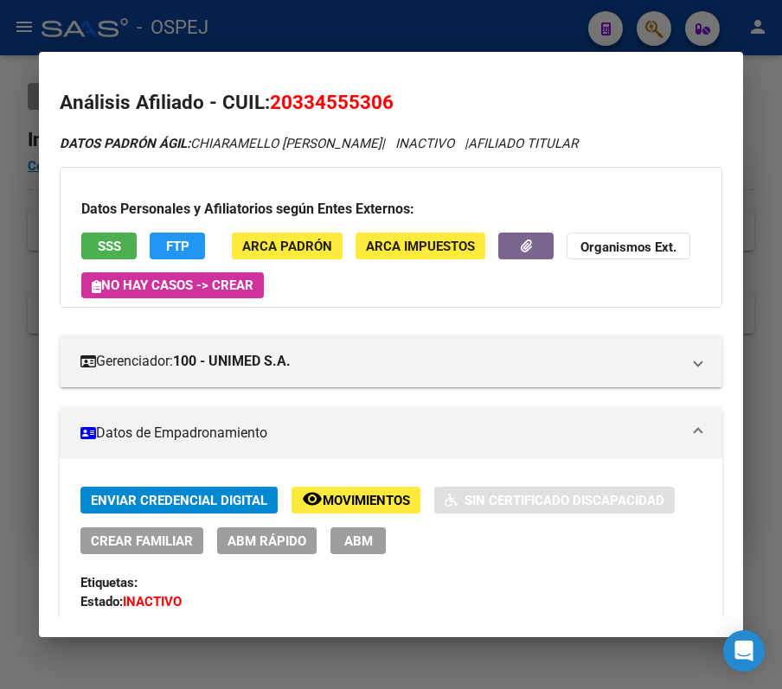
click at [540, 87] on mat-dialog-content "Análisis Afiliado - CUIL: 20334555306 DATOS PADRÓN ÁGIL: CHIARAMELLO GASTON SEB…" at bounding box center [391, 345] width 704 height 544
click at [568, 22] on div at bounding box center [391, 344] width 782 height 689
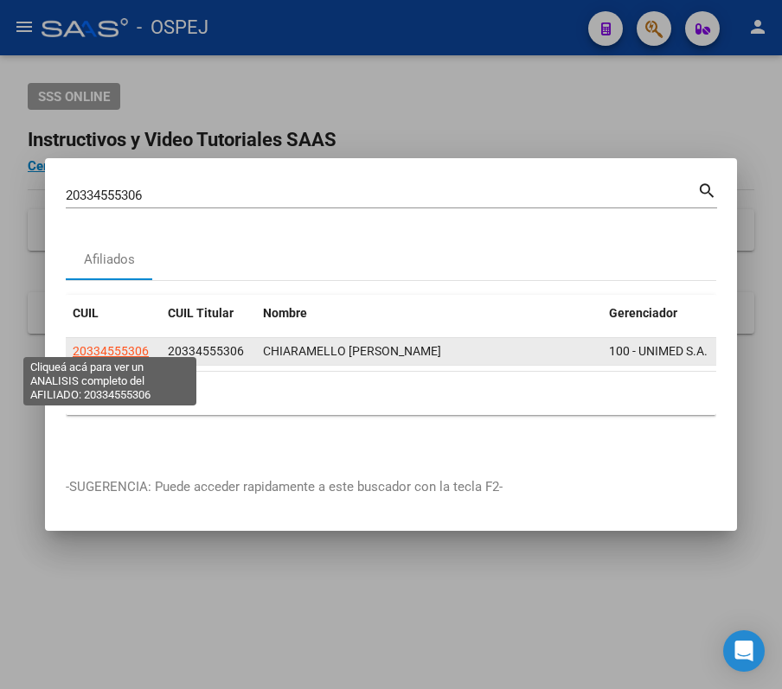
drag, startPoint x: 108, startPoint y: 339, endPoint x: 99, endPoint y: 332, distance: 11.8
click at [99, 338] on datatable-body-cell "20334555306" at bounding box center [113, 351] width 95 height 27
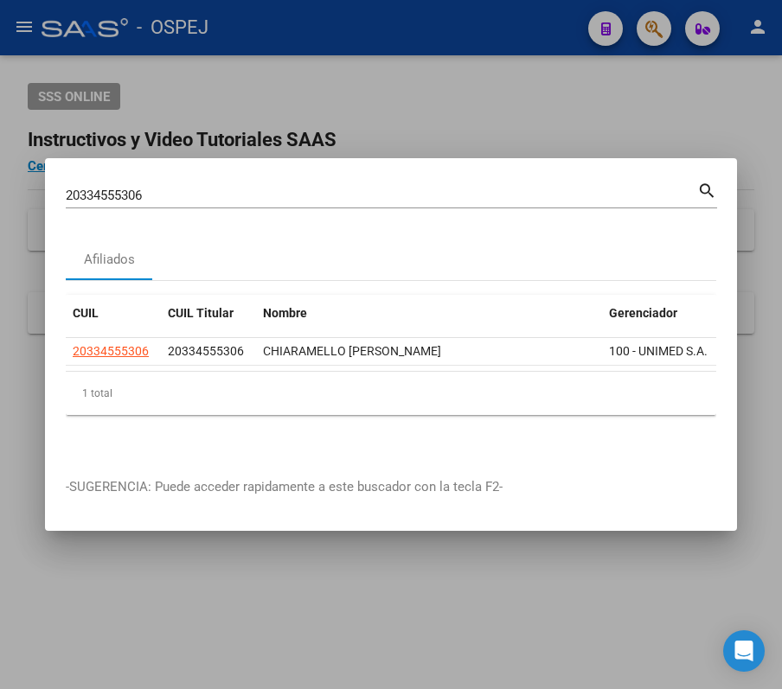
click at [244, 220] on mat-dialog-content "20334555306 Buscar (apellido, dni, cuil, nro traspaso, cuit, obra social) searc…" at bounding box center [391, 318] width 692 height 278
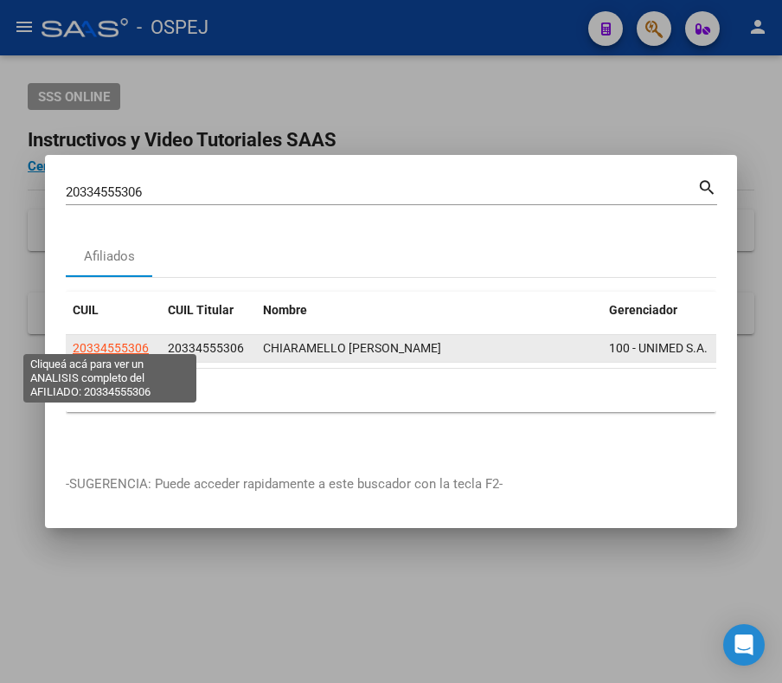
click at [105, 341] on span "20334555306" at bounding box center [111, 348] width 76 height 14
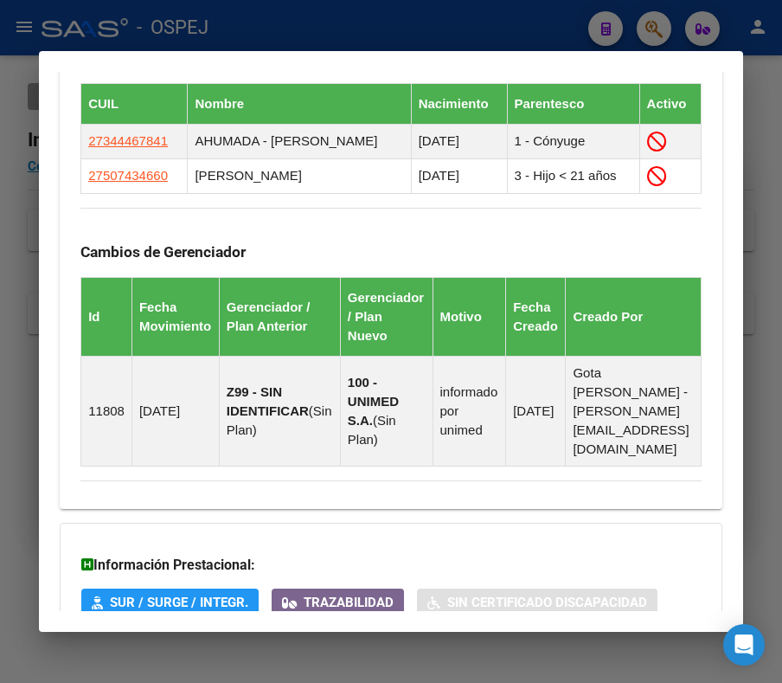
scroll to position [1344, 0]
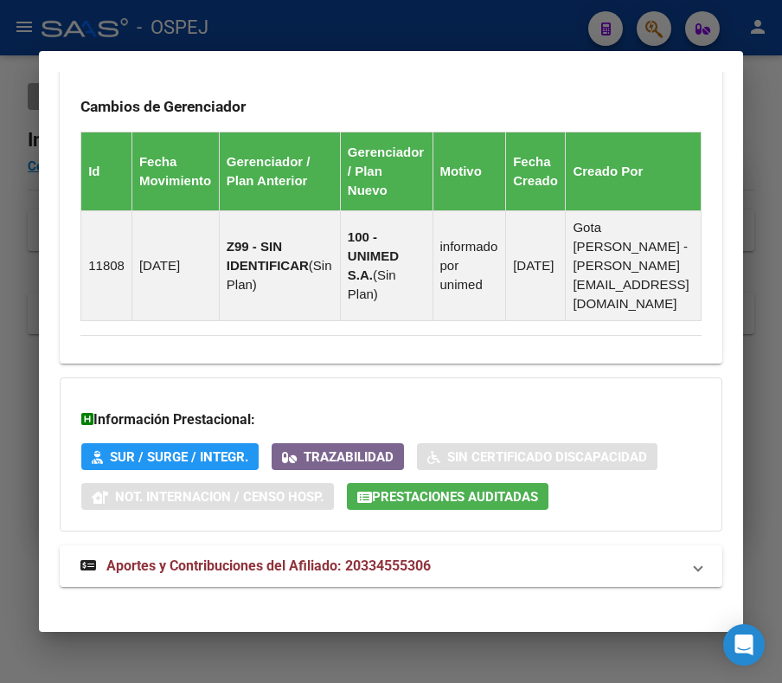
click at [521, 489] on span "Prestaciones Auditadas" at bounding box center [455, 497] width 166 height 16
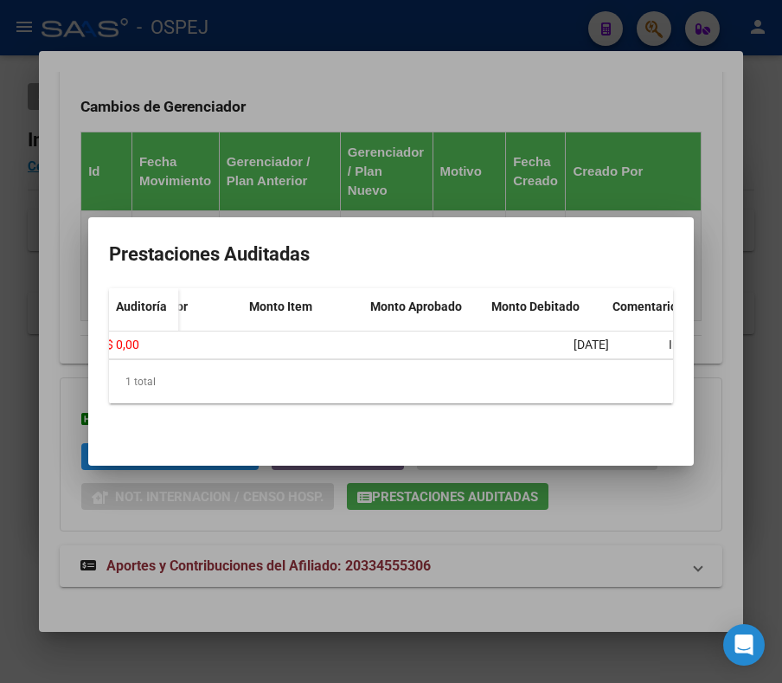
scroll to position [0, 0]
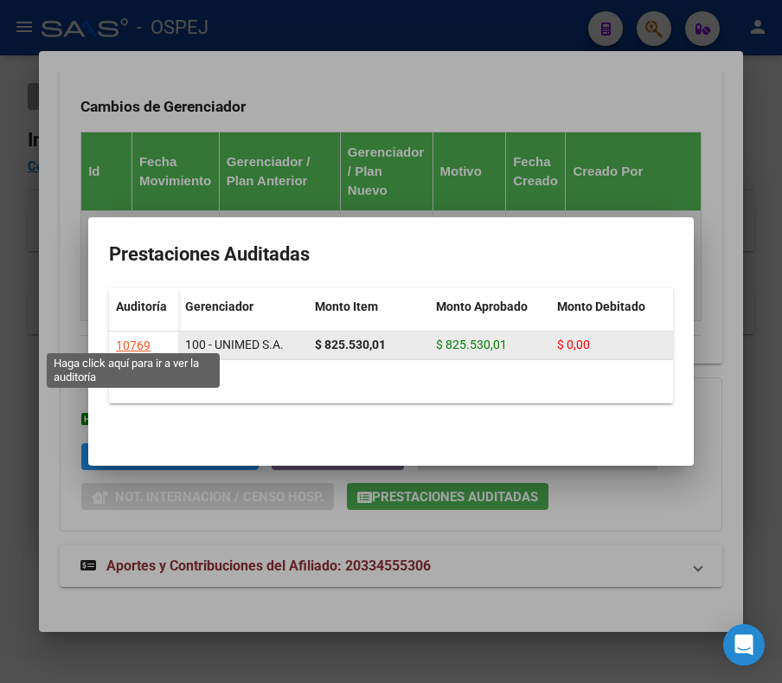
click at [131, 336] on div "10769" at bounding box center [133, 346] width 35 height 20
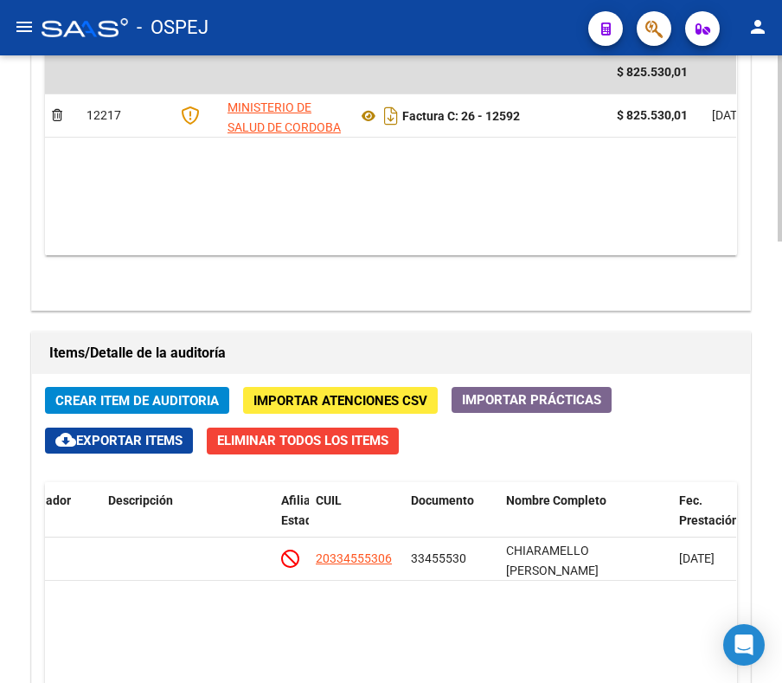
scroll to position [908, 0]
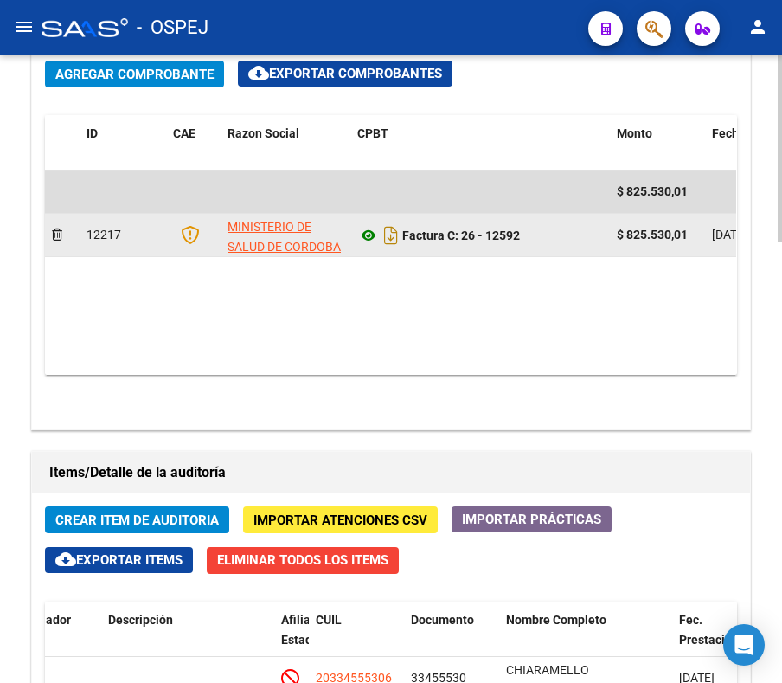
drag, startPoint x: 351, startPoint y: 235, endPoint x: 368, endPoint y: 235, distance: 16.4
click at [368, 235] on datatable-body-cell "Factura C: 26 - 12592" at bounding box center [480, 235] width 260 height 42
click at [368, 235] on icon at bounding box center [368, 235] width 22 height 21
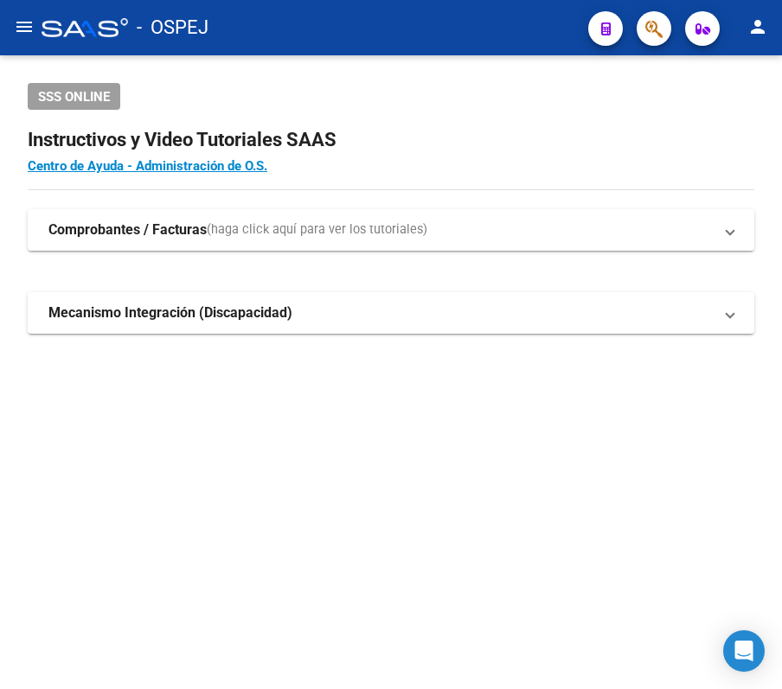
click at [32, 32] on mat-icon "menu" at bounding box center [24, 26] width 21 height 21
click at [665, 22] on button "button" at bounding box center [654, 28] width 35 height 35
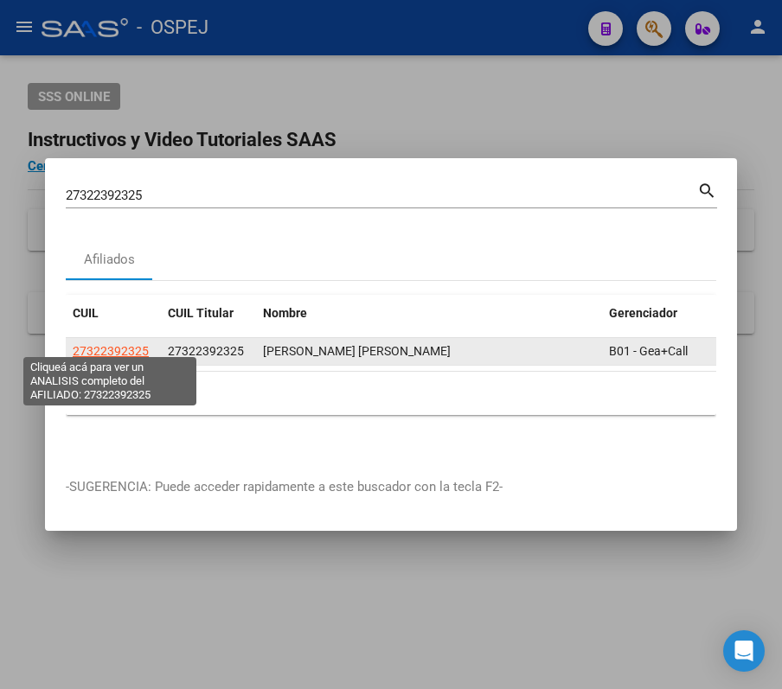
click at [140, 347] on span "27322392325" at bounding box center [111, 351] width 76 height 14
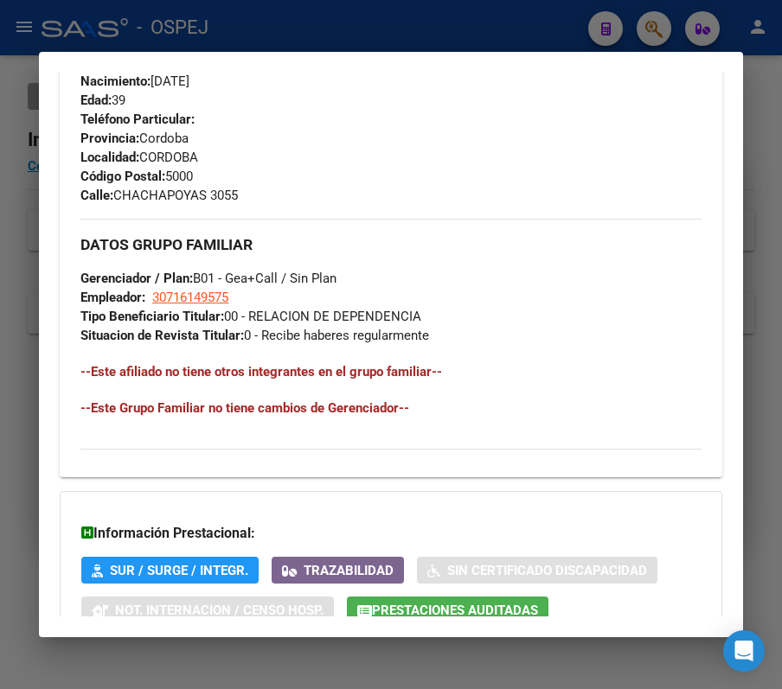
scroll to position [991, 0]
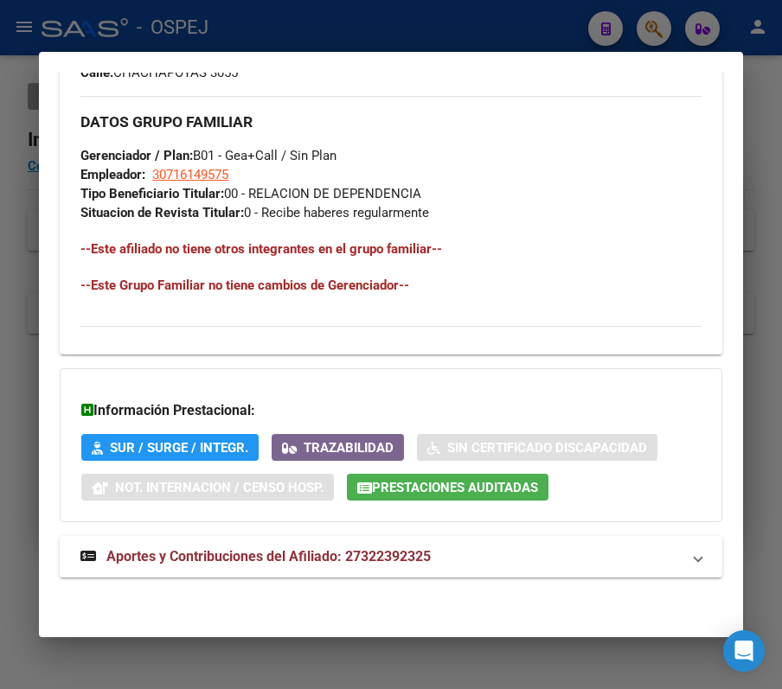
click at [251, 540] on mat-expansion-panel-header "Aportes y Contribuciones del Afiliado: 27322392325" at bounding box center [391, 557] width 663 height 42
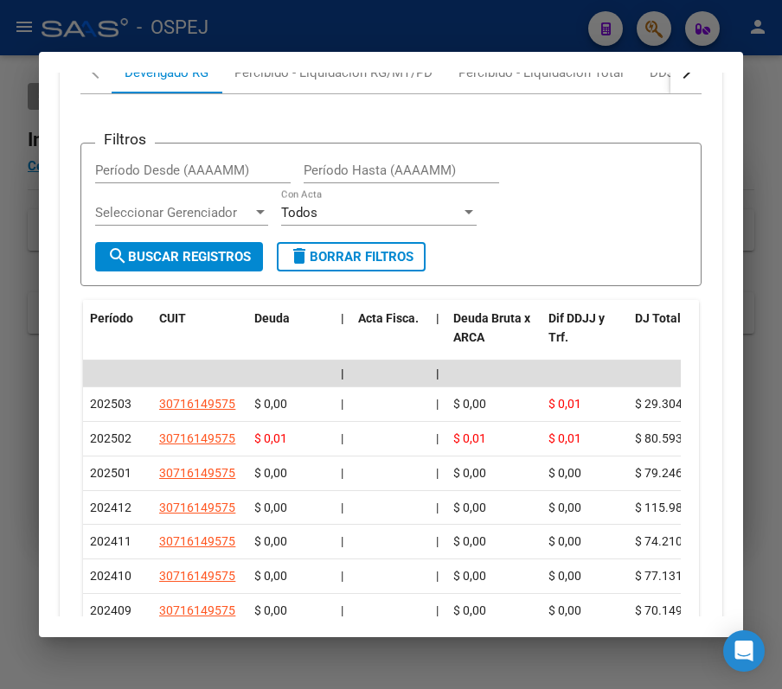
scroll to position [1568, 0]
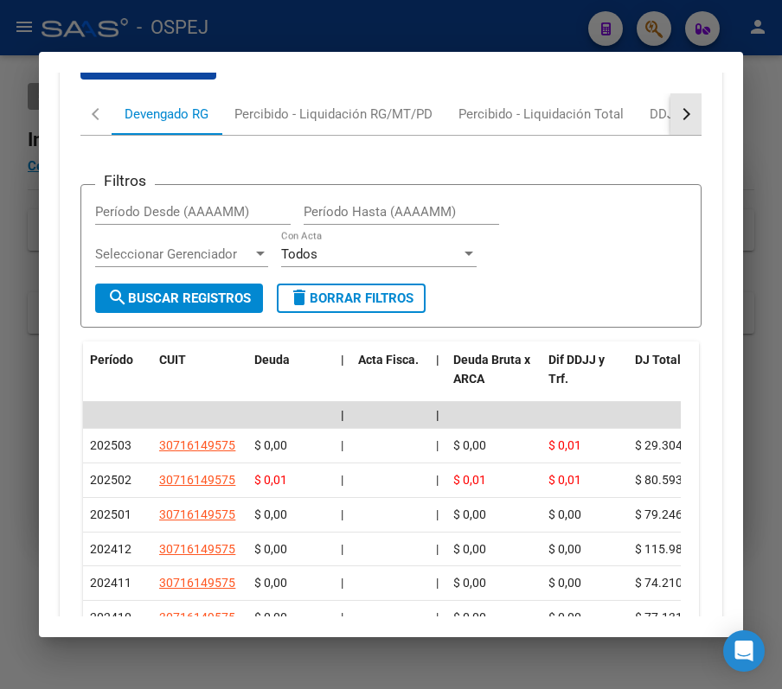
click at [678, 116] on button "button" at bounding box center [685, 114] width 31 height 42
click at [679, 118] on button "button" at bounding box center [685, 114] width 31 height 42
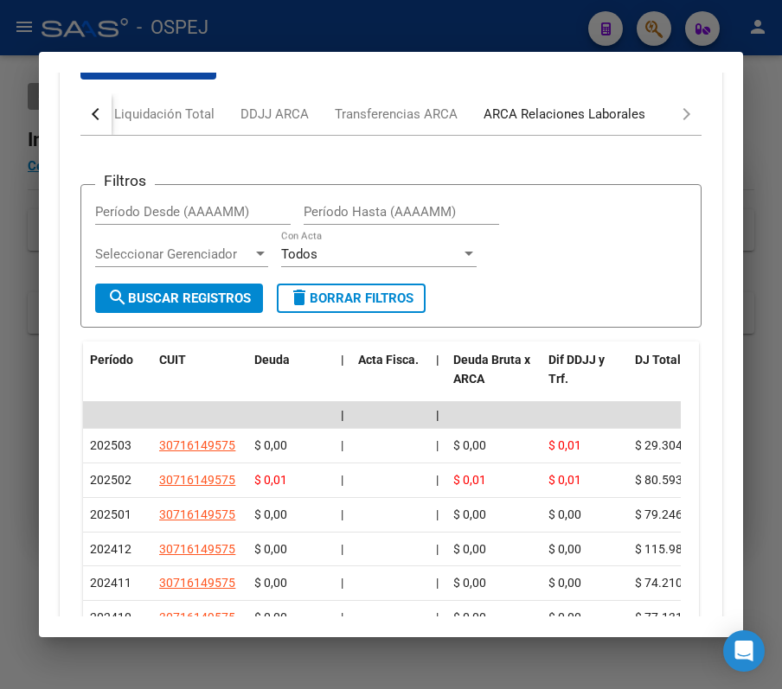
click at [592, 104] on div "ARCA Relaciones Laborales" at bounding box center [565, 114] width 188 height 42
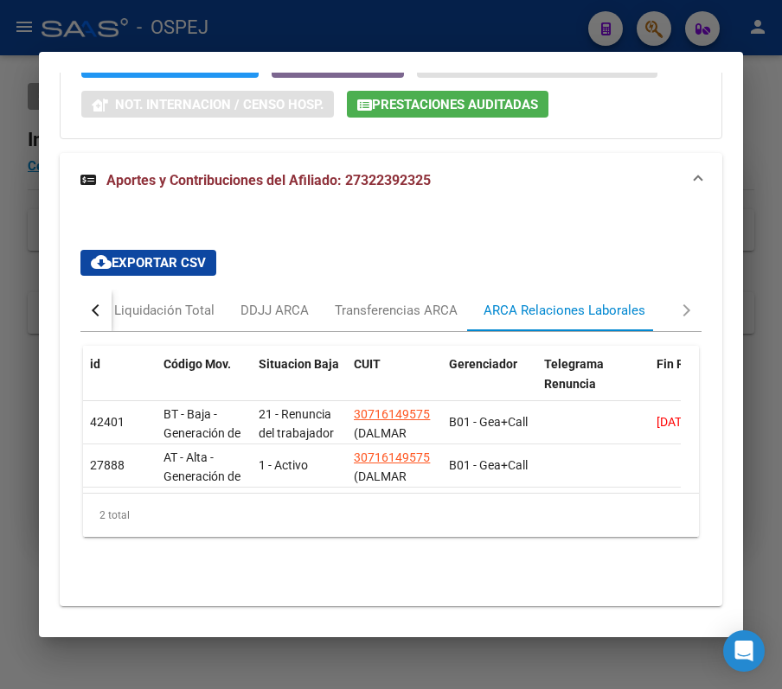
scroll to position [1256, 0]
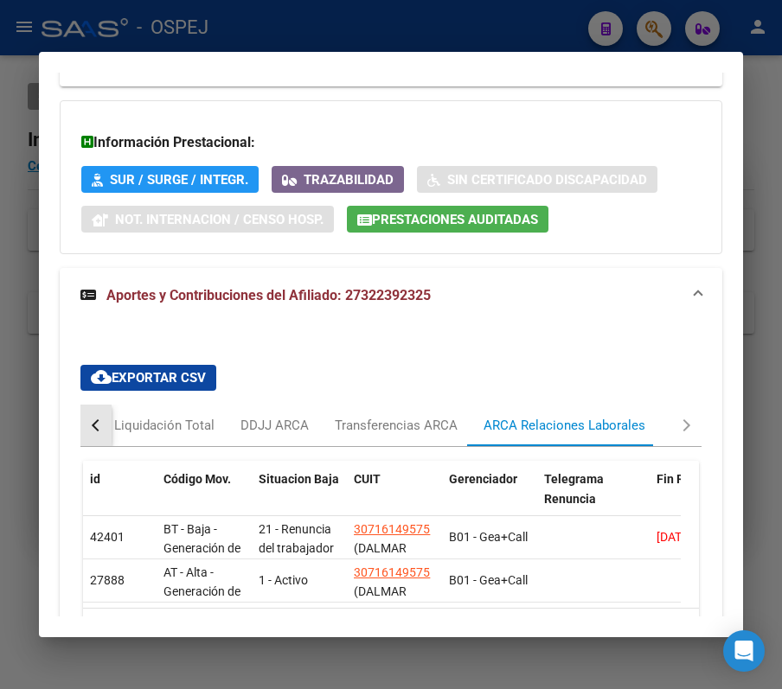
click at [91, 438] on button "button" at bounding box center [95, 426] width 31 height 42
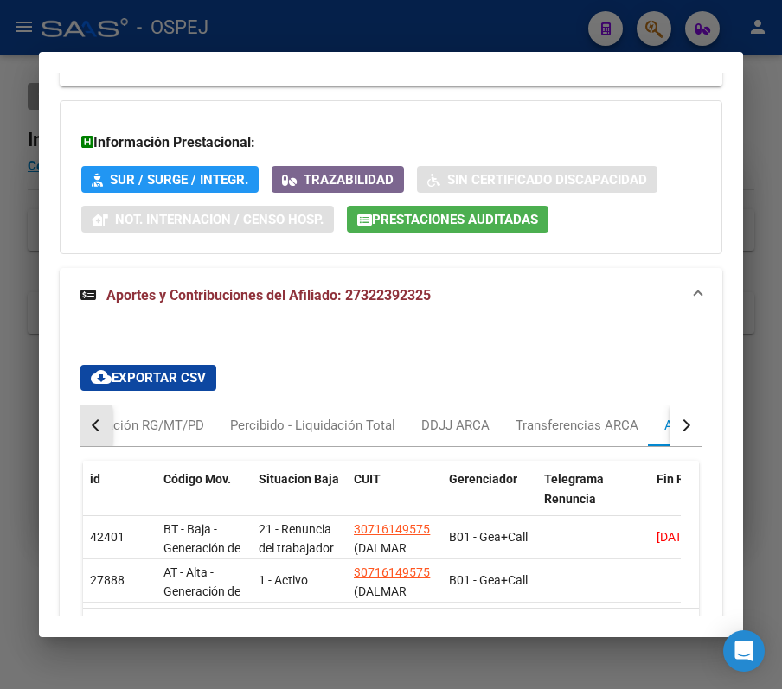
click at [91, 438] on button "button" at bounding box center [95, 426] width 31 height 42
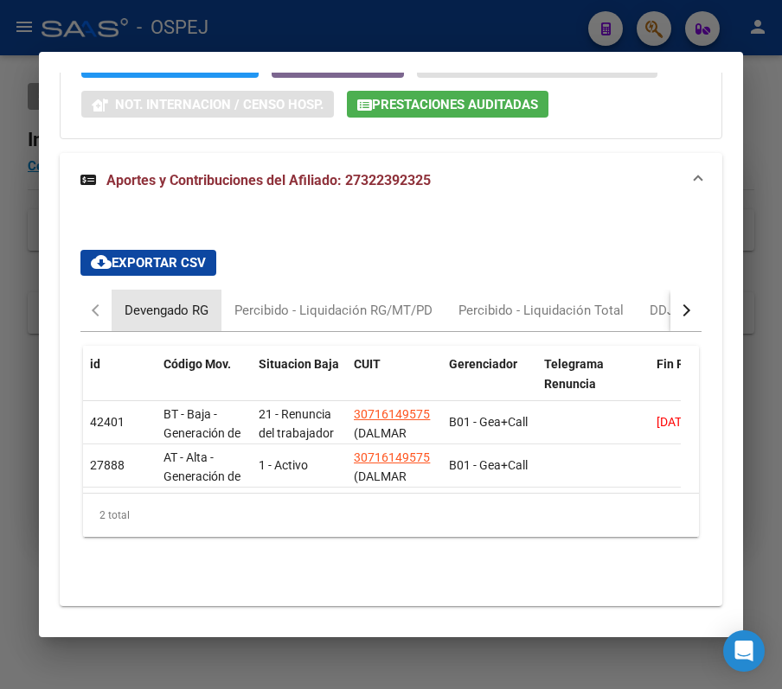
click at [173, 305] on div "Devengado RG" at bounding box center [167, 310] width 84 height 19
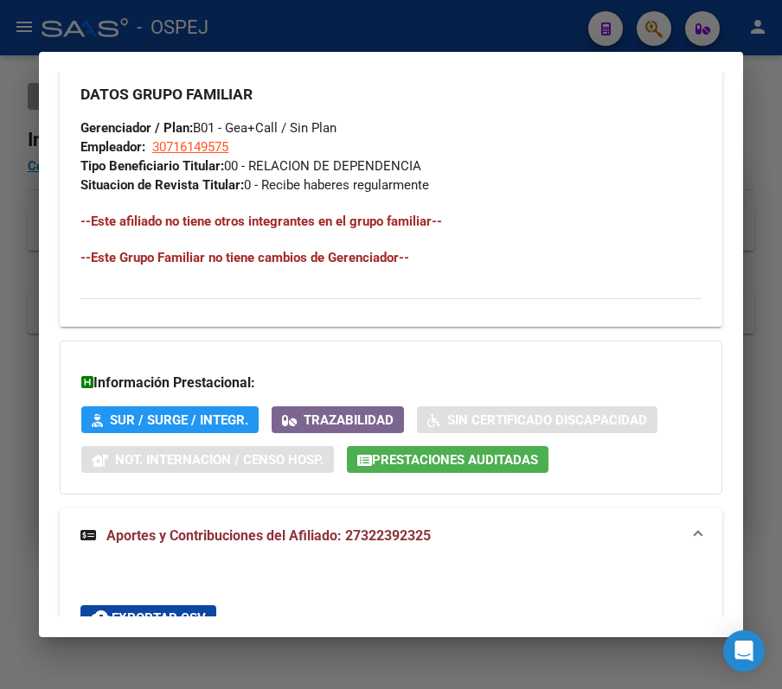
scroll to position [981, 0]
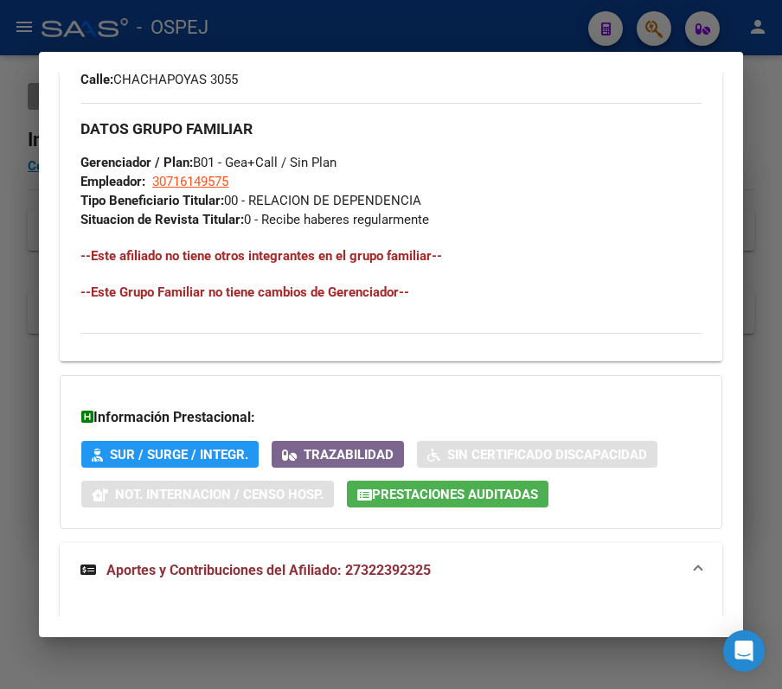
click at [483, 512] on div "Información Prestacional: SUR / SURGE / INTEGR. Trazabilidad Sin Certificado Di…" at bounding box center [391, 452] width 663 height 154
click at [472, 495] on span "Prestaciones Auditadas" at bounding box center [455, 495] width 166 height 16
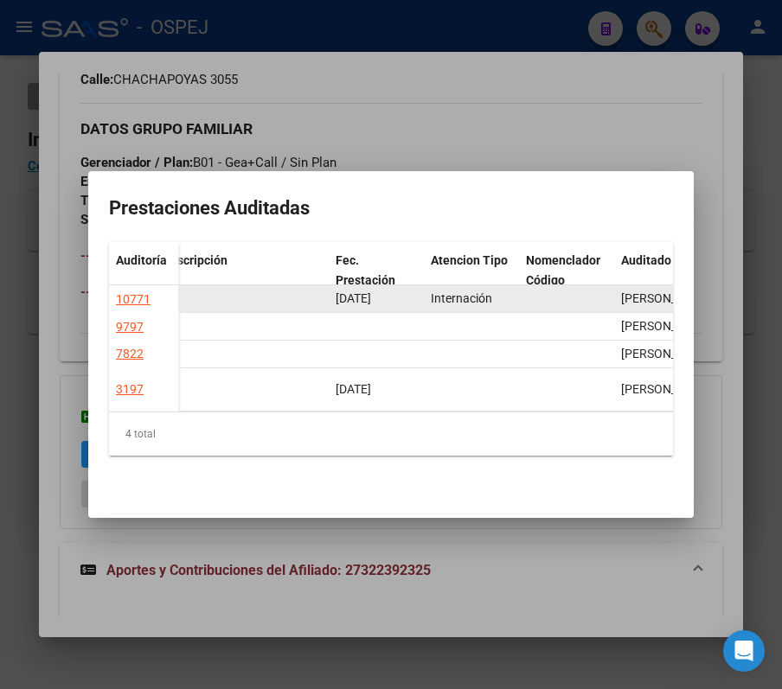
scroll to position [0, 575]
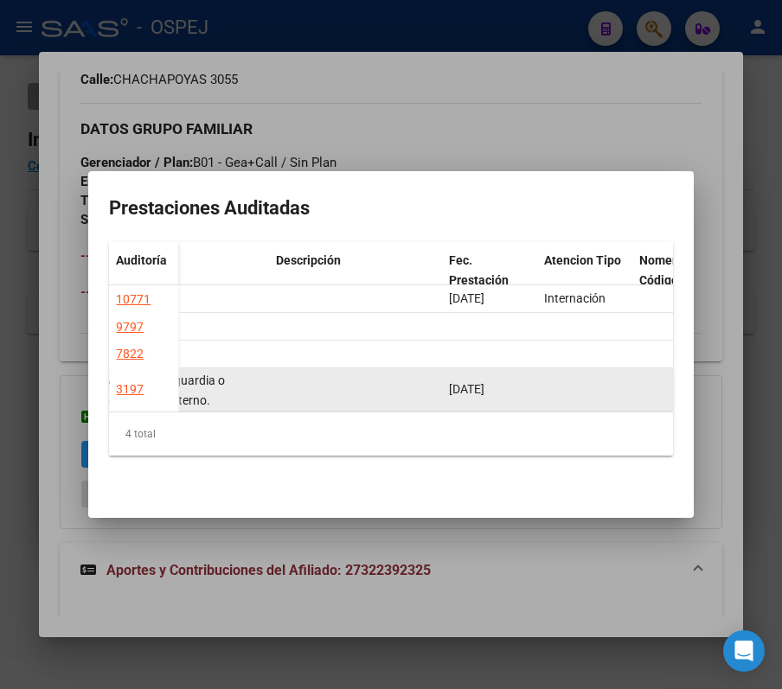
click at [492, 406] on datatable-body-cell "[DATE]" at bounding box center [489, 390] width 95 height 42
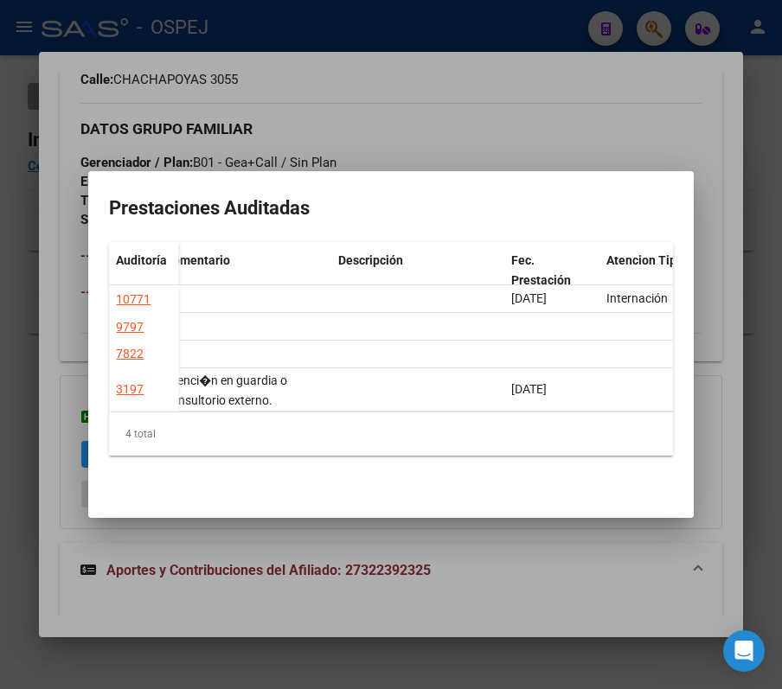
scroll to position [0, 617]
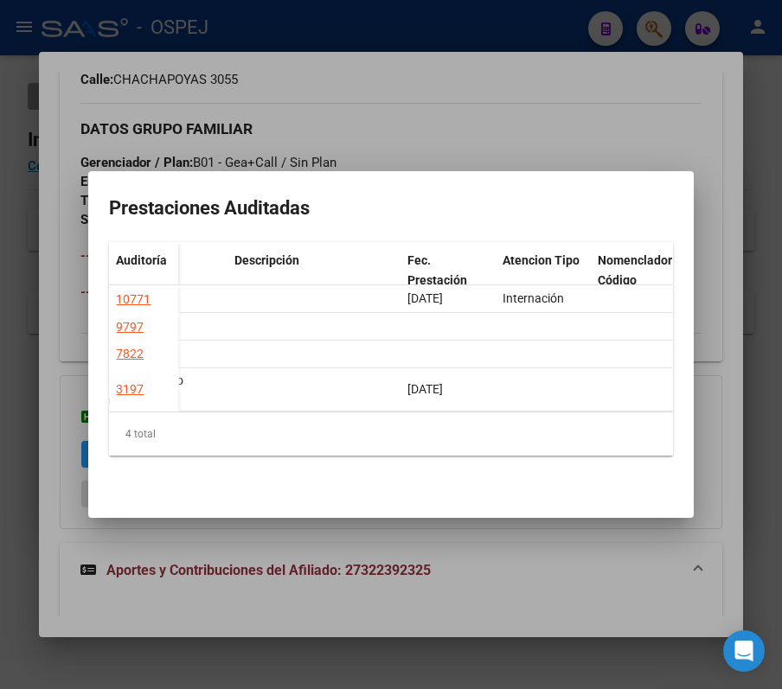
click at [413, 131] on div at bounding box center [391, 344] width 782 height 689
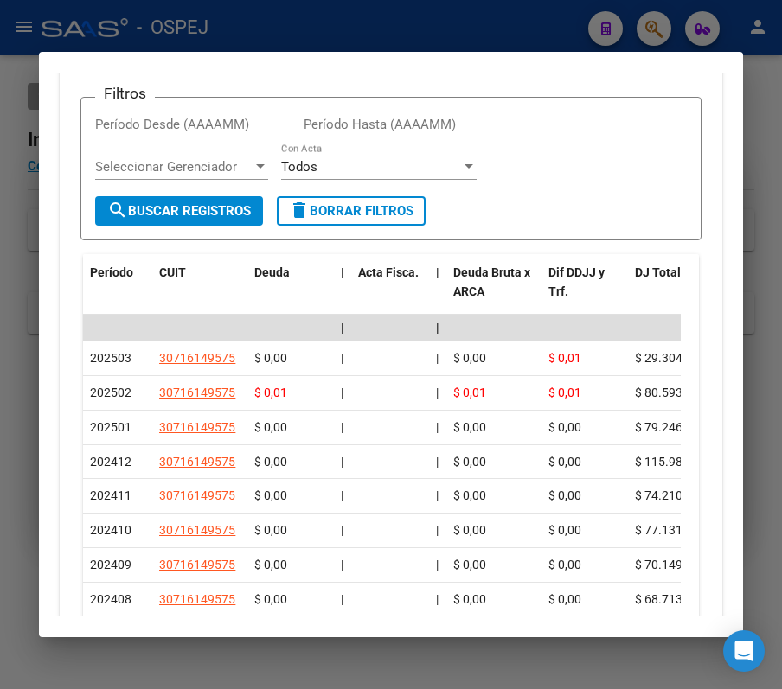
scroll to position [1661, 0]
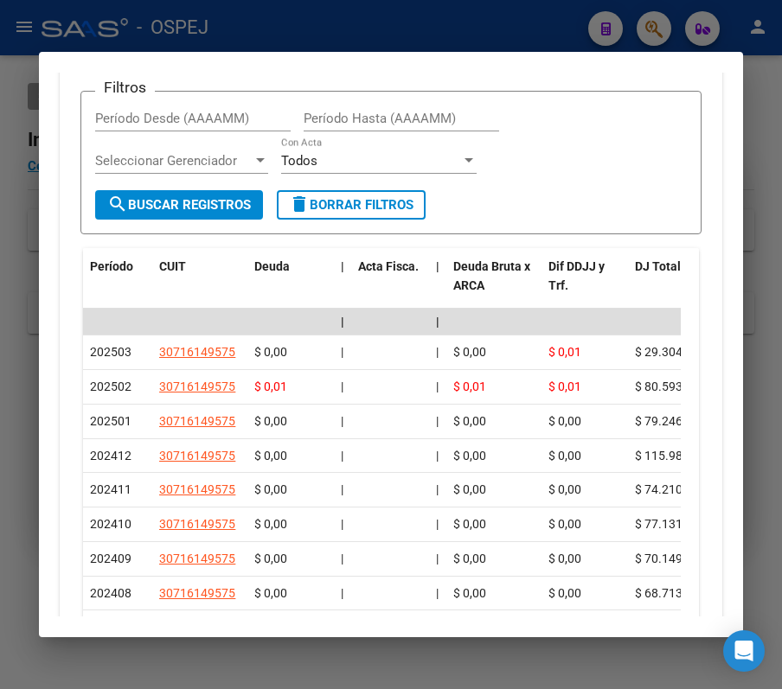
click at [624, 4] on div at bounding box center [391, 344] width 782 height 689
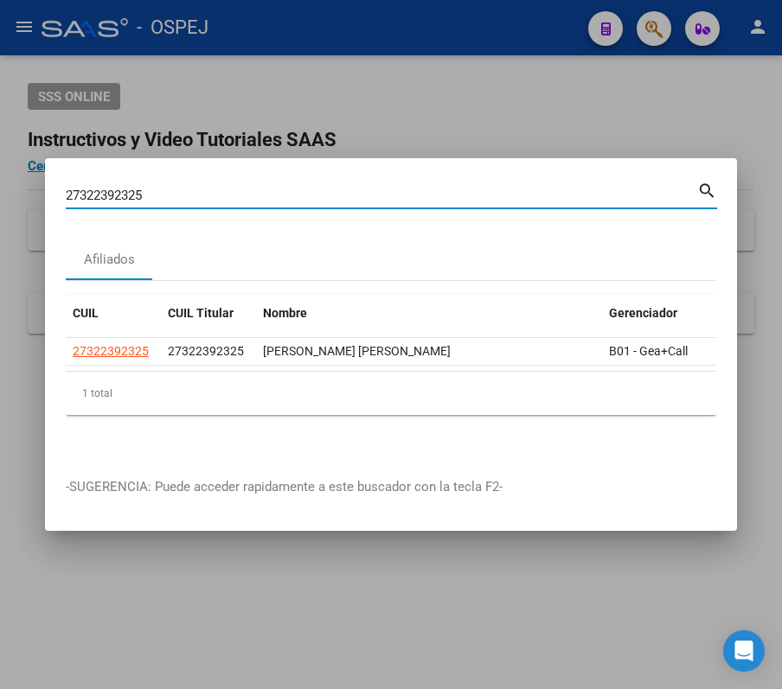
click at [388, 191] on input "27322392325" at bounding box center [382, 196] width 632 height 16
type input "20354760291"
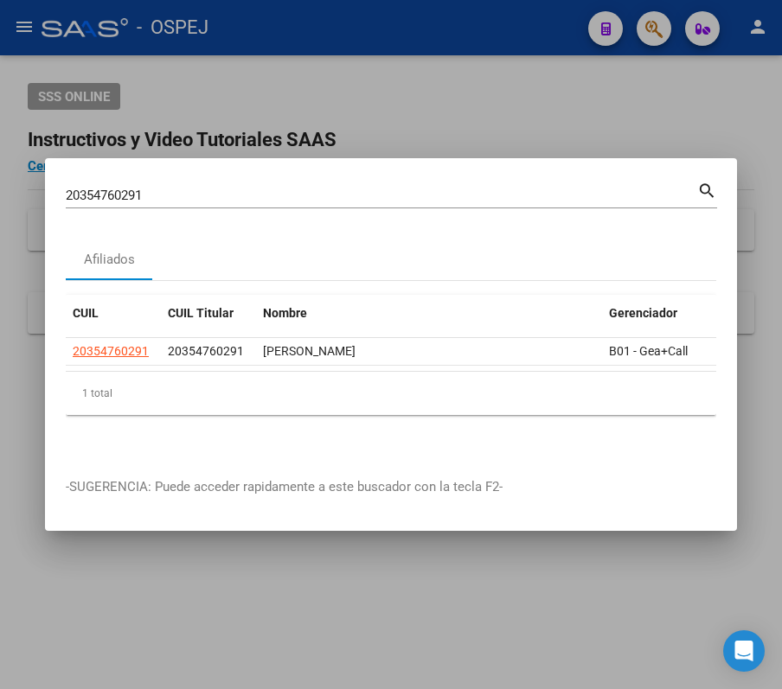
click at [488, 360] on datatable-selection "20354760291 20354760291 [PERSON_NAME] B01 - Gea+Call" at bounding box center [391, 362] width 651 height 16
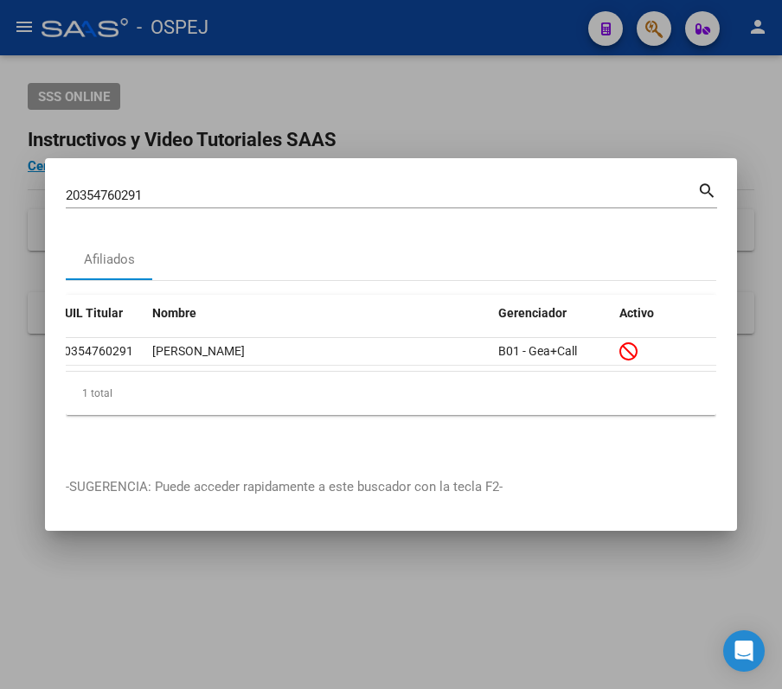
scroll to position [0, 0]
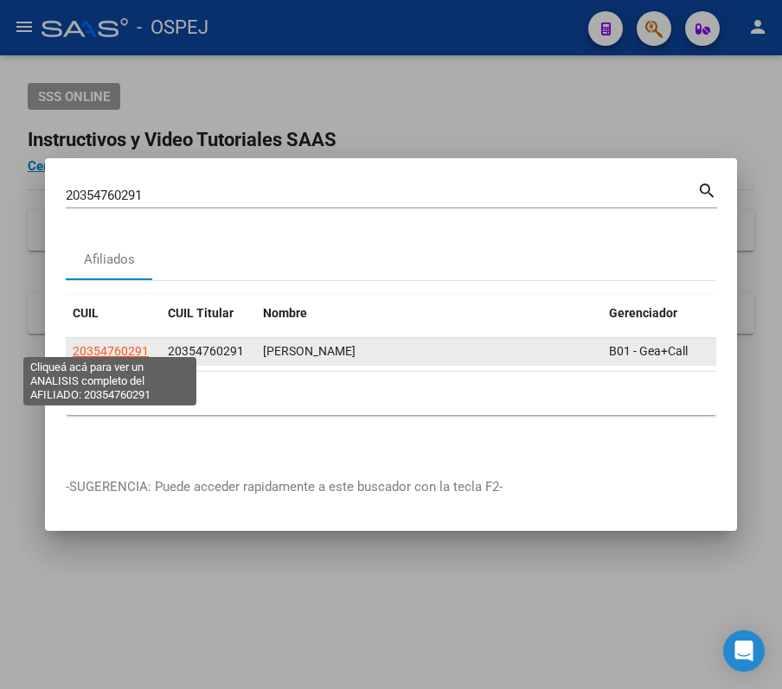
click at [112, 346] on span "20354760291" at bounding box center [111, 351] width 76 height 14
type textarea "20354760291"
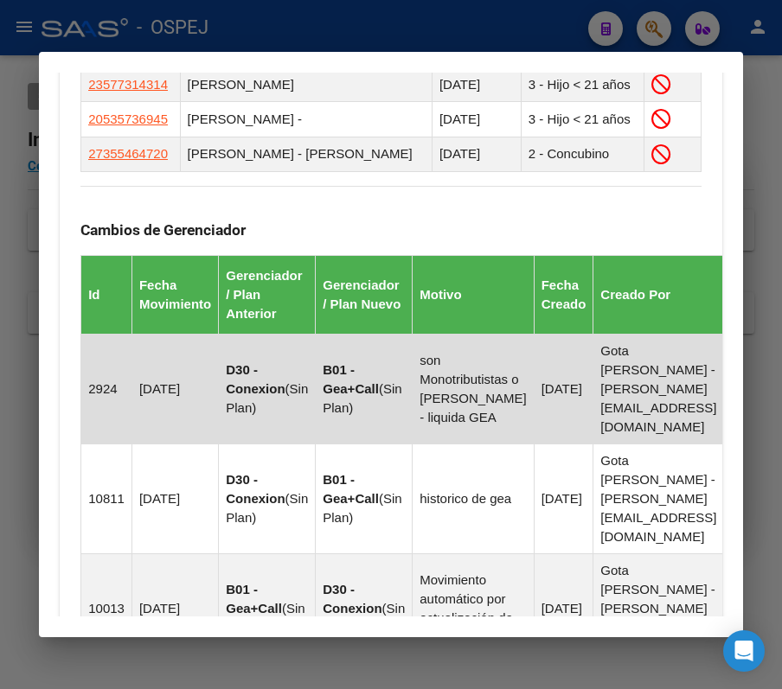
scroll to position [1575, 0]
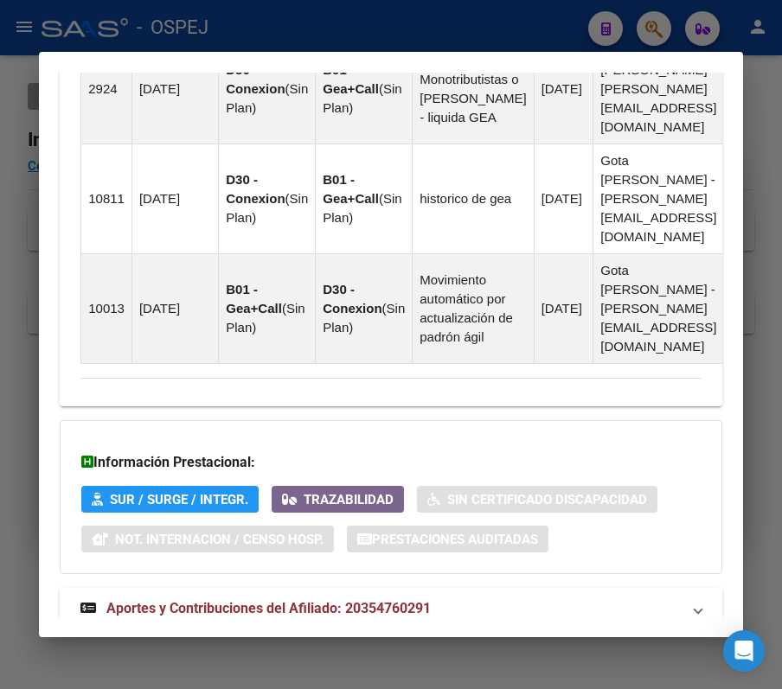
click at [216, 599] on strong "Aportes y Contribuciones del Afiliado: 20354760291" at bounding box center [255, 609] width 350 height 21
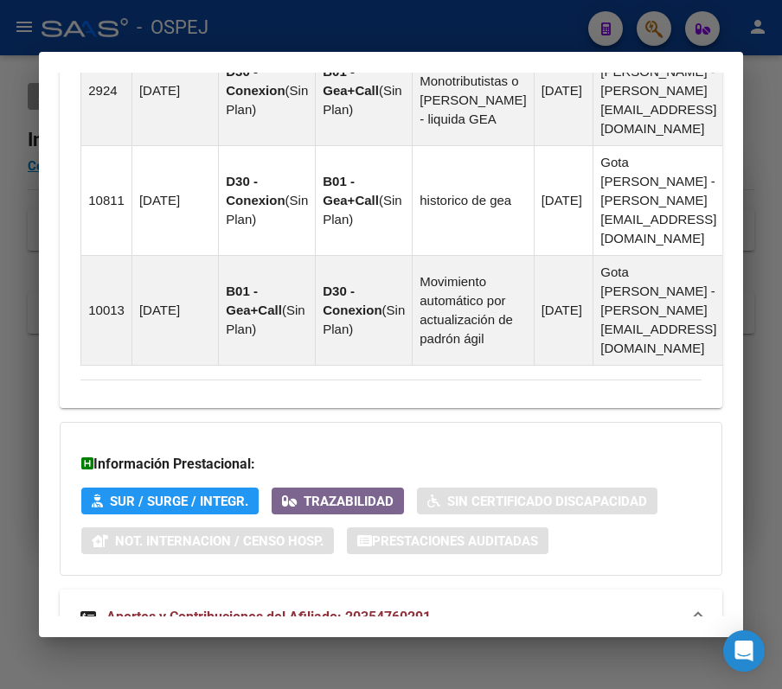
scroll to position [1614, 0]
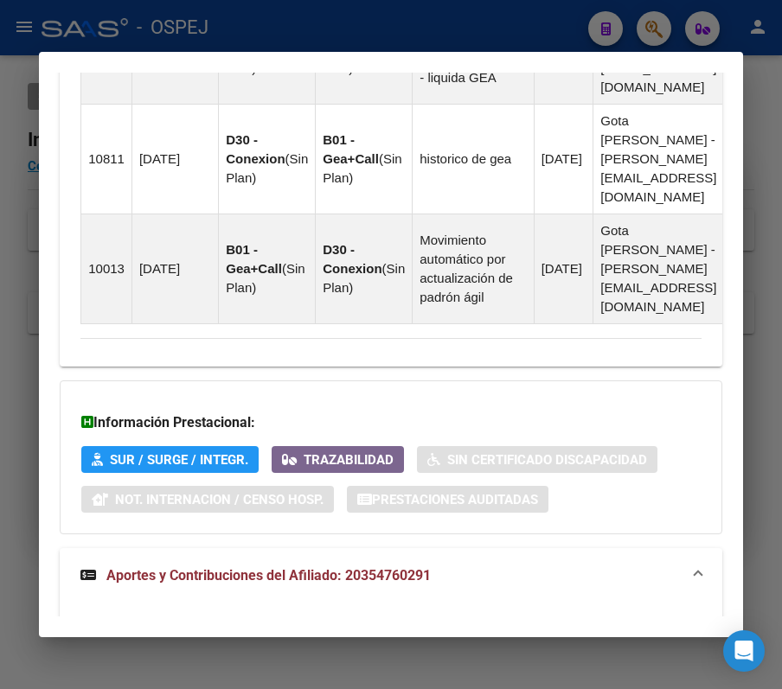
drag, startPoint x: 527, startPoint y: 468, endPoint x: 510, endPoint y: 458, distance: 19.4
click at [521, 465] on div "Información Prestacional: SUR / SURGE / INTEGR. Trazabilidad Sin Certificado Di…" at bounding box center [391, 458] width 663 height 154
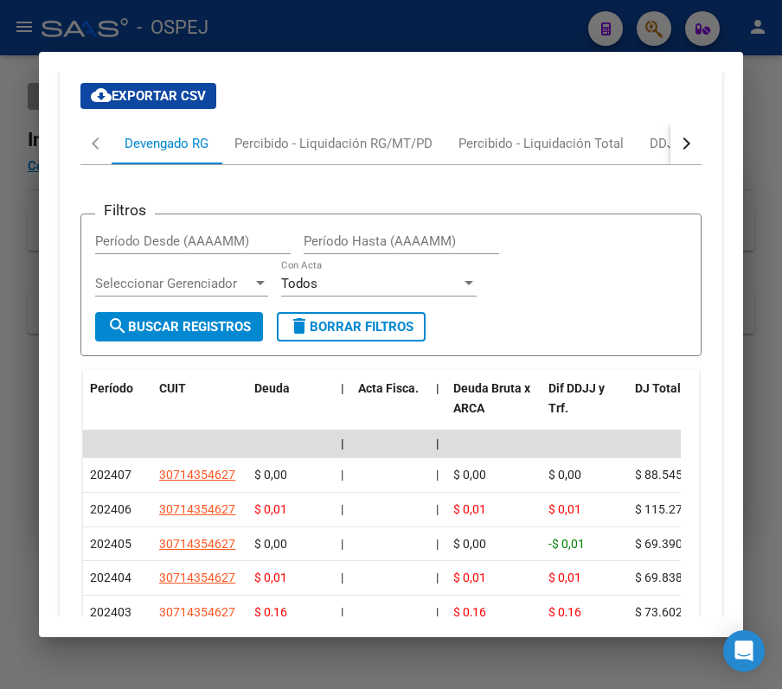
scroll to position [2135, 0]
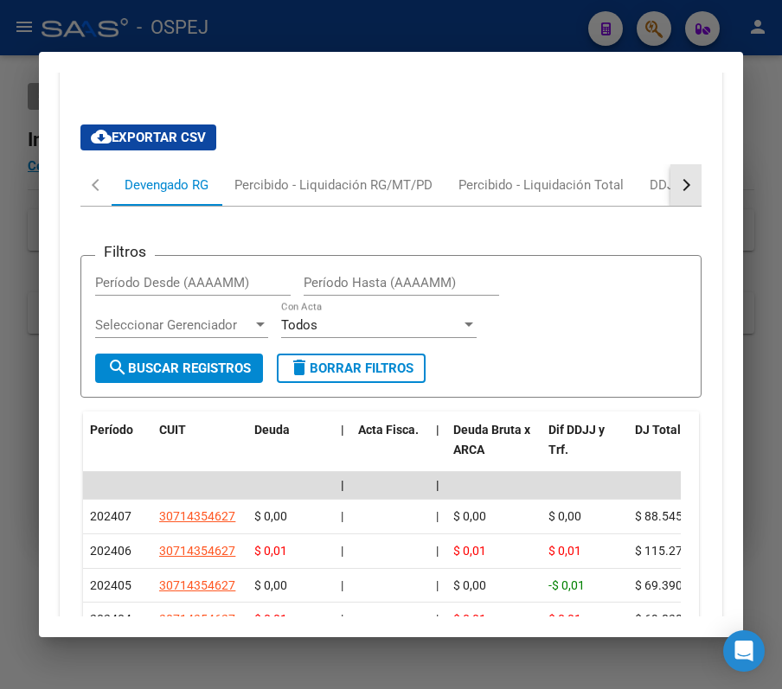
click at [670, 164] on button "button" at bounding box center [685, 185] width 31 height 42
click at [582, 176] on div "ANSES Desempleo" at bounding box center [591, 185] width 111 height 19
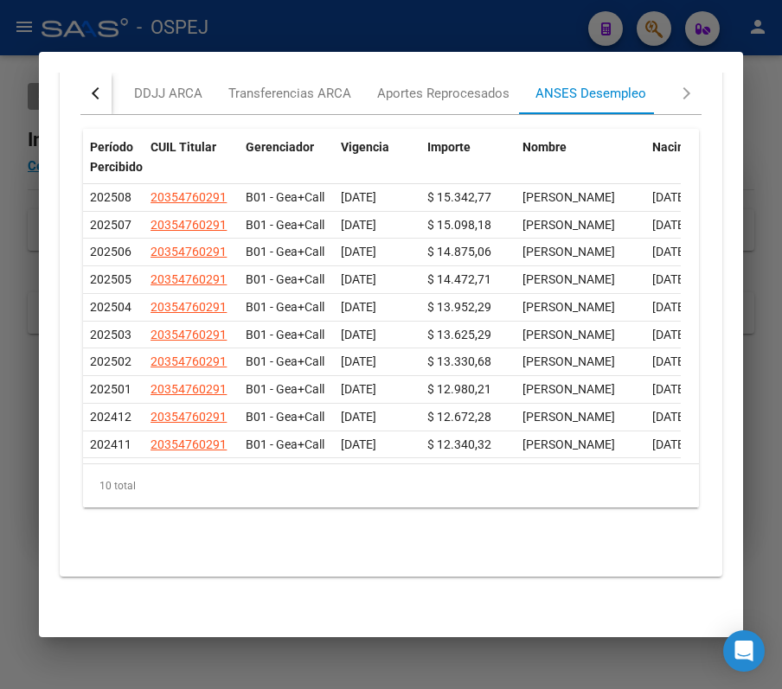
scroll to position [1697, 0]
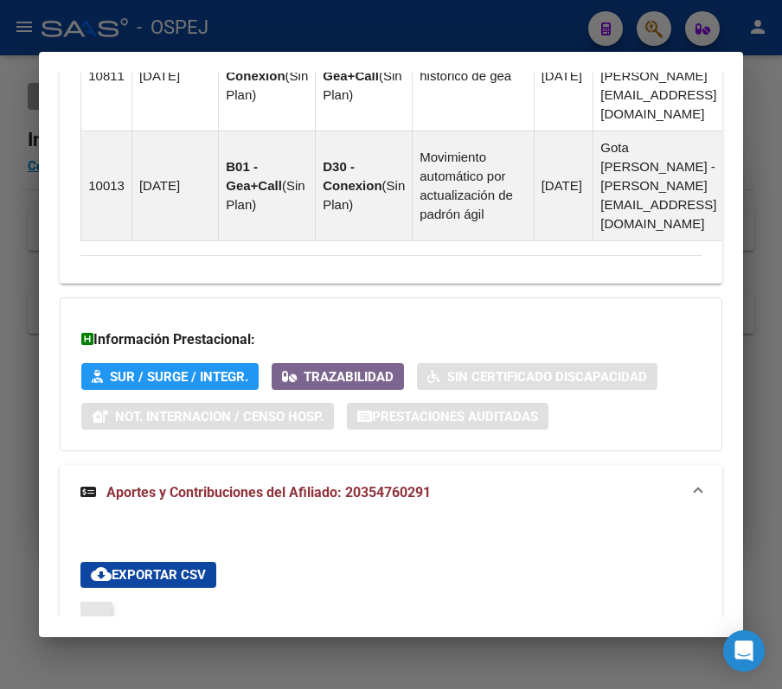
click at [88, 602] on button "button" at bounding box center [95, 623] width 31 height 42
click at [125, 602] on div "Devengado RG" at bounding box center [167, 623] width 110 height 42
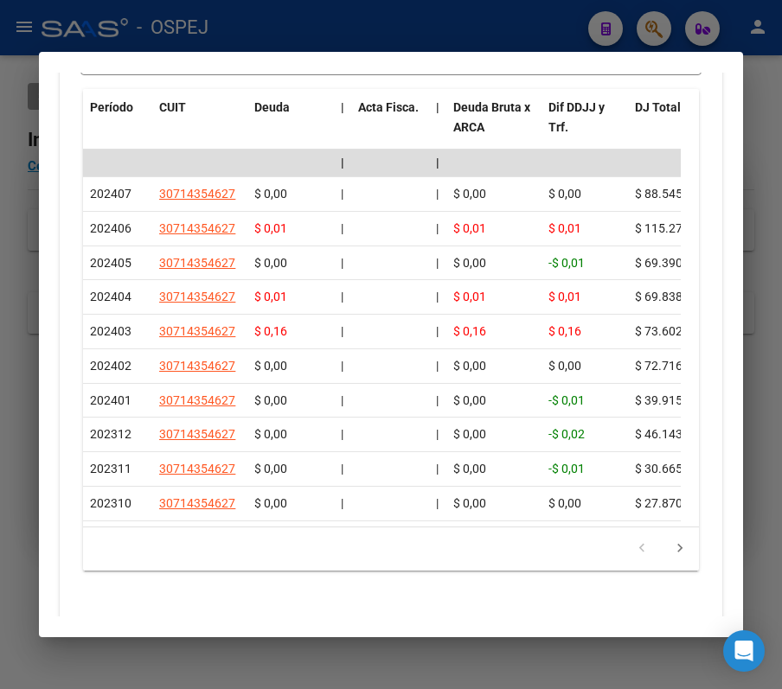
scroll to position [2489, 0]
